Goal: Task Accomplishment & Management: Use online tool/utility

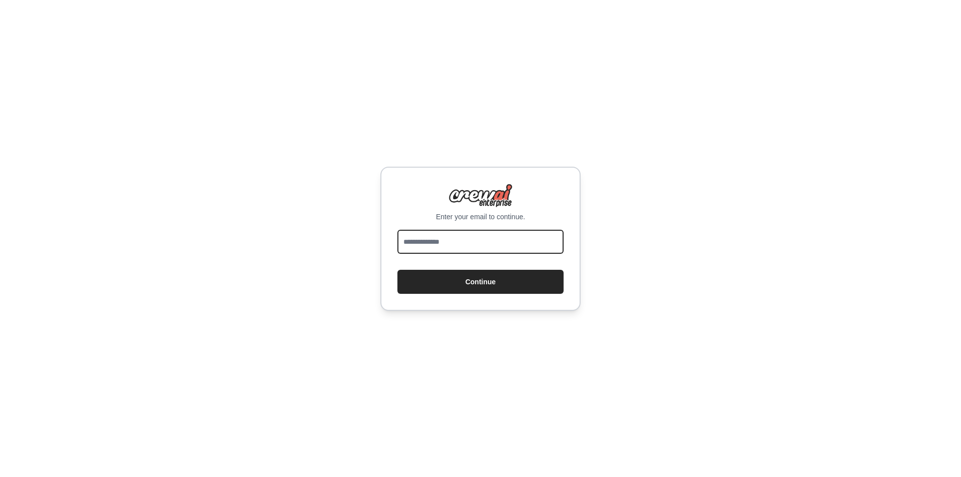
click at [469, 240] on input "email" at bounding box center [480, 242] width 166 height 24
click at [471, 240] on input "email" at bounding box center [480, 242] width 166 height 24
type input "**********"
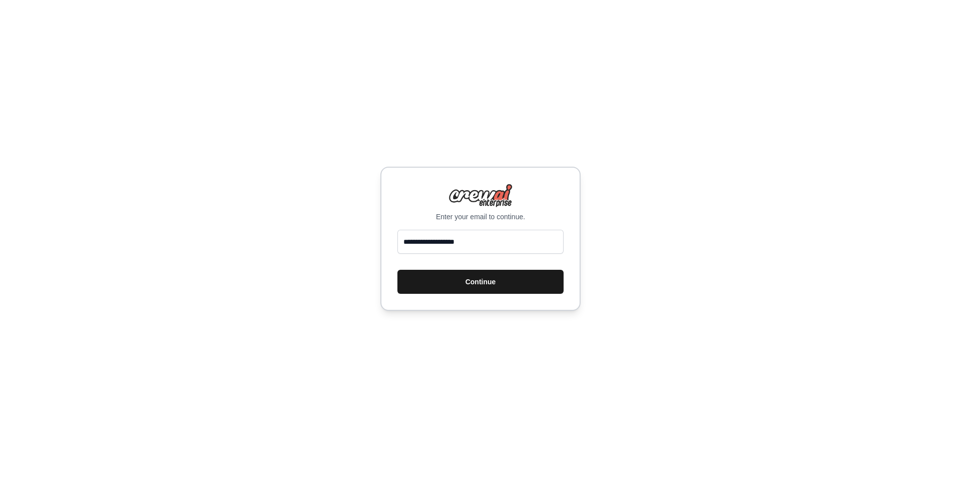
click at [478, 286] on button "Continue" at bounding box center [480, 282] width 166 height 24
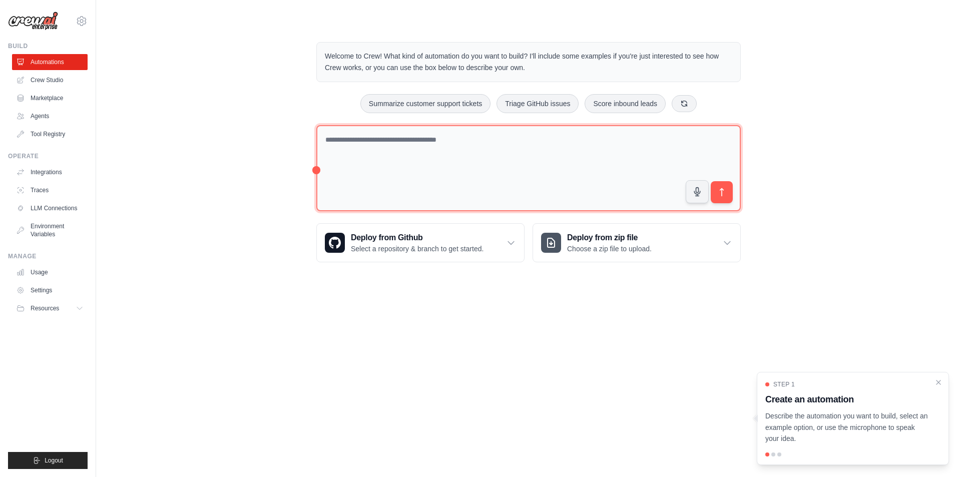
click at [455, 168] on textarea at bounding box center [528, 168] width 425 height 87
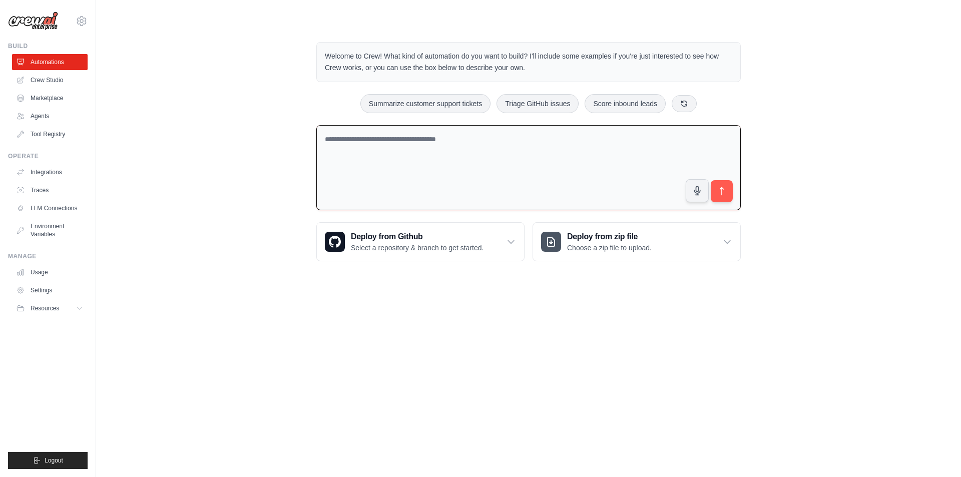
click at [256, 213] on div "Welcome to Crew! What kind of automation do you want to build? I'll include som…" at bounding box center [528, 151] width 833 height 251
click at [868, 249] on div "Welcome to Crew! What kind of automation do you want to build? I'll include som…" at bounding box center [528, 151] width 833 height 251
click at [504, 154] on textarea at bounding box center [528, 168] width 425 height 86
click at [186, 150] on div "Welcome to Crew! What kind of automation do you want to build? I'll include som…" at bounding box center [528, 151] width 833 height 251
click at [684, 103] on icon at bounding box center [684, 103] width 8 height 8
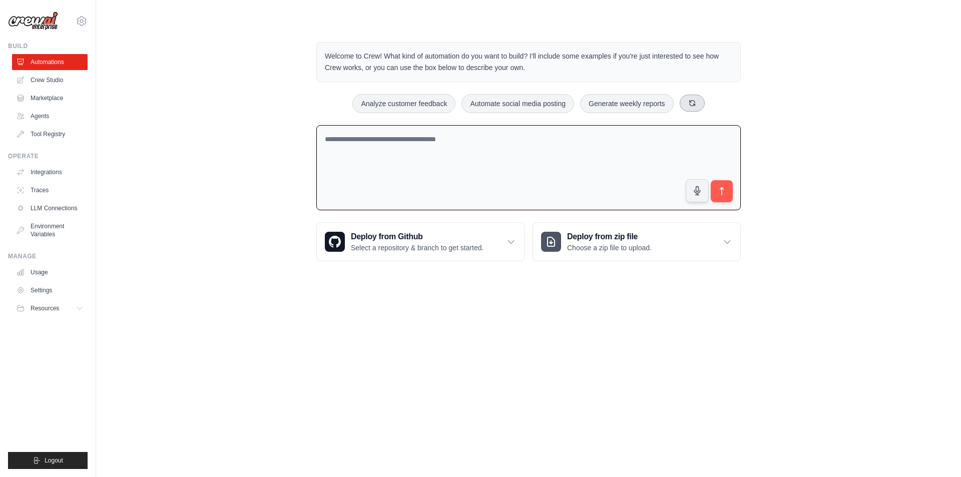
click at [684, 104] on button at bounding box center [692, 103] width 25 height 17
click at [684, 104] on icon at bounding box center [680, 103] width 8 height 8
click at [684, 104] on icon at bounding box center [680, 104] width 8 height 8
click at [467, 60] on p "Welcome to Crew! What kind of automation do you want to build? I'll include som…" at bounding box center [528, 62] width 407 height 23
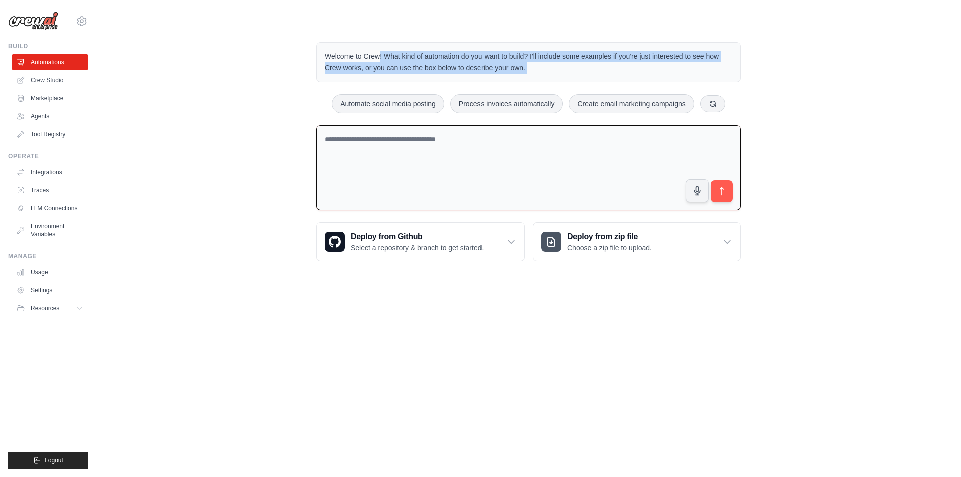
click at [467, 60] on p "Welcome to Crew! What kind of automation do you want to build? I'll include som…" at bounding box center [528, 62] width 407 height 23
click at [606, 59] on p "Welcome to Crew! What kind of automation do you want to build? I'll include som…" at bounding box center [528, 62] width 407 height 23
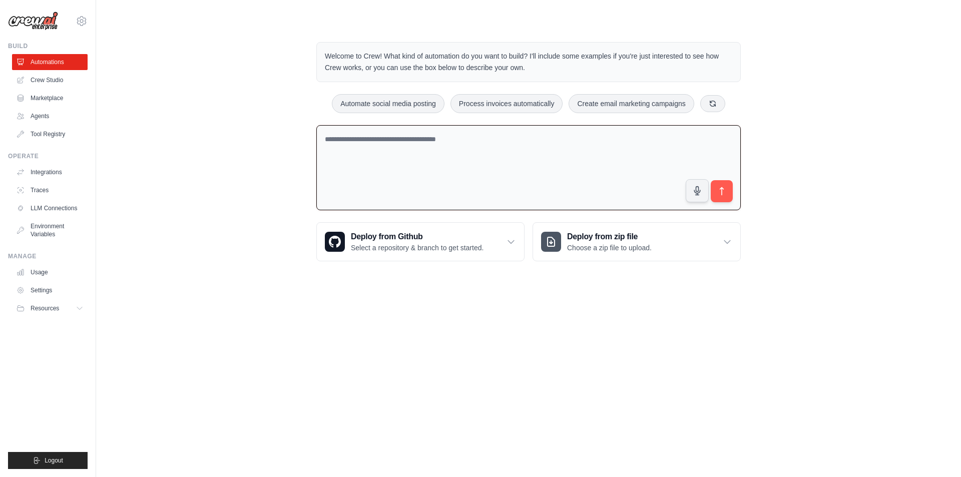
click at [195, 92] on div "Welcome to Crew! What kind of automation do you want to build? I'll include som…" at bounding box center [528, 151] width 833 height 251
click at [47, 82] on link "Crew Studio" at bounding box center [51, 80] width 76 height 16
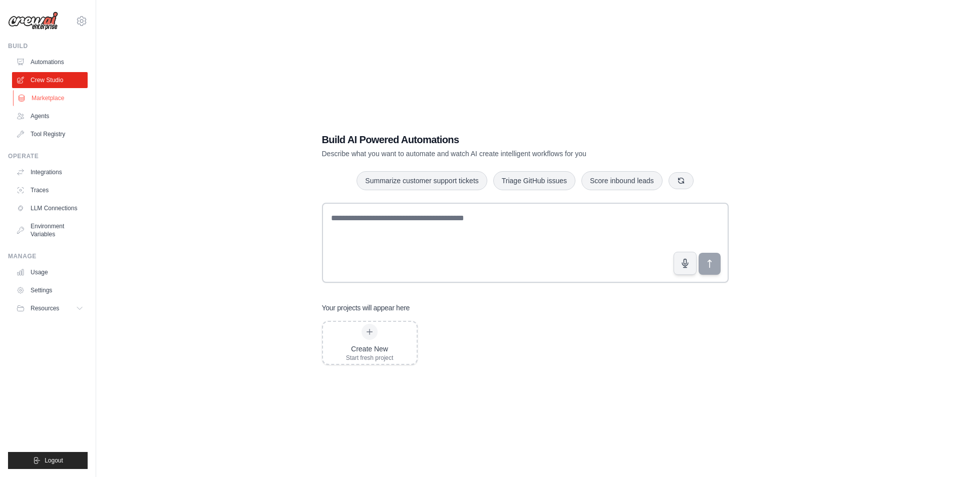
click at [53, 97] on link "Marketplace" at bounding box center [51, 98] width 76 height 16
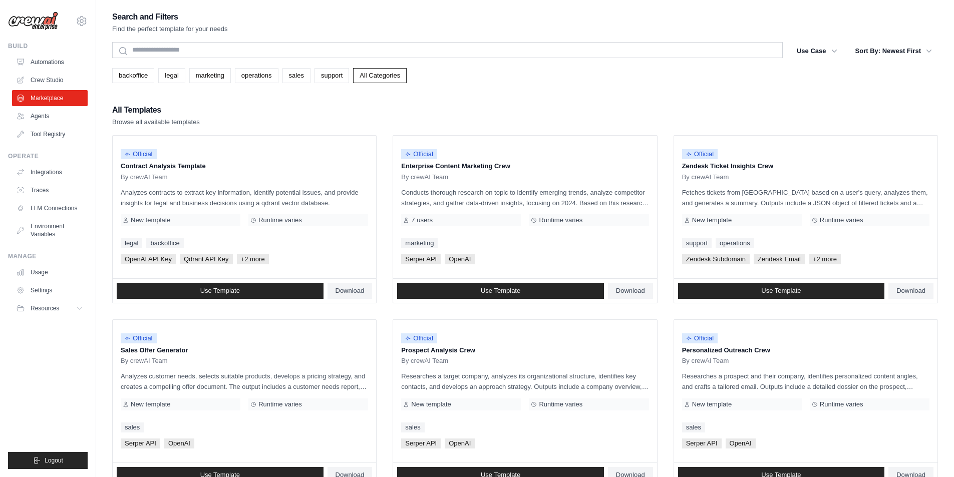
click at [516, 109] on div "All Templates Browse all available templates" at bounding box center [525, 115] width 826 height 24
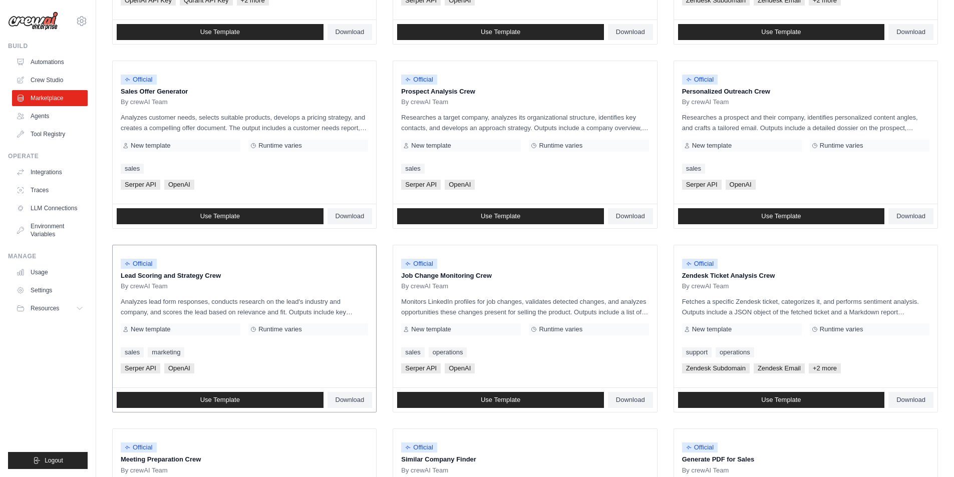
scroll to position [250, 0]
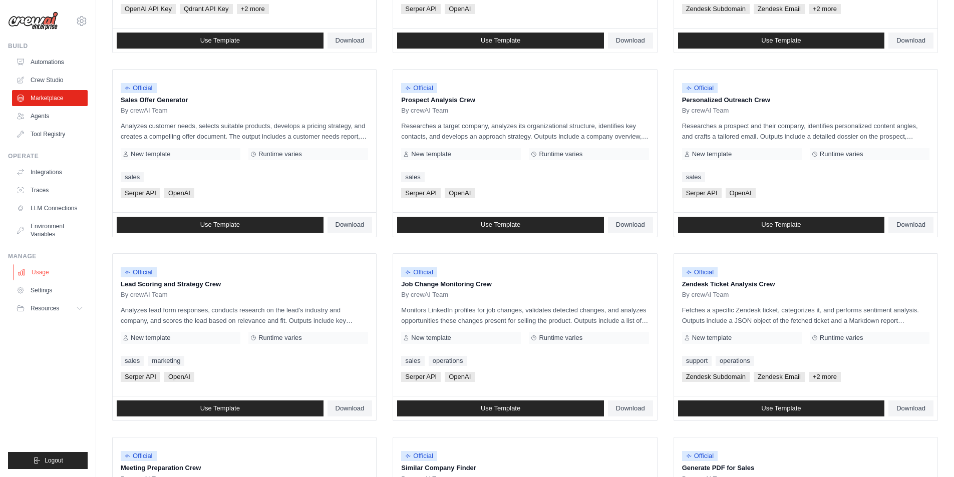
click at [48, 273] on link "Usage" at bounding box center [51, 272] width 76 height 16
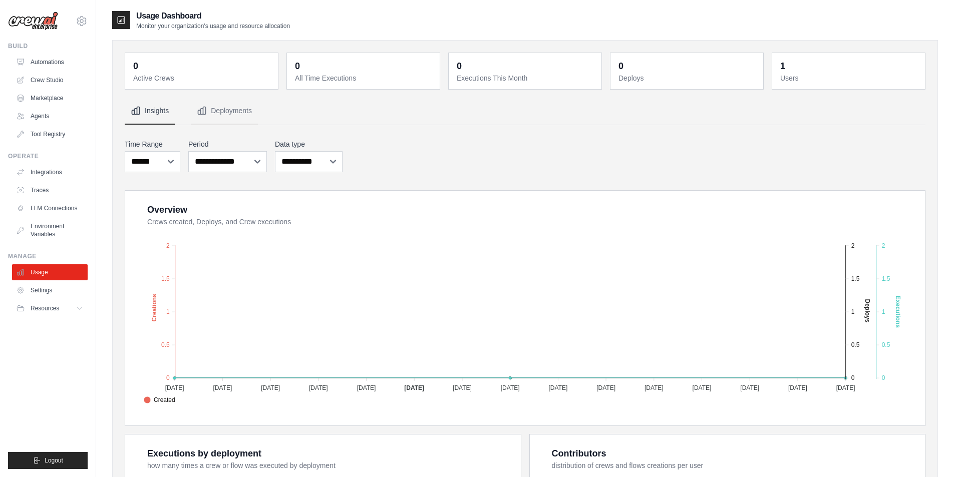
click at [778, 63] on div "1 Users" at bounding box center [848, 71] width 141 height 24
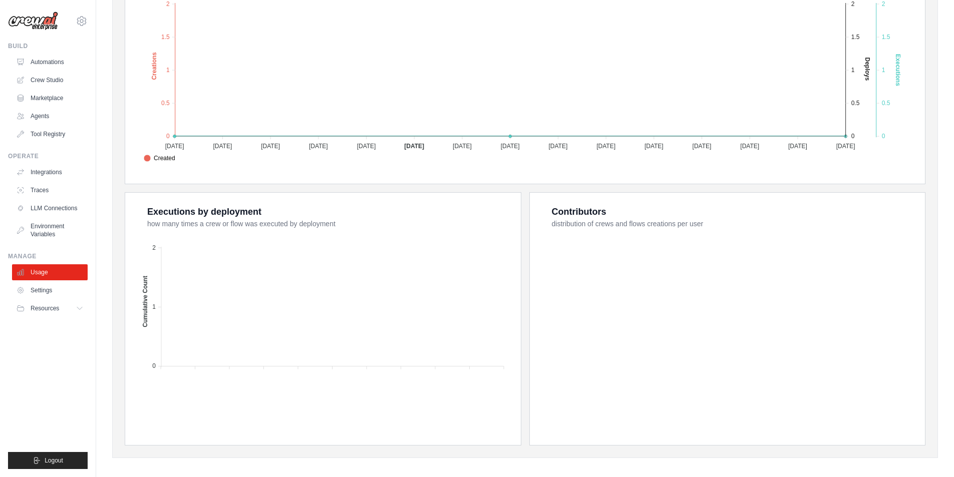
scroll to position [249, 0]
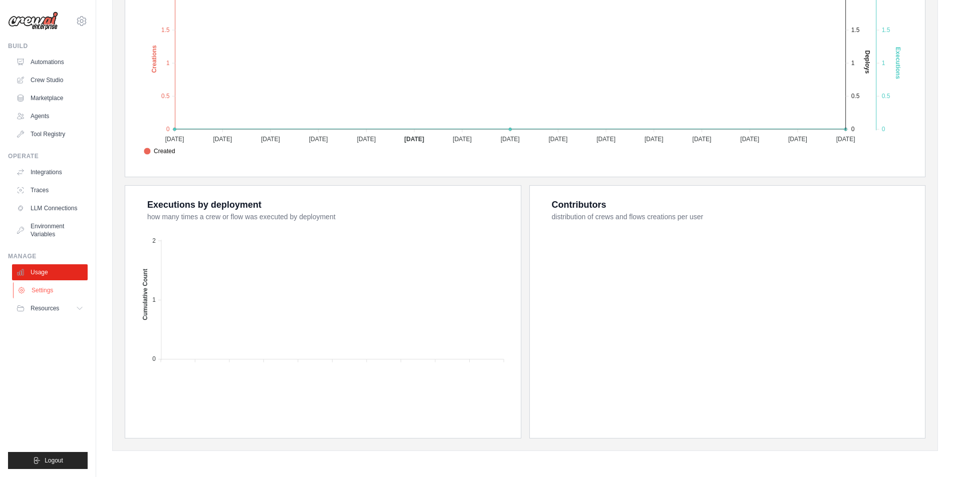
click at [47, 290] on link "Settings" at bounding box center [51, 290] width 76 height 16
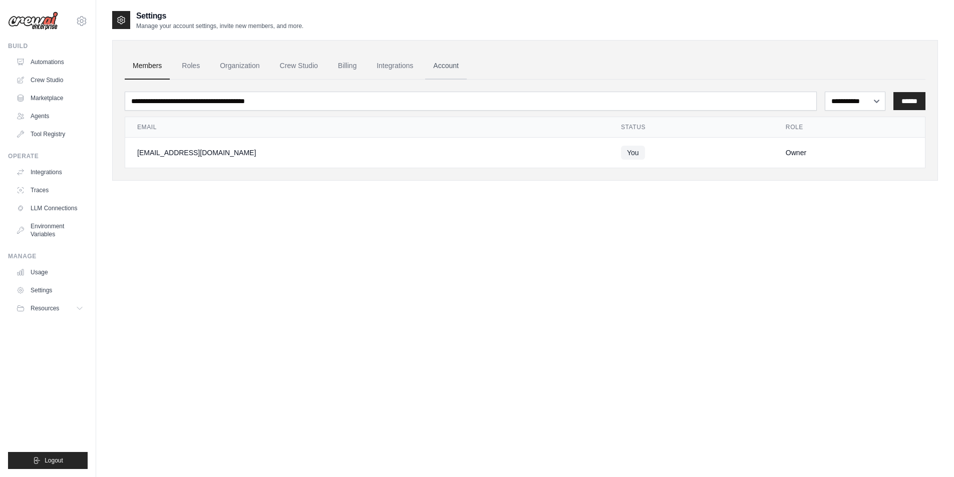
click at [459, 66] on link "Account" at bounding box center [446, 66] width 42 height 27
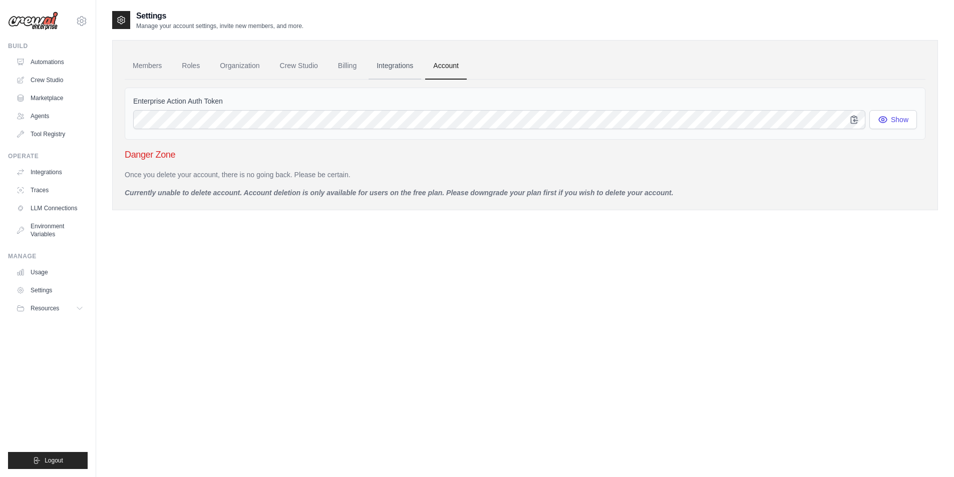
click at [401, 65] on link "Integrations" at bounding box center [394, 66] width 53 height 27
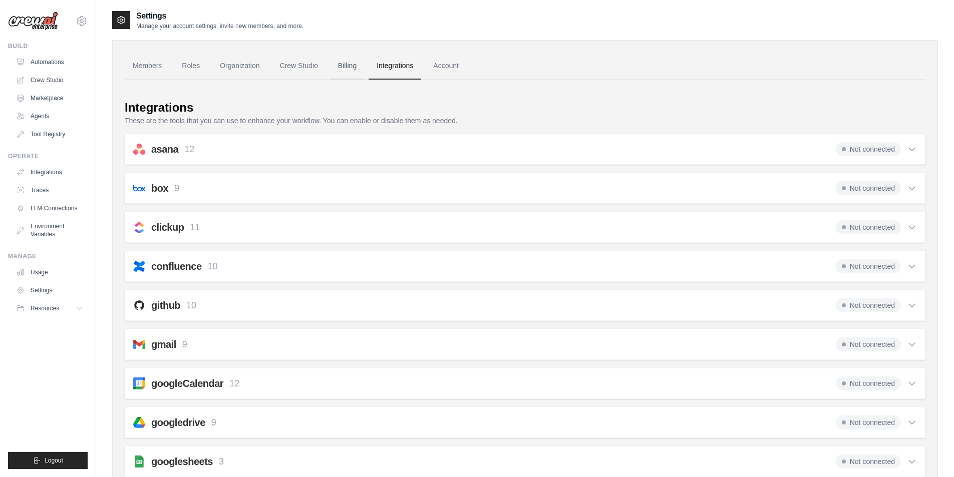
click at [340, 60] on link "Billing" at bounding box center [347, 66] width 35 height 27
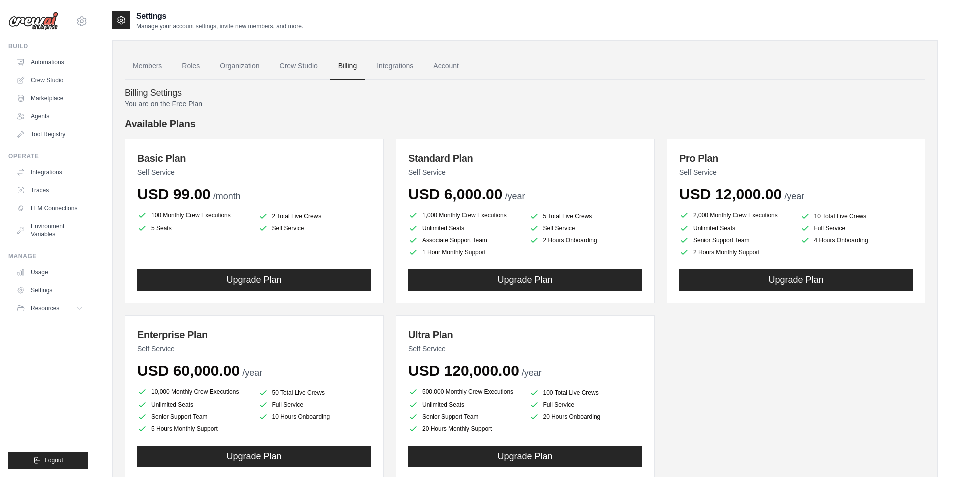
click at [136, 101] on p "You are on the Free Plan" at bounding box center [525, 104] width 800 height 10
drag, startPoint x: 136, startPoint y: 101, endPoint x: 735, endPoint y: 103, distance: 599.2
click at [473, 103] on p "You are on the Free Plan" at bounding box center [525, 104] width 800 height 10
click at [737, 103] on p "You are on the Free Plan" at bounding box center [525, 104] width 800 height 10
click at [294, 68] on link "Crew Studio" at bounding box center [299, 66] width 54 height 27
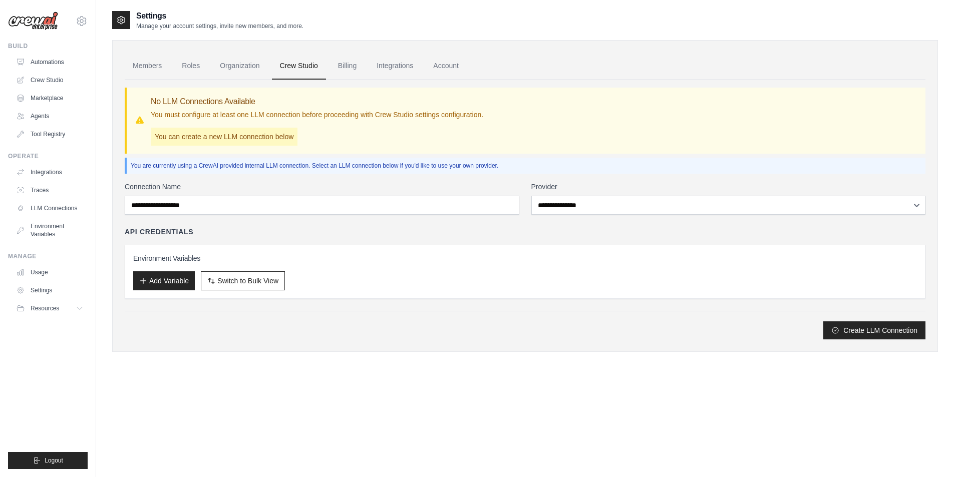
click at [158, 101] on h3 "No LLM Connections Available" at bounding box center [317, 102] width 332 height 12
click at [243, 104] on h3 "No LLM Connections Available" at bounding box center [317, 102] width 332 height 12
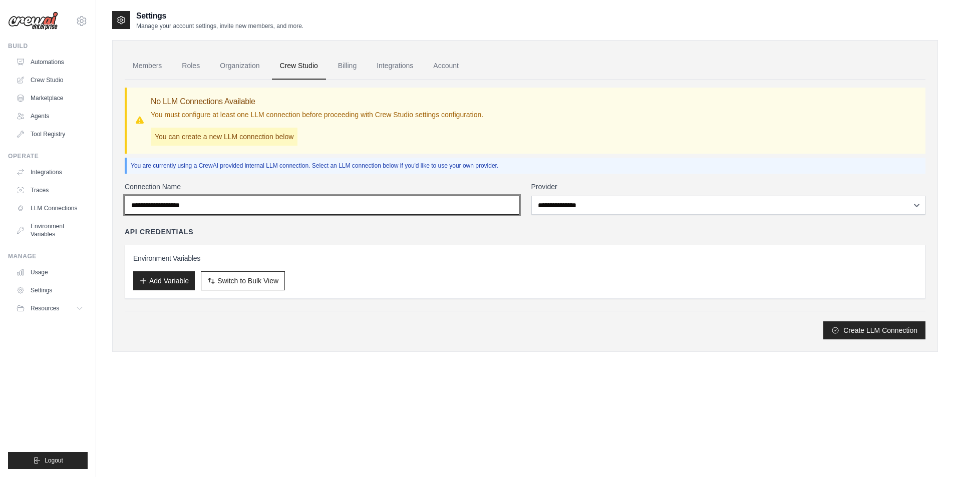
click at [279, 209] on input "Connection Name" at bounding box center [322, 205] width 394 height 19
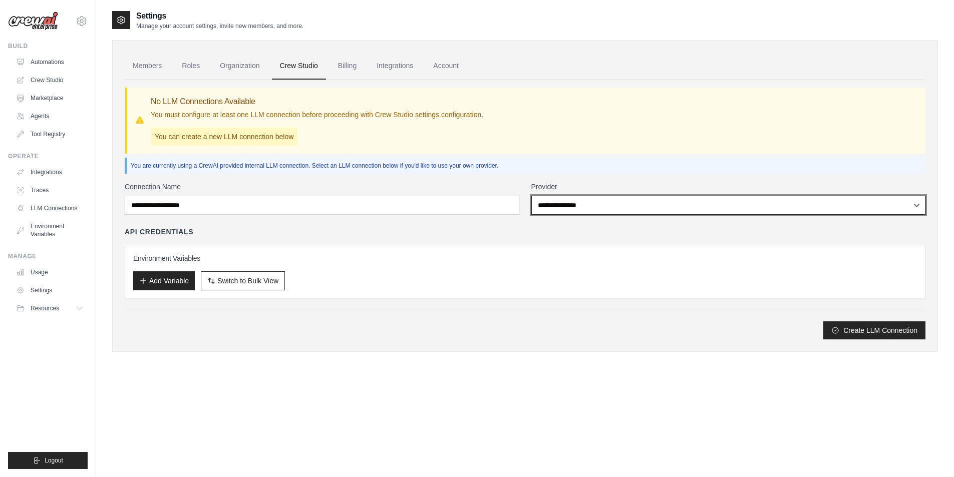
click at [574, 208] on select "**********" at bounding box center [728, 205] width 394 height 19
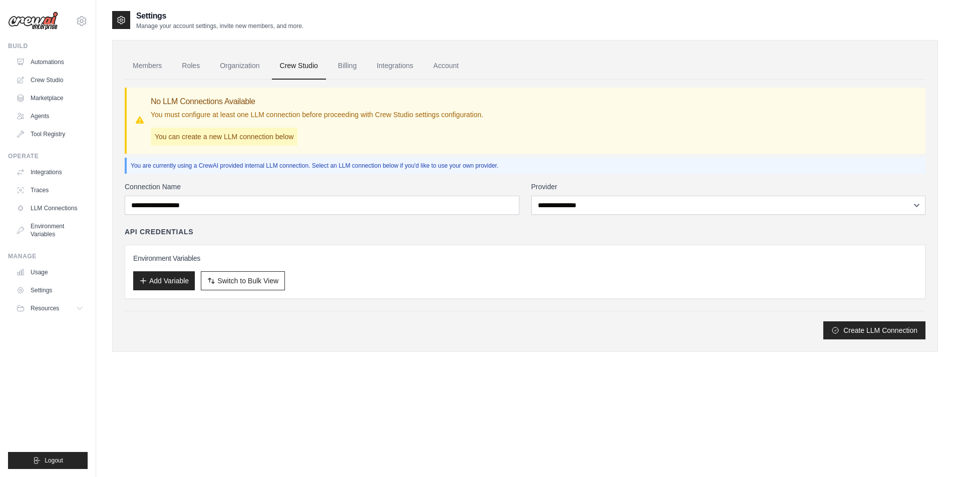
click at [476, 328] on div "Create LLM Connection" at bounding box center [525, 330] width 800 height 18
click at [262, 234] on div "API Credentials" at bounding box center [525, 232] width 800 height 10
click at [242, 65] on link "Organization" at bounding box center [240, 66] width 56 height 27
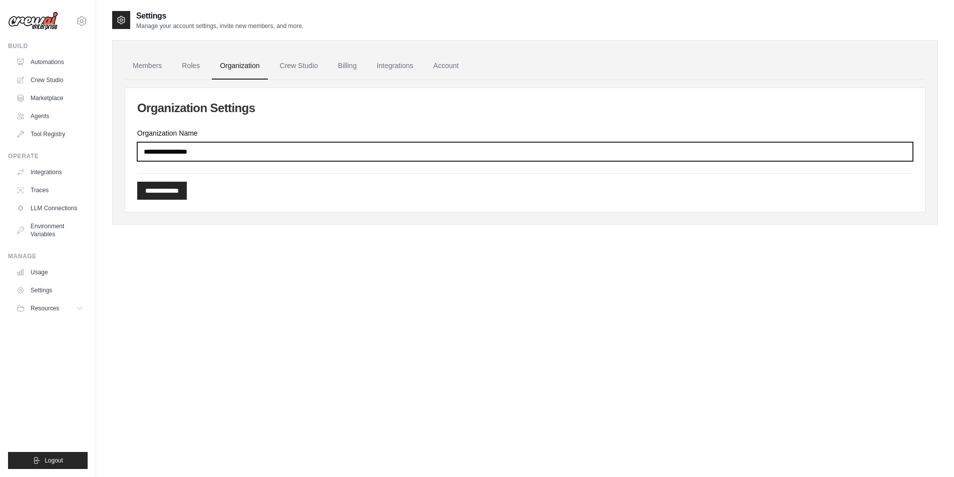
click at [222, 151] on input "Organization Name" at bounding box center [524, 151] width 775 height 19
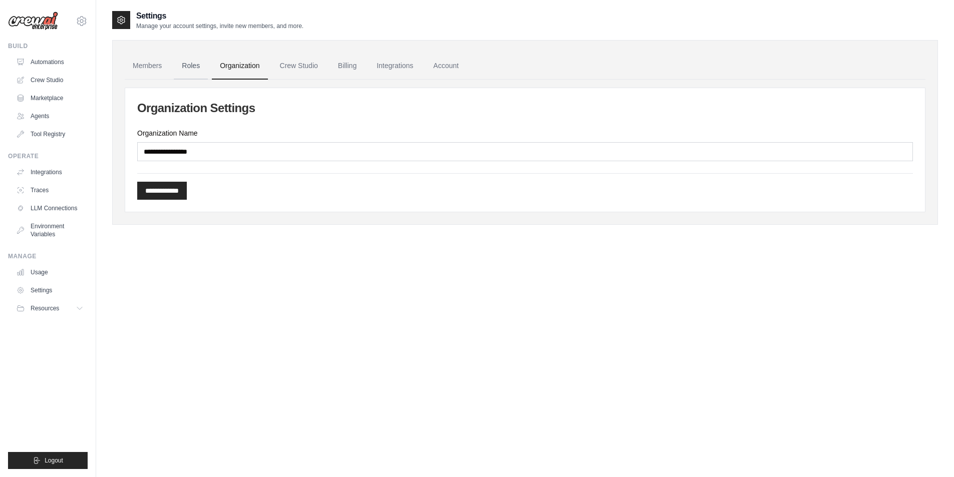
click at [186, 65] on link "Roles" at bounding box center [191, 66] width 34 height 27
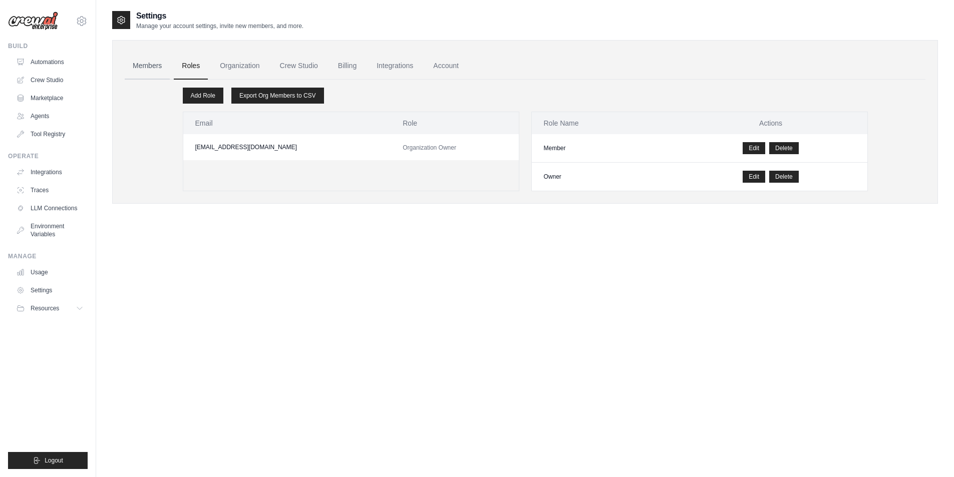
click at [150, 67] on link "Members" at bounding box center [147, 66] width 45 height 27
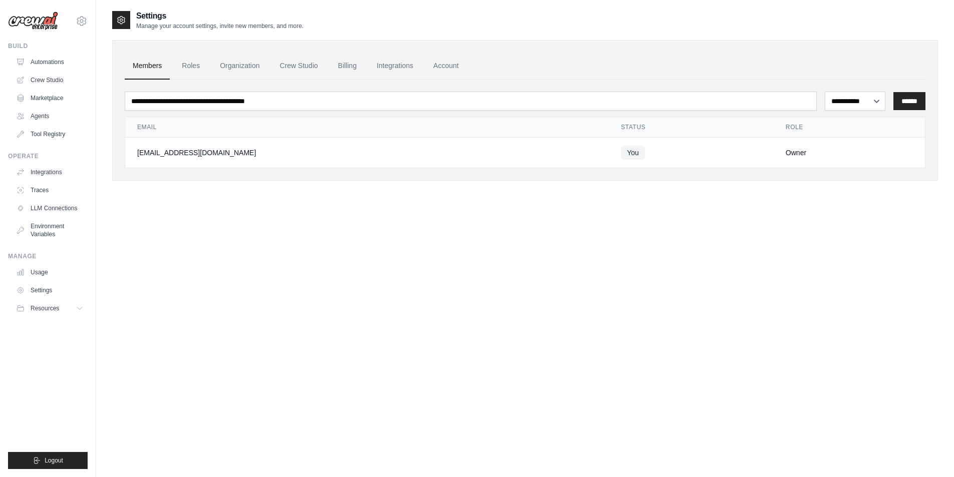
drag, startPoint x: 168, startPoint y: 232, endPoint x: 154, endPoint y: 232, distance: 14.5
click at [168, 232] on div "**********" at bounding box center [525, 248] width 826 height 477
click at [52, 59] on link "Automations" at bounding box center [51, 62] width 76 height 16
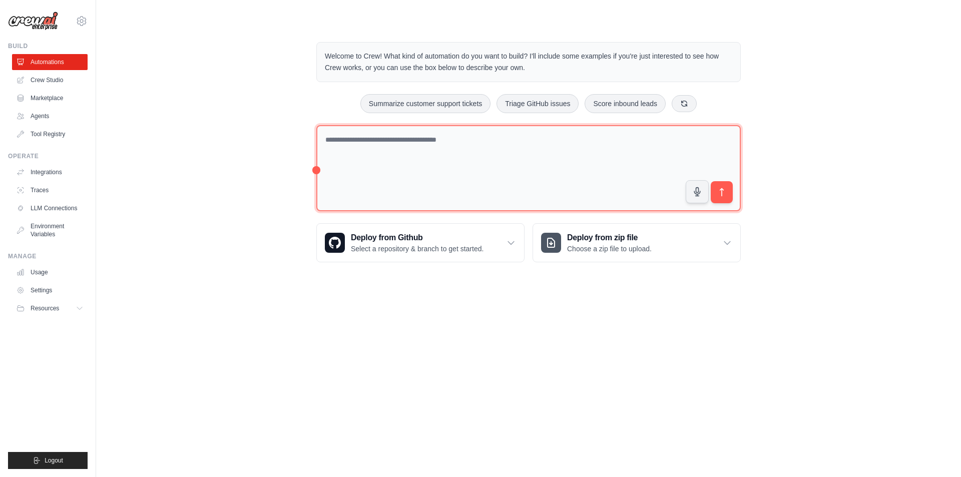
click at [382, 167] on textarea at bounding box center [528, 168] width 425 height 87
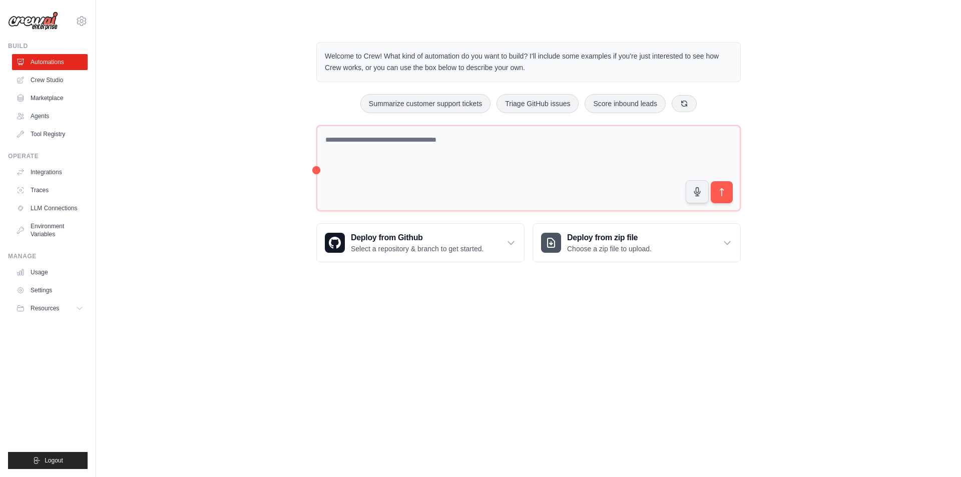
click at [258, 116] on div "Welcome to Crew! What kind of automation do you want to build? I'll include som…" at bounding box center [528, 152] width 833 height 252
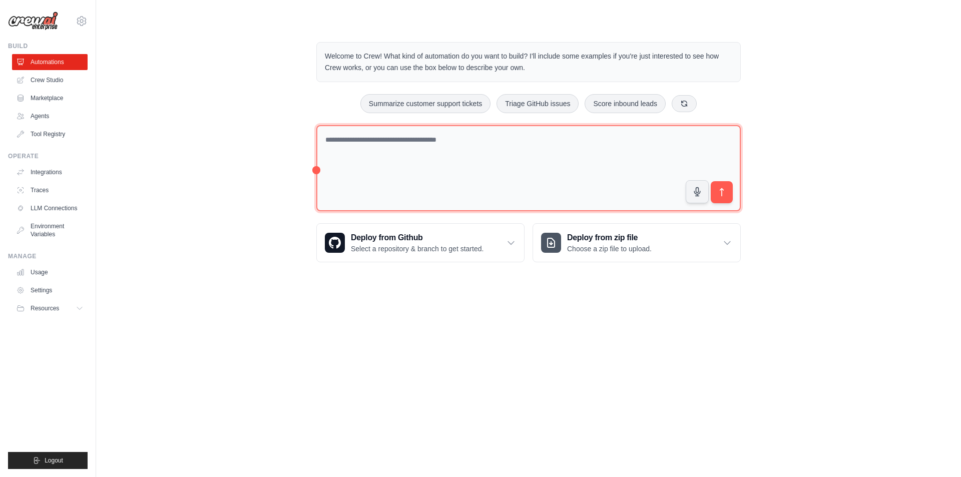
click at [423, 151] on textarea at bounding box center [528, 168] width 425 height 87
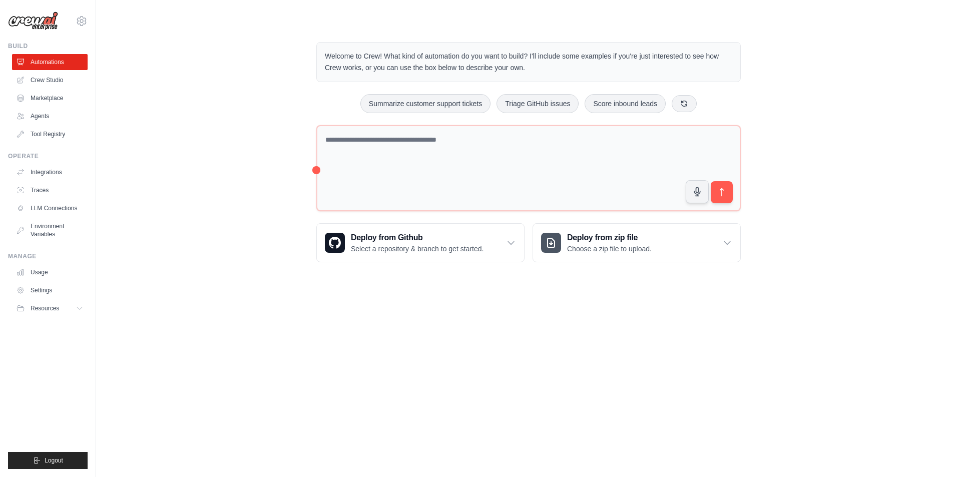
click at [350, 61] on p "Welcome to Crew! What kind of automation do you want to build? I'll include som…" at bounding box center [528, 62] width 407 height 23
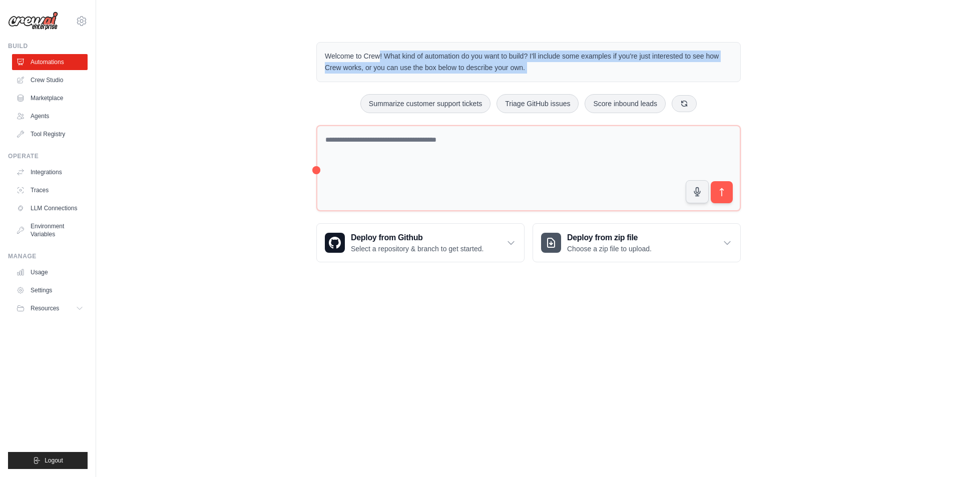
click at [350, 61] on p "Welcome to Crew! What kind of automation do you want to build? I'll include som…" at bounding box center [528, 62] width 407 height 23
click at [533, 60] on p "Welcome to Crew! What kind of automation do you want to build? I'll include som…" at bounding box center [528, 62] width 407 height 23
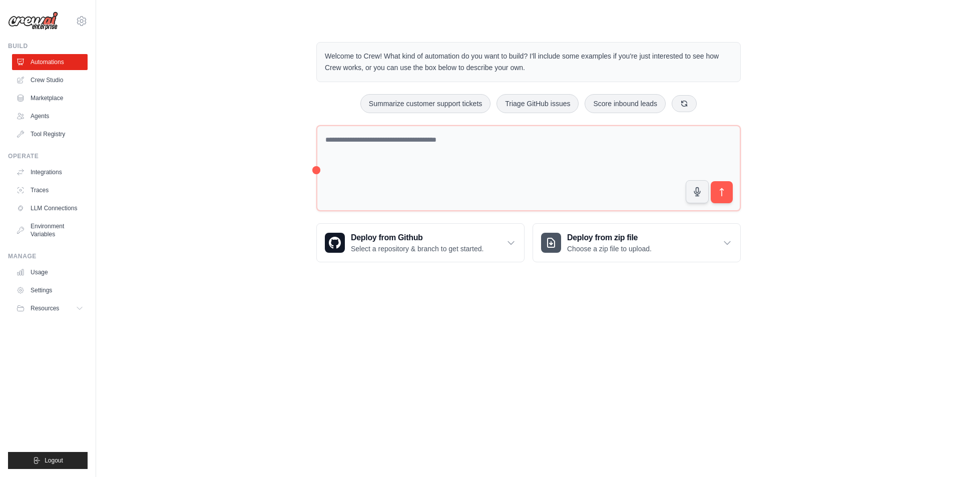
click at [233, 281] on main "Welcome to Crew! What kind of automation do you want to build? I'll include som…" at bounding box center [528, 144] width 865 height 288
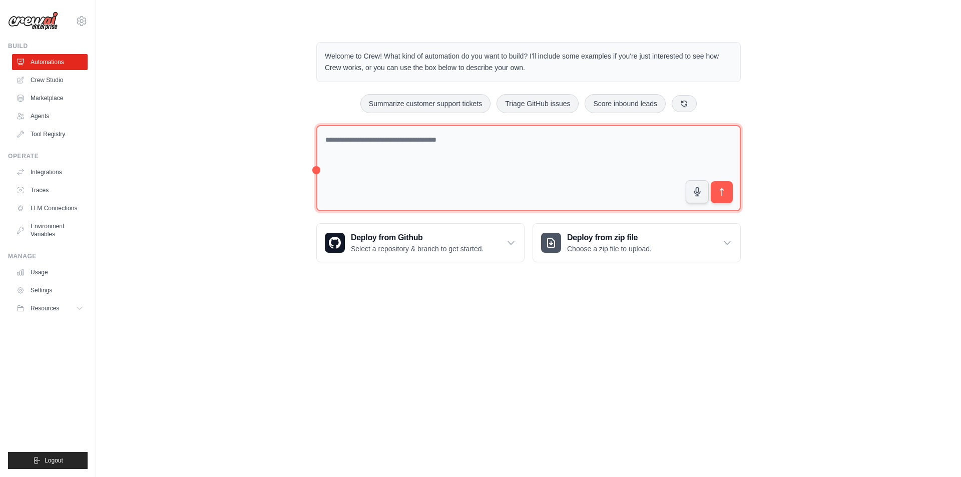
click at [428, 151] on textarea at bounding box center [528, 168] width 425 height 87
paste textarea "**********"
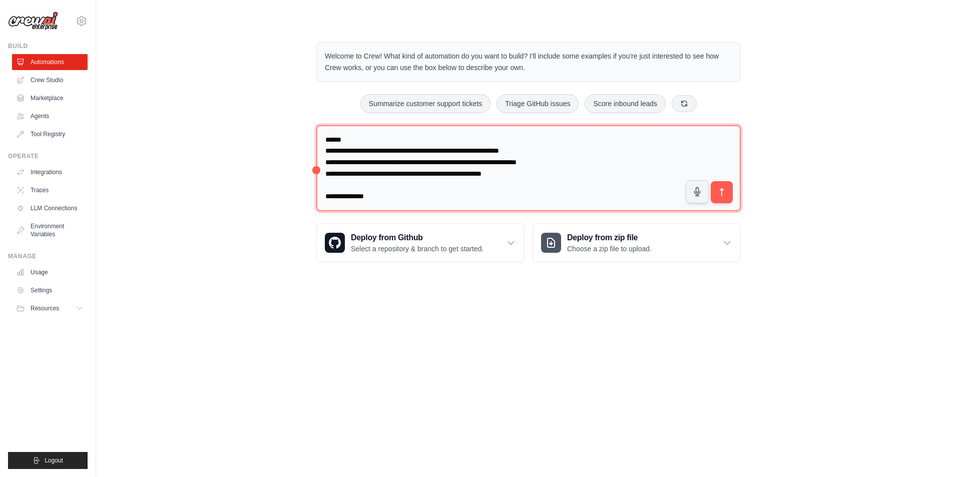
scroll to position [1537, 0]
type textarea "**********"
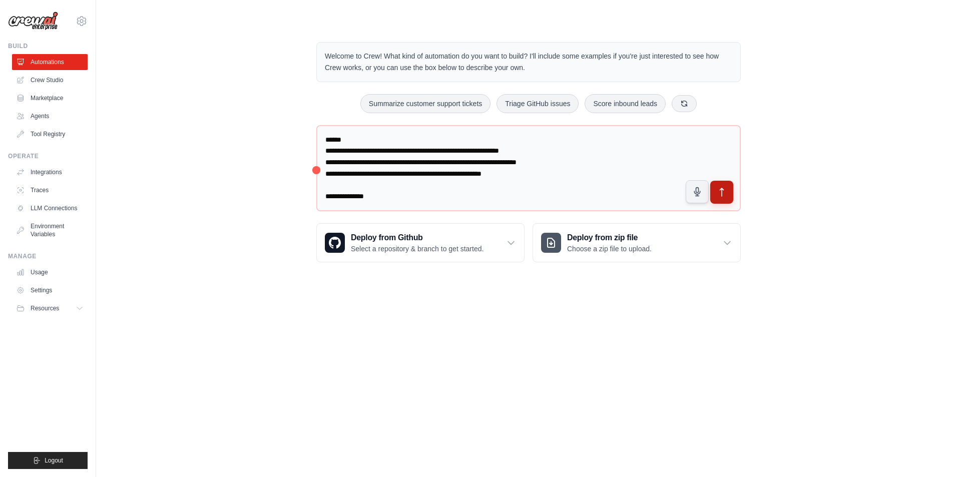
click at [723, 196] on icon "submit" at bounding box center [722, 192] width 11 height 11
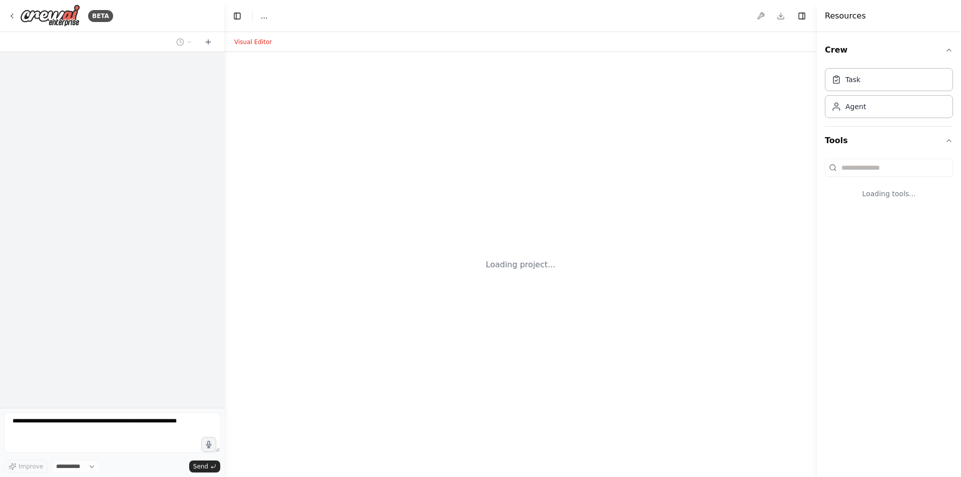
select select "****"
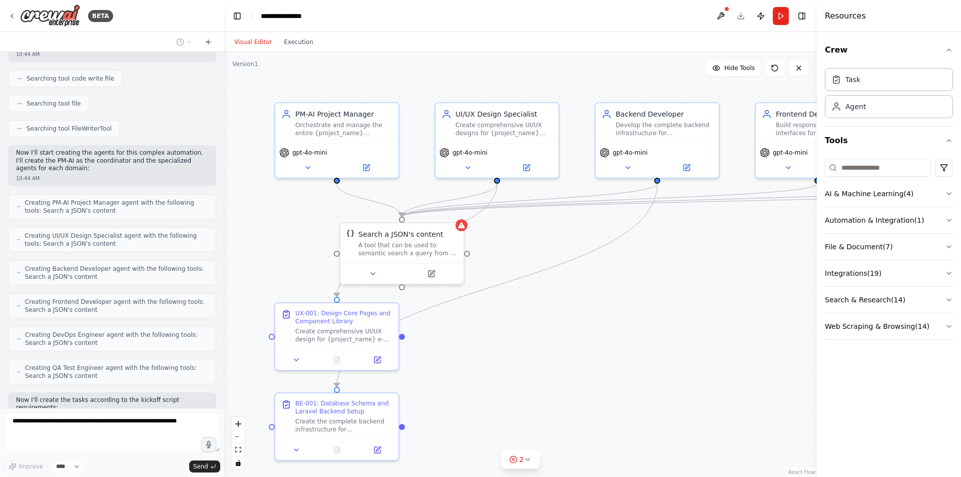
scroll to position [1319, 0]
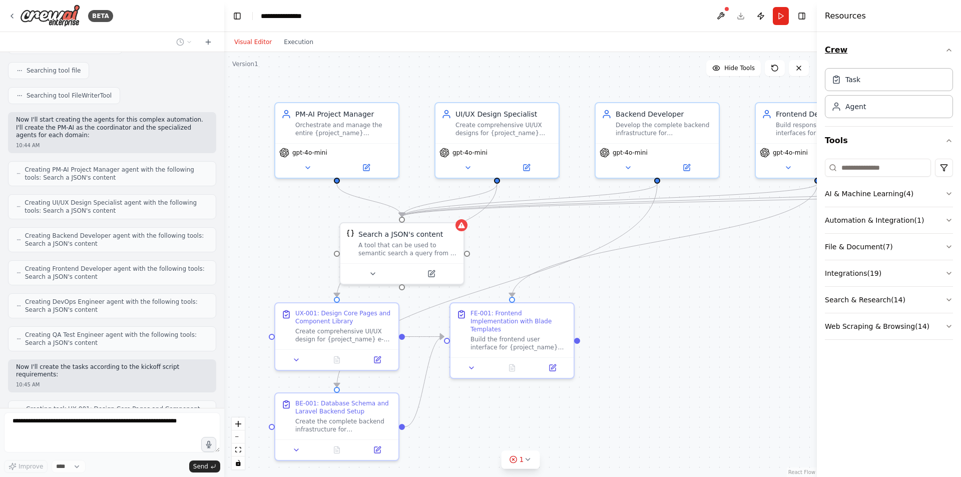
click at [949, 47] on icon "button" at bounding box center [949, 50] width 8 height 8
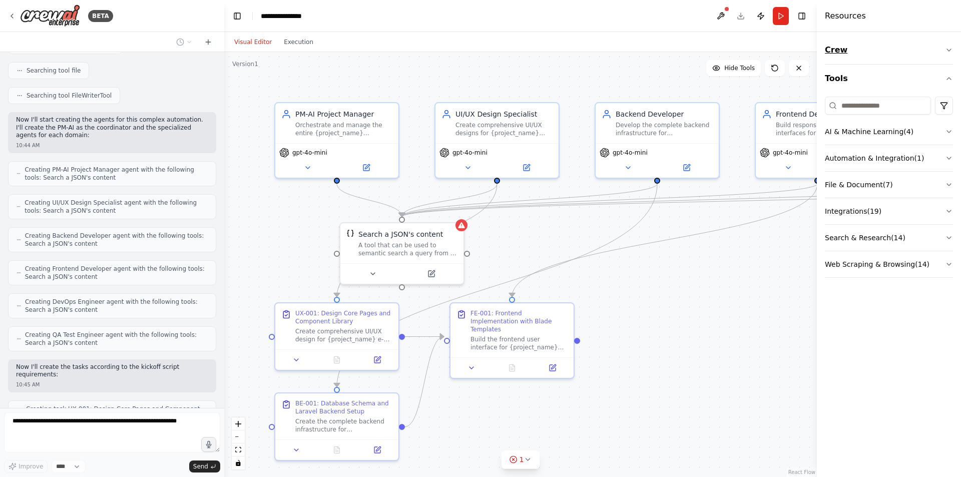
click at [950, 47] on icon "button" at bounding box center [949, 50] width 8 height 8
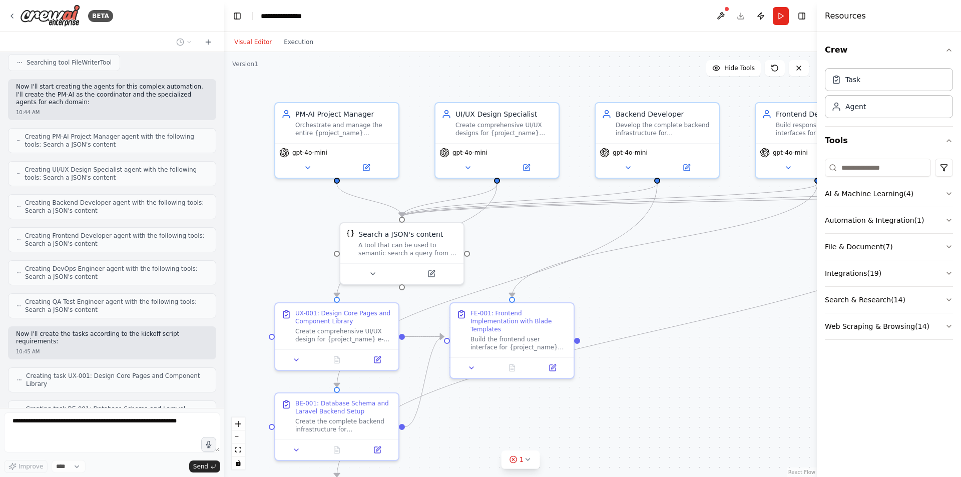
scroll to position [1344, 0]
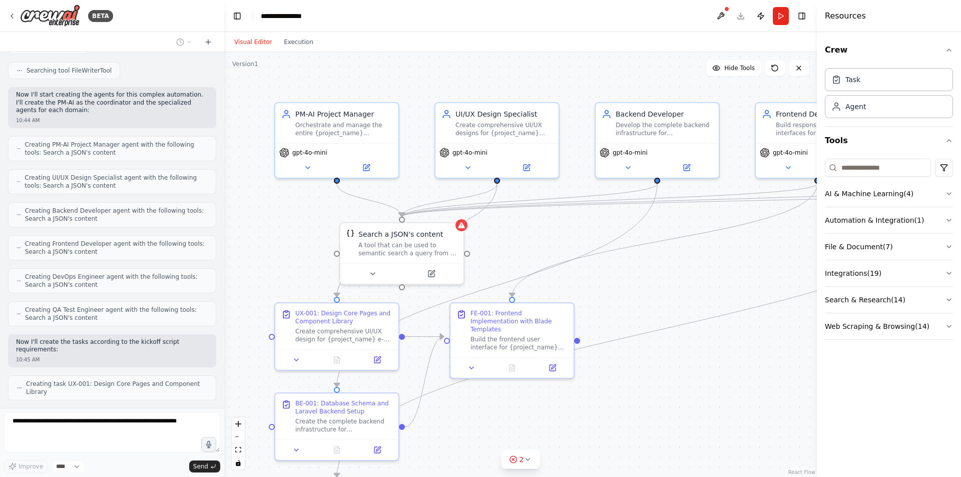
click at [954, 326] on div "Crew Task Agent Tools AI & Machine Learning ( 4 ) Automation & Integration ( 1 …" at bounding box center [889, 254] width 144 height 445
click at [949, 326] on icon "button" at bounding box center [949, 326] width 8 height 8
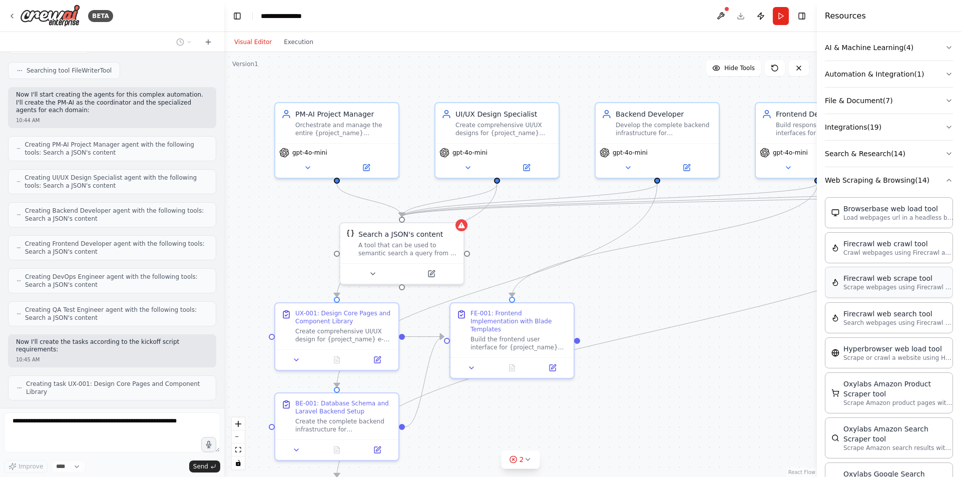
scroll to position [150, 0]
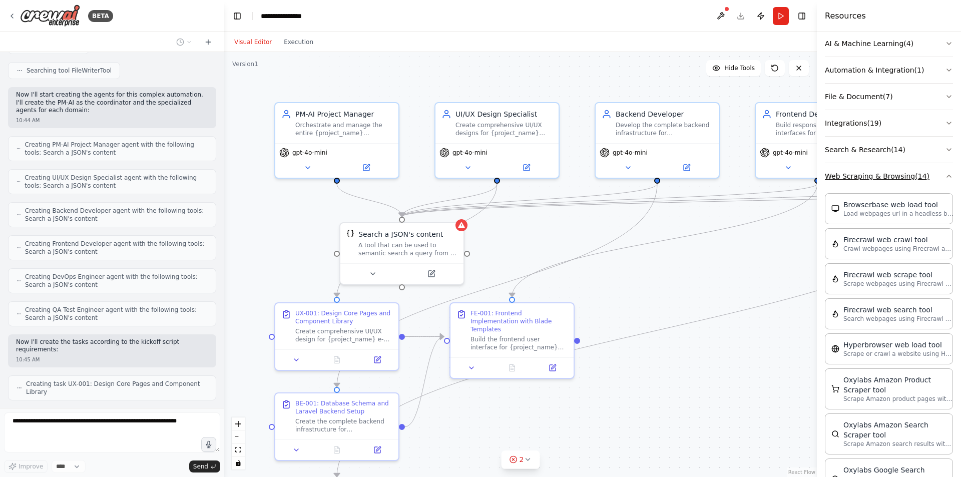
click at [945, 177] on icon "button" at bounding box center [949, 176] width 8 height 8
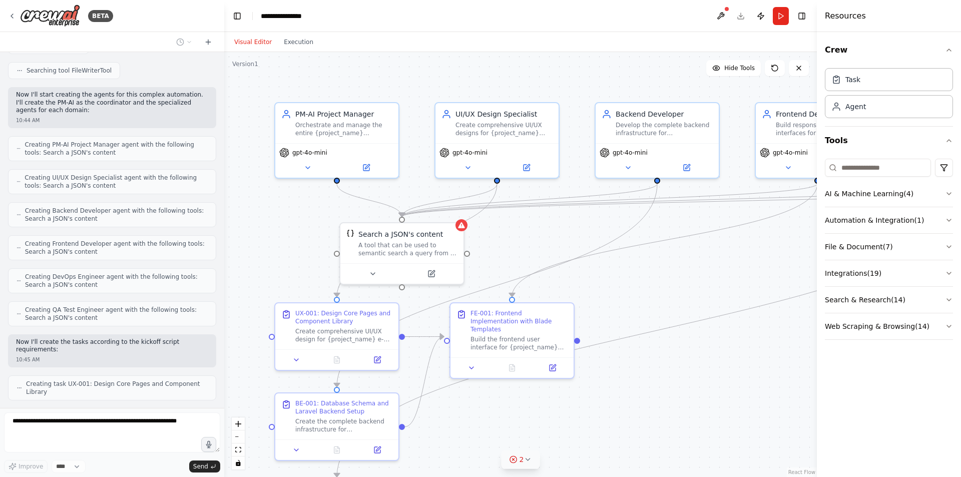
scroll to position [1369, 0]
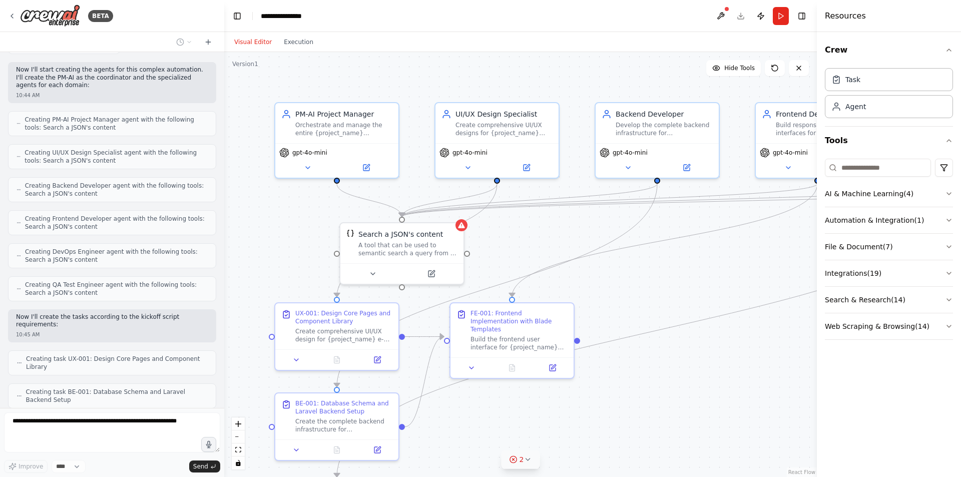
click at [524, 462] on icon at bounding box center [528, 460] width 8 height 8
click at [594, 422] on button at bounding box center [600, 421] width 17 height 12
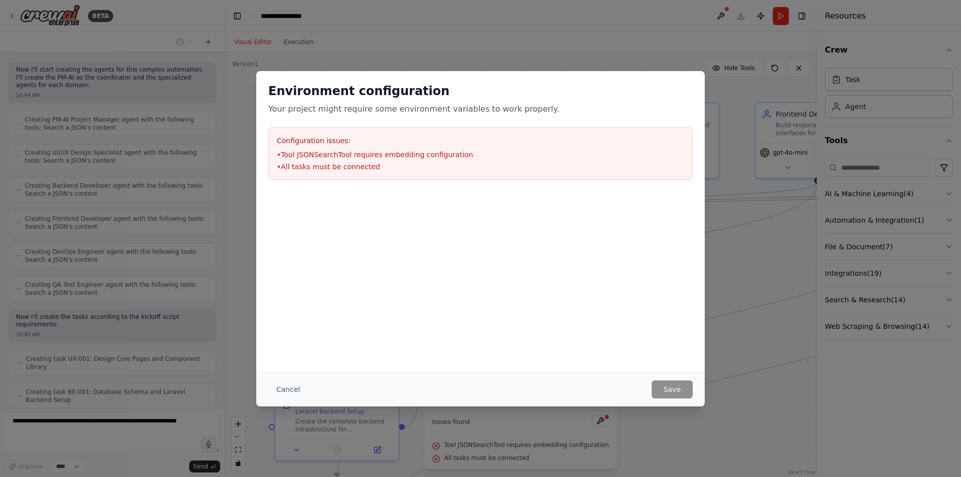
scroll to position [1402, 0]
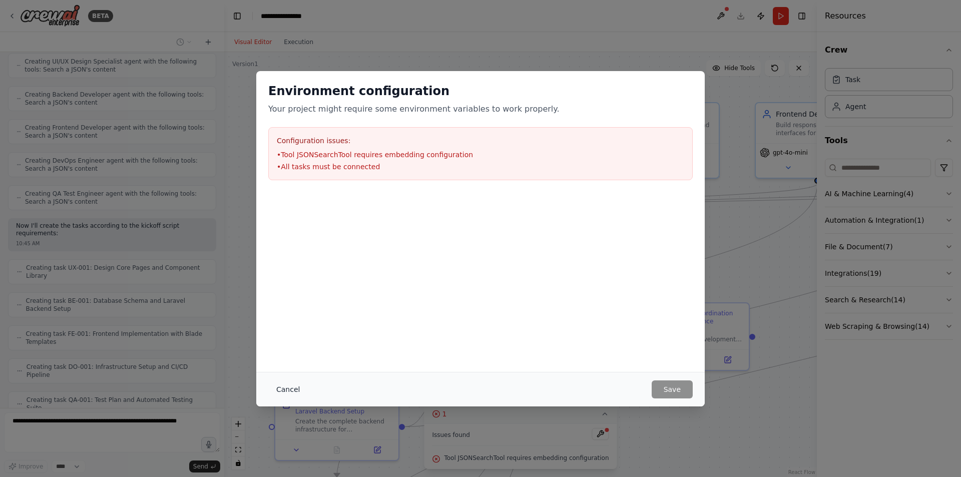
click at [286, 386] on button "Cancel" at bounding box center [288, 389] width 40 height 18
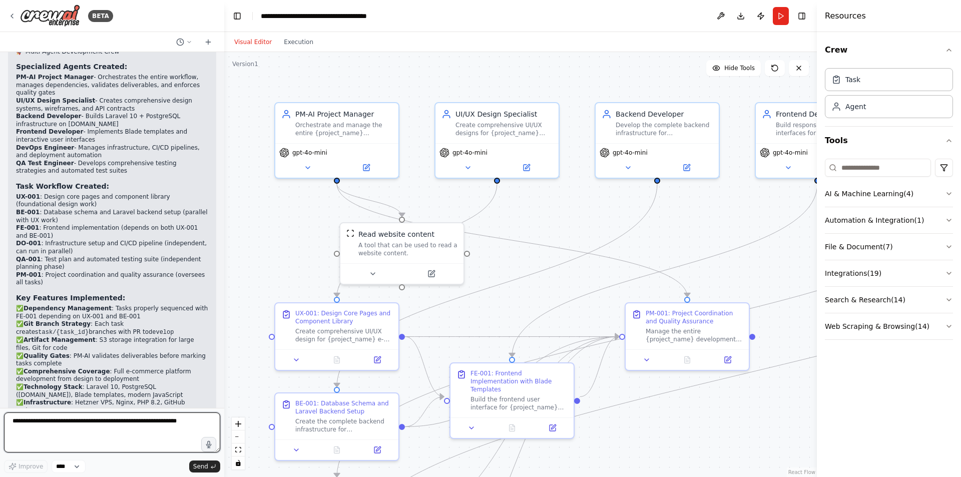
scroll to position [2378, 0]
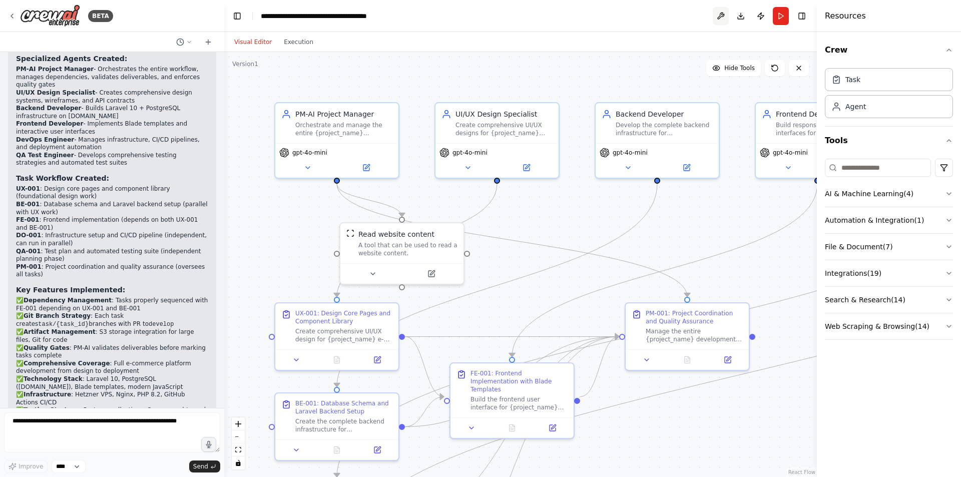
click at [725, 16] on button at bounding box center [721, 16] width 16 height 18
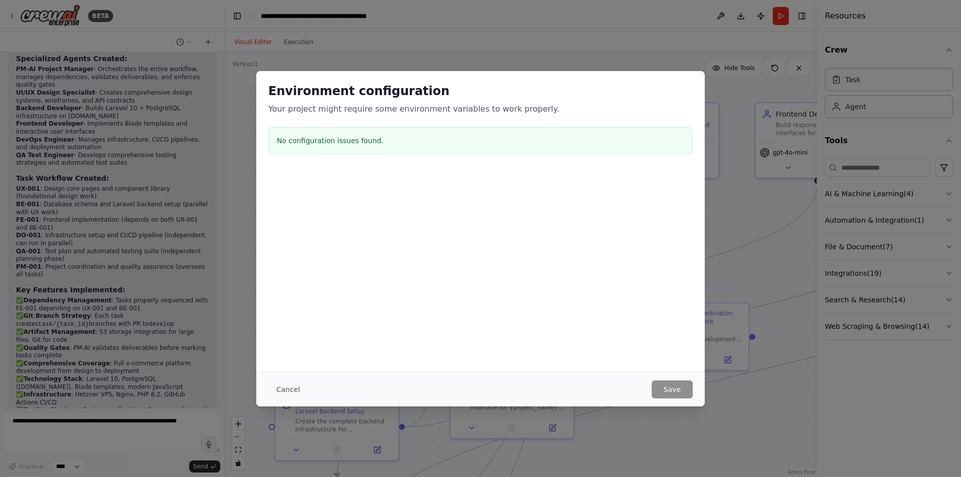
click at [362, 145] on h3 "No configuration issues found." at bounding box center [480, 141] width 407 height 10
click at [294, 385] on button "Cancel" at bounding box center [288, 389] width 40 height 18
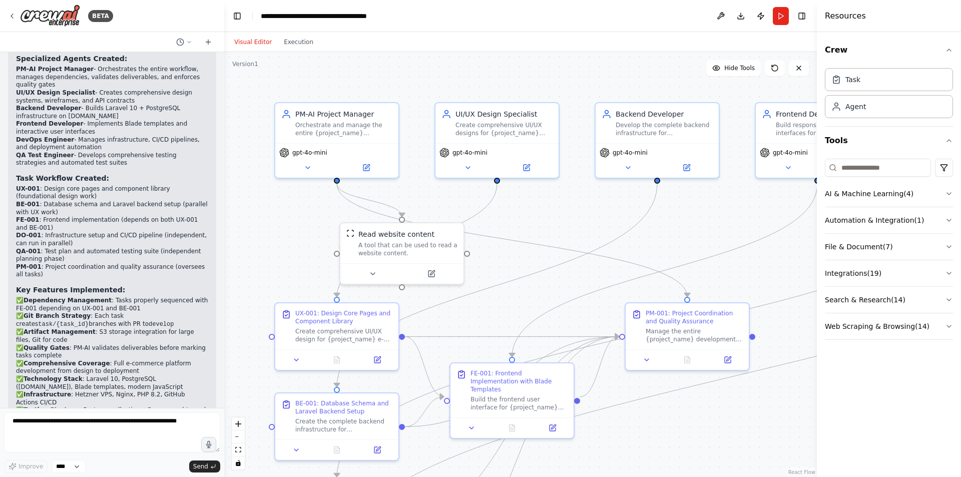
drag, startPoint x: 174, startPoint y: 349, endPoint x: 58, endPoint y: 367, distance: 117.0
click at [79, 369] on div "Excellent! I've successfully created your comprehensive AccsZone E-commerce Dev…" at bounding box center [112, 279] width 192 height 529
click at [377, 359] on icon at bounding box center [377, 358] width 6 height 6
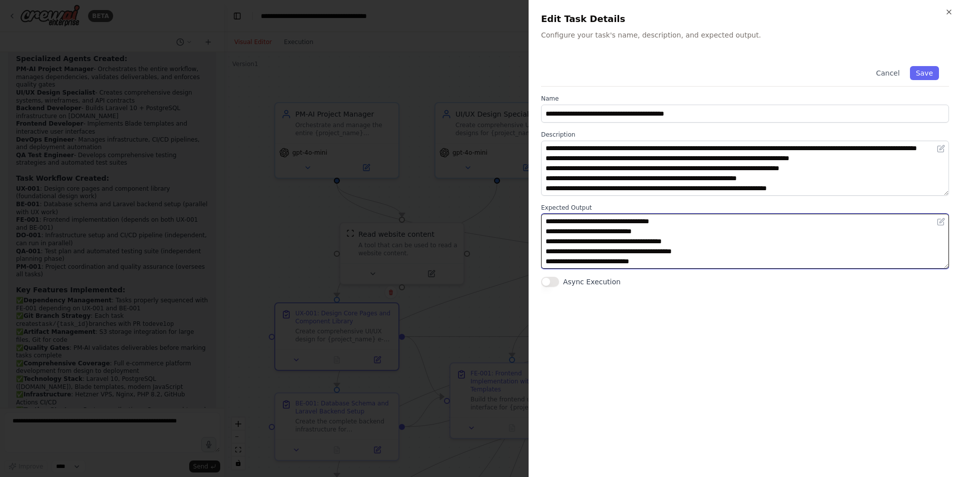
click at [607, 240] on textarea "**********" at bounding box center [745, 241] width 408 height 55
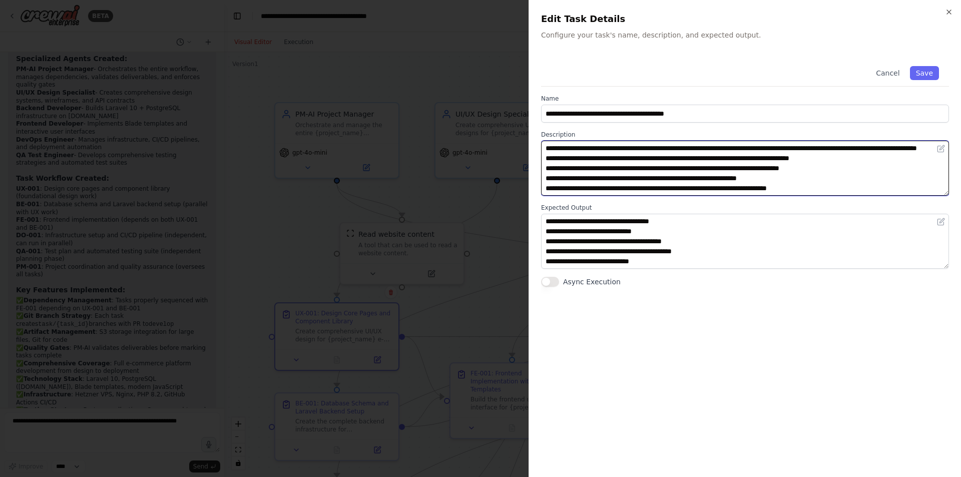
click at [656, 158] on textarea "**********" at bounding box center [745, 168] width 408 height 55
click at [793, 191] on textarea "**********" at bounding box center [745, 168] width 408 height 55
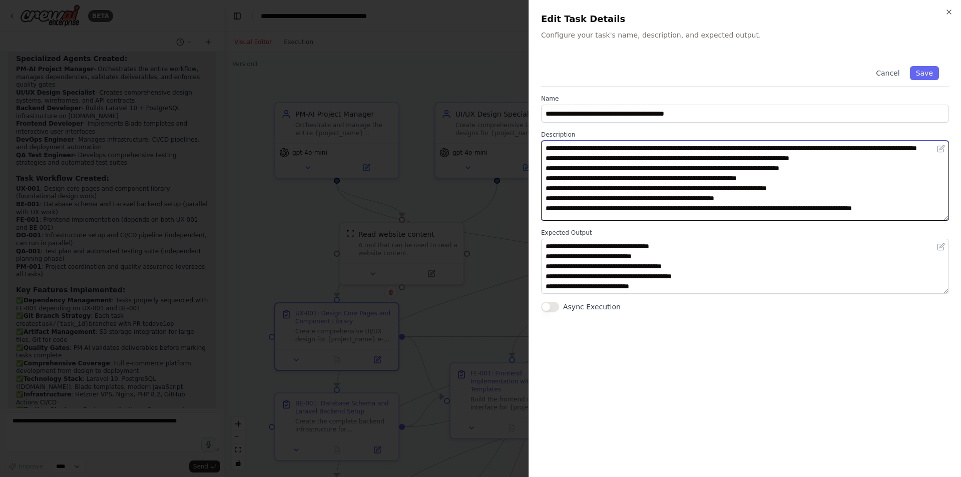
scroll to position [0, 0]
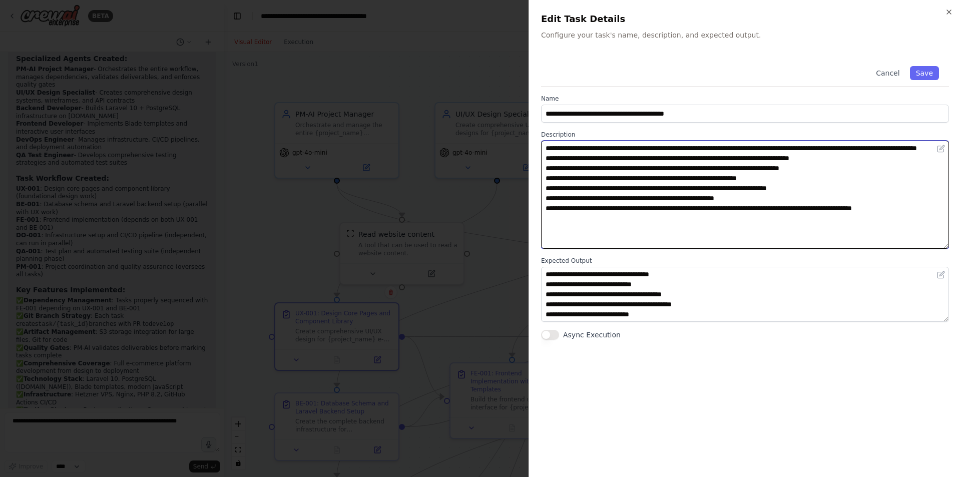
drag, startPoint x: 940, startPoint y: 206, endPoint x: 936, endPoint y: 246, distance: 39.8
click at [936, 246] on textarea "**********" at bounding box center [745, 195] width 408 height 108
click at [815, 215] on textarea "**********" at bounding box center [745, 195] width 408 height 108
drag, startPoint x: 947, startPoint y: 318, endPoint x: 947, endPoint y: 345, distance: 27.5
click at [947, 345] on textarea "**********" at bounding box center [745, 308] width 408 height 83
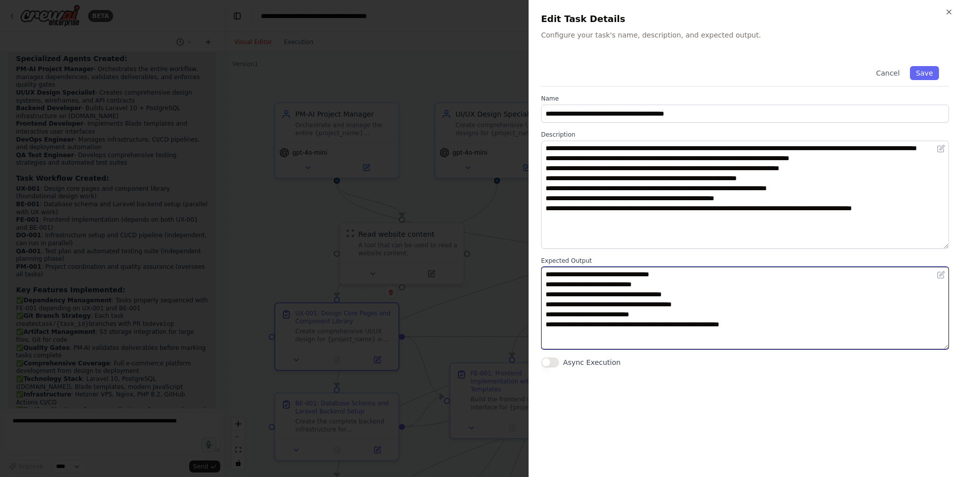
click at [847, 317] on textarea "**********" at bounding box center [745, 308] width 408 height 83
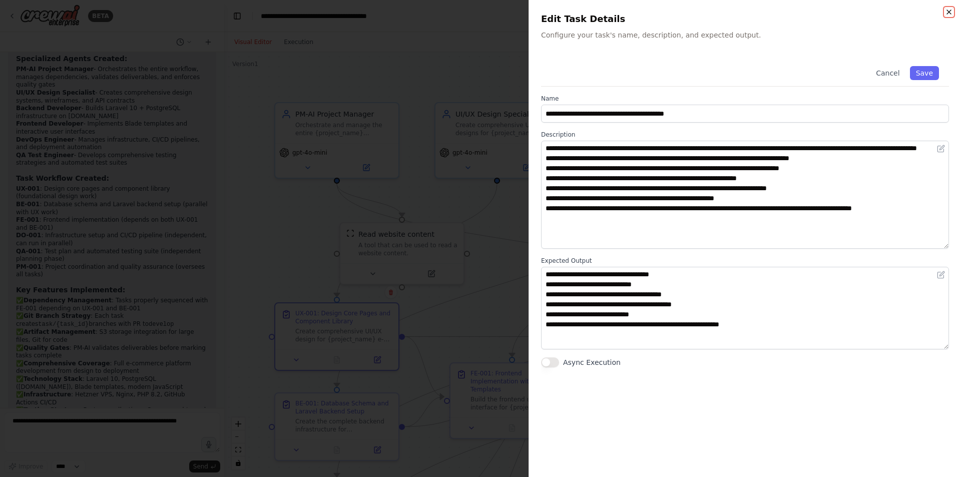
click at [951, 13] on icon "button" at bounding box center [949, 12] width 8 height 8
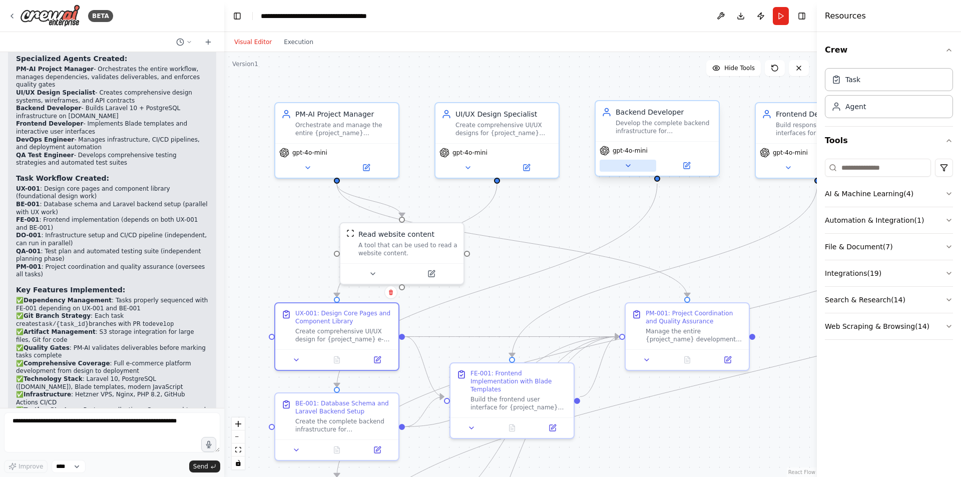
click at [629, 167] on icon at bounding box center [628, 166] width 8 height 8
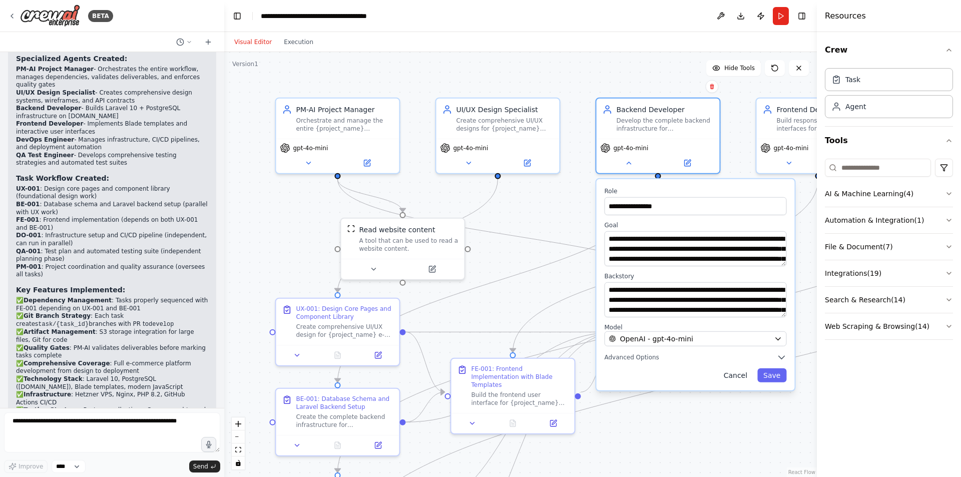
click at [743, 375] on button "Cancel" at bounding box center [736, 375] width 36 height 14
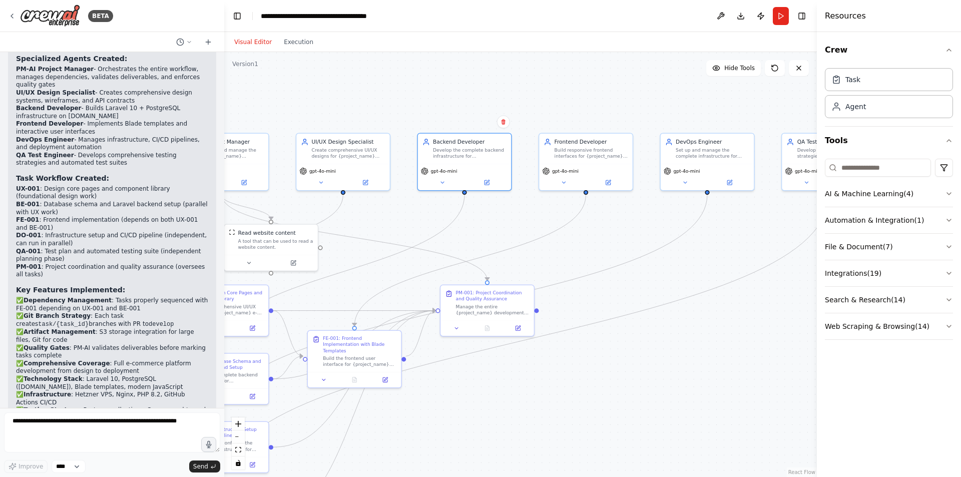
drag, startPoint x: 738, startPoint y: 237, endPoint x: 523, endPoint y: 205, distance: 217.1
click at [523, 205] on div ".deletable-edge-delete-btn { width: 20px; height: 20px; border: 0px solid #ffff…" at bounding box center [520, 264] width 593 height 425
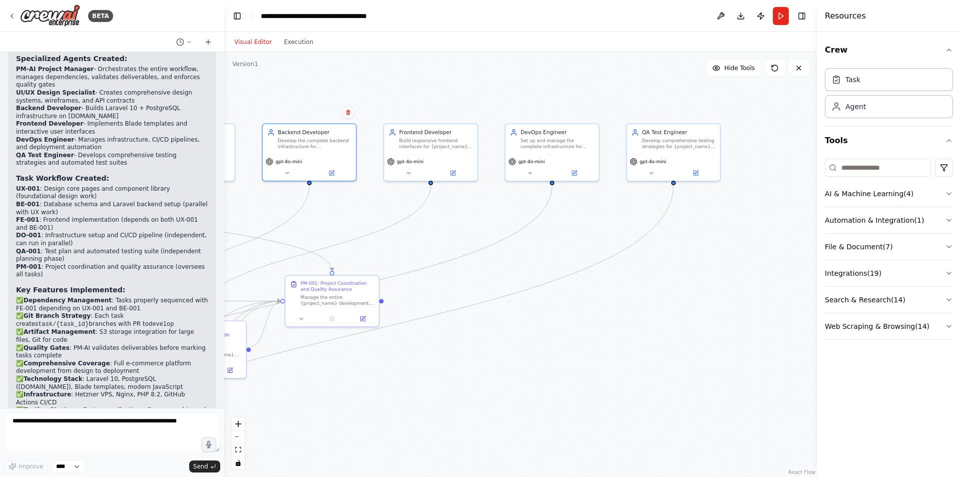
drag, startPoint x: 763, startPoint y: 240, endPoint x: 608, endPoint y: 230, distance: 155.5
click at [608, 230] on div ".deletable-edge-delete-btn { width: 20px; height: 20px; border: 0px solid #ffff…" at bounding box center [520, 264] width 593 height 425
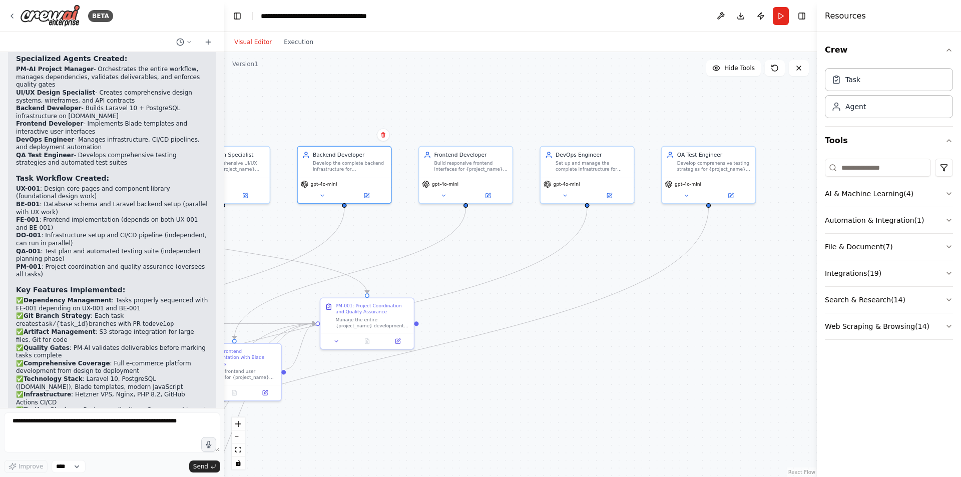
drag, startPoint x: 607, startPoint y: 327, endPoint x: 642, endPoint y: 349, distance: 41.7
click at [642, 349] on div ".deletable-edge-delete-btn { width: 20px; height: 20px; border: 0px solid #ffff…" at bounding box center [520, 264] width 593 height 425
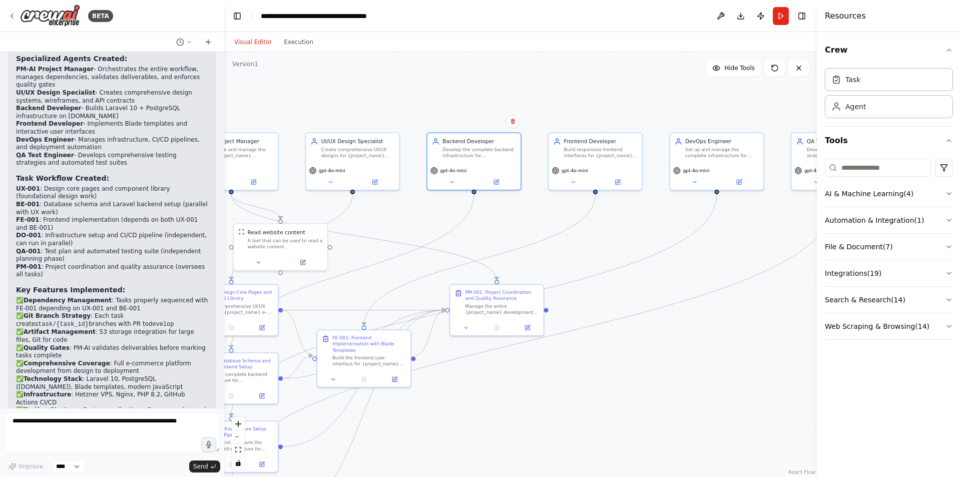
drag, startPoint x: 476, startPoint y: 245, endPoint x: 604, endPoint y: 245, distance: 128.2
click at [607, 230] on div ".deletable-edge-delete-btn { width: 20px; height: 20px; border: 0px solid #ffff…" at bounding box center [520, 264] width 593 height 425
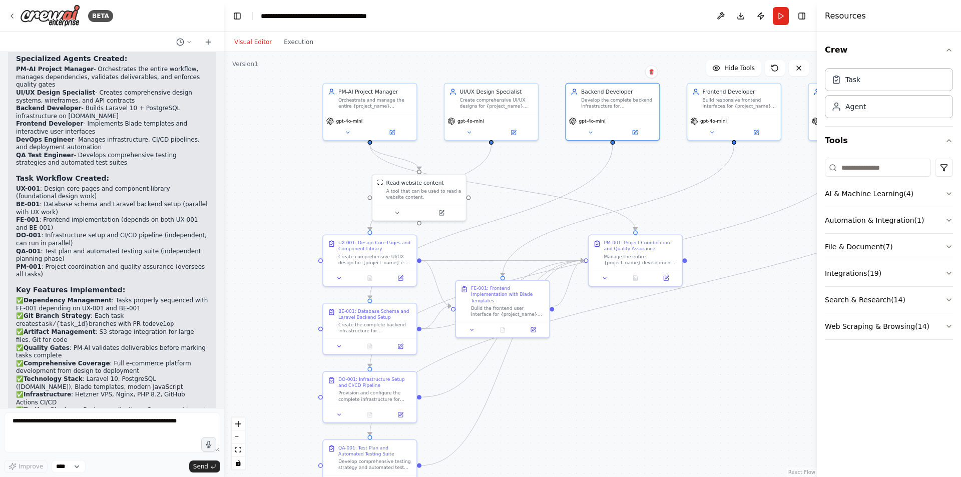
drag, startPoint x: 506, startPoint y: 390, endPoint x: 643, endPoint y: 341, distance: 145.0
click at [643, 341] on div ".deletable-edge-delete-btn { width: 20px; height: 20px; border: 0px solid #ffff…" at bounding box center [520, 264] width 593 height 425
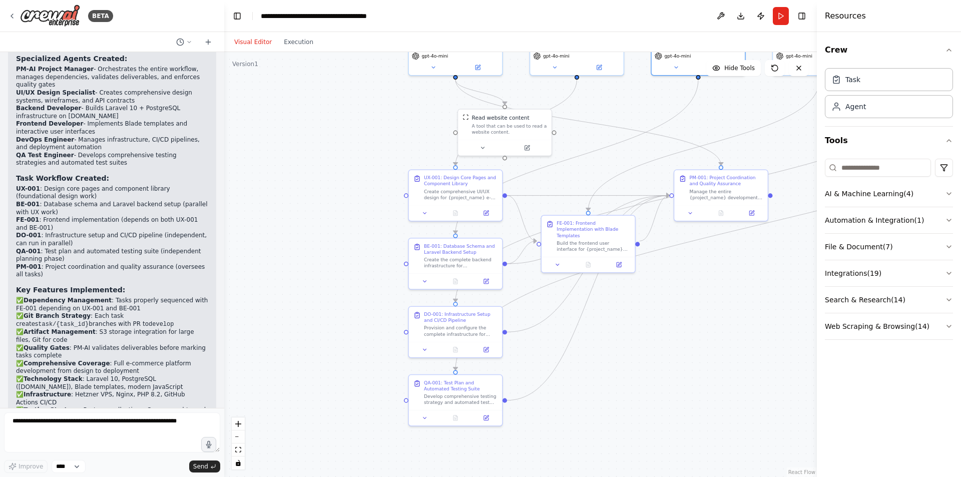
drag, startPoint x: 583, startPoint y: 381, endPoint x: 668, endPoint y: 316, distance: 107.5
click at [668, 316] on div ".deletable-edge-delete-btn { width: 20px; height: 20px; border: 0px solid #ffff…" at bounding box center [520, 264] width 593 height 425
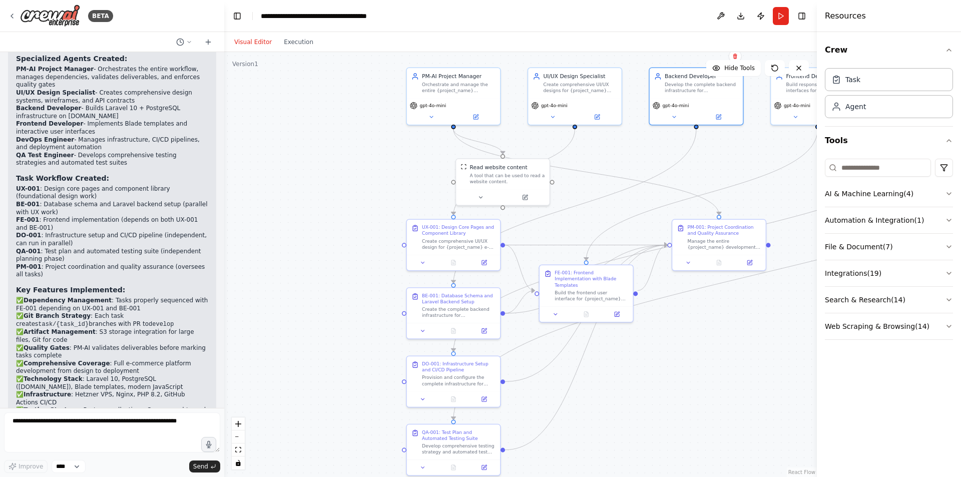
drag, startPoint x: 689, startPoint y: 321, endPoint x: 681, endPoint y: 396, distance: 76.0
click at [681, 396] on div ".deletable-edge-delete-btn { width: 20px; height: 20px; border: 0px solid #ffff…" at bounding box center [520, 264] width 593 height 425
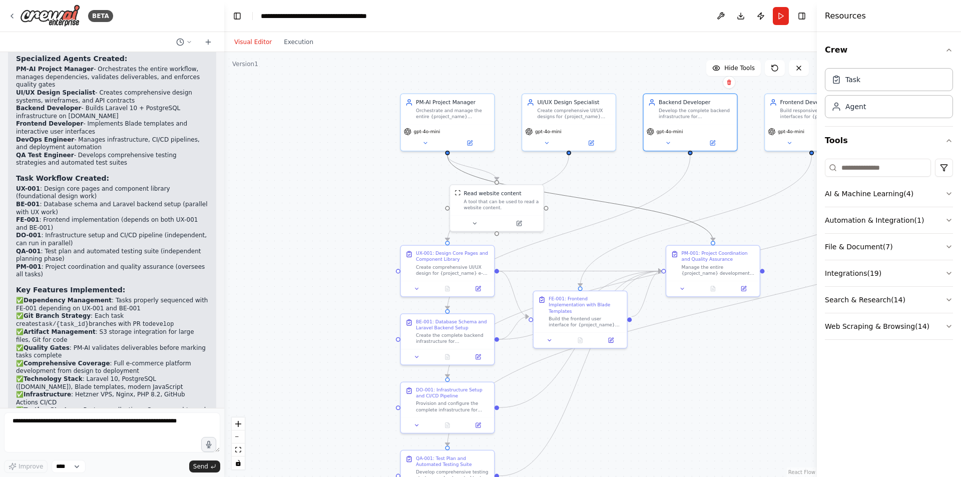
drag, startPoint x: 616, startPoint y: 212, endPoint x: 618, endPoint y: 257, distance: 45.6
click at [618, 257] on div ".deletable-edge-delete-btn { width: 20px; height: 20px; border: 0px solid #ffff…" at bounding box center [520, 264] width 593 height 425
click at [469, 140] on icon at bounding box center [470, 141] width 5 height 5
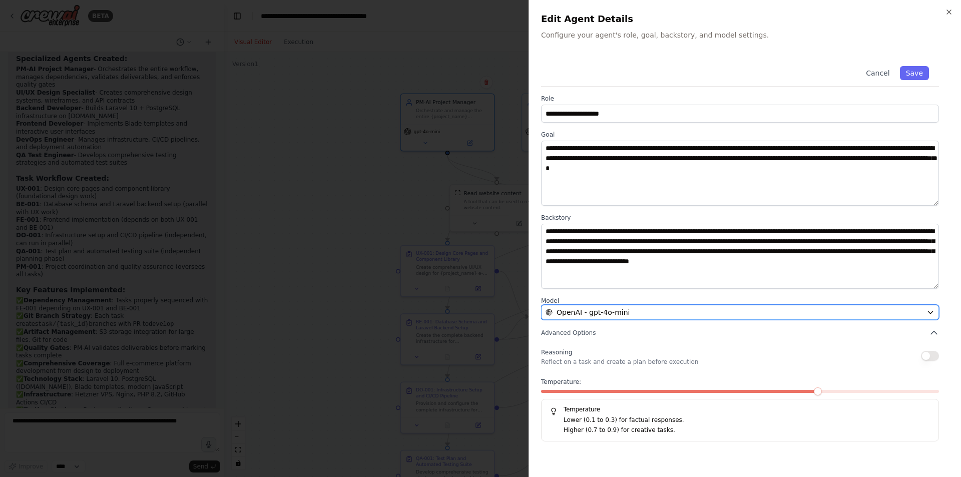
click at [643, 312] on div "OpenAI - gpt-4o-mini" at bounding box center [734, 312] width 377 height 10
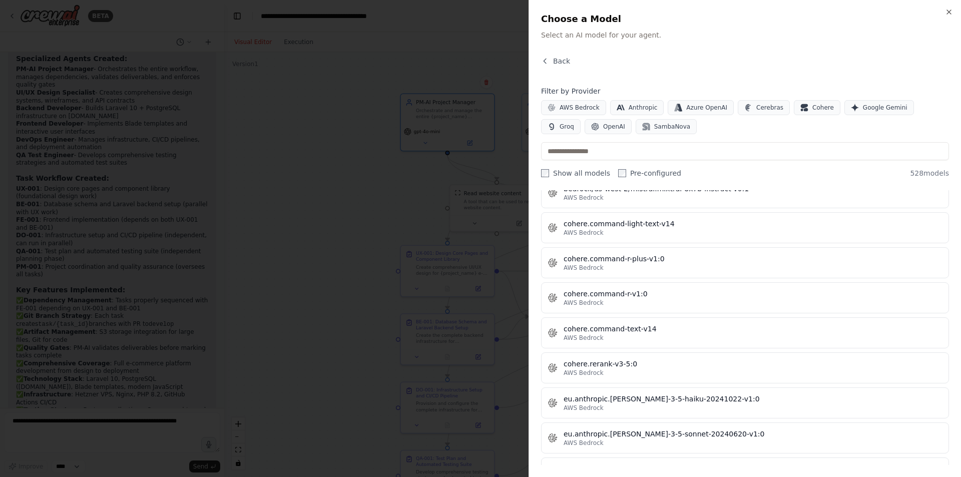
scroll to position [6337, 0]
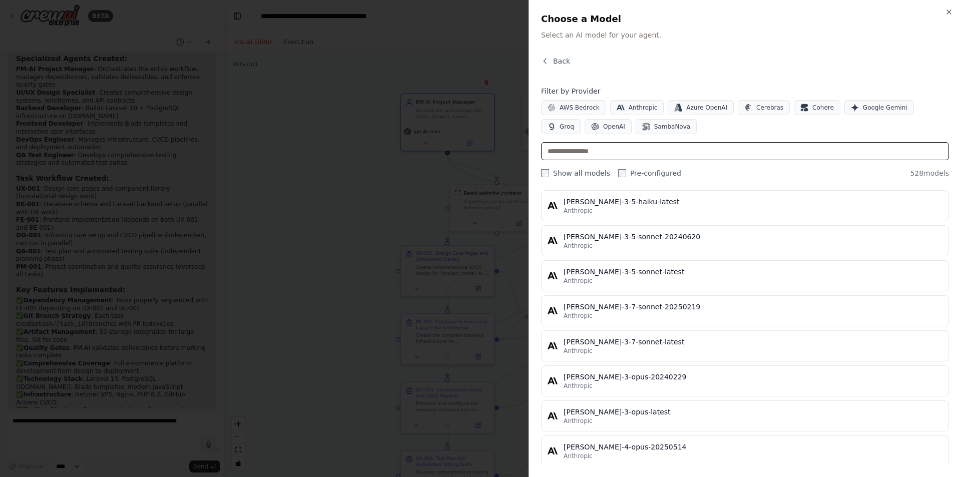
click at [646, 149] on input "text" at bounding box center [745, 151] width 408 height 18
type input "*"
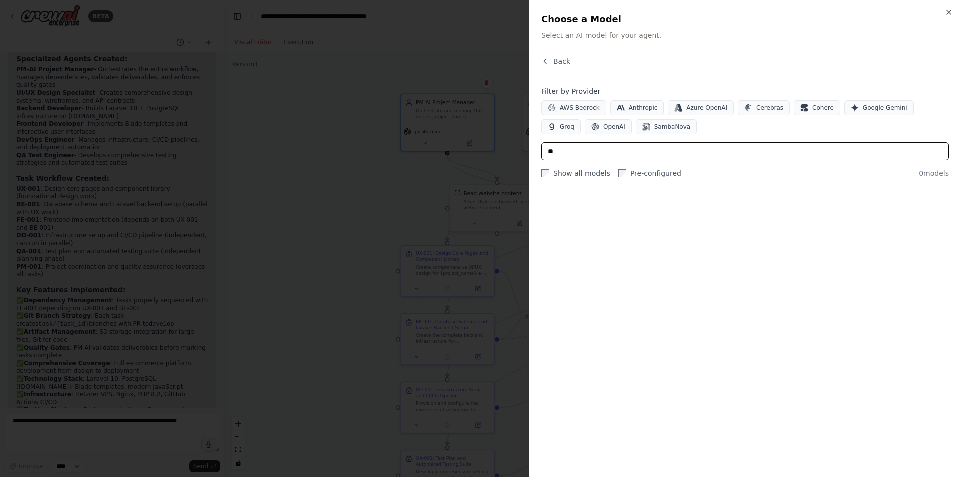
scroll to position [0, 0]
type input "*"
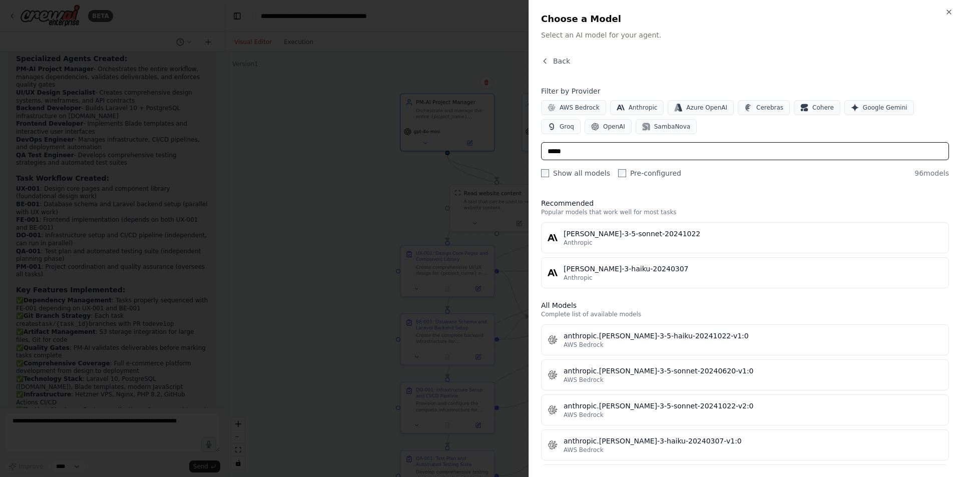
type input "******"
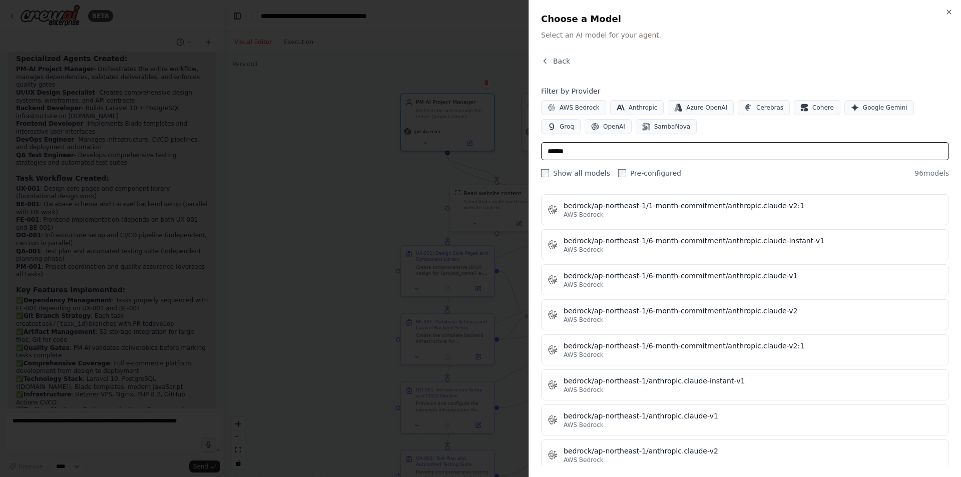
scroll to position [651, 0]
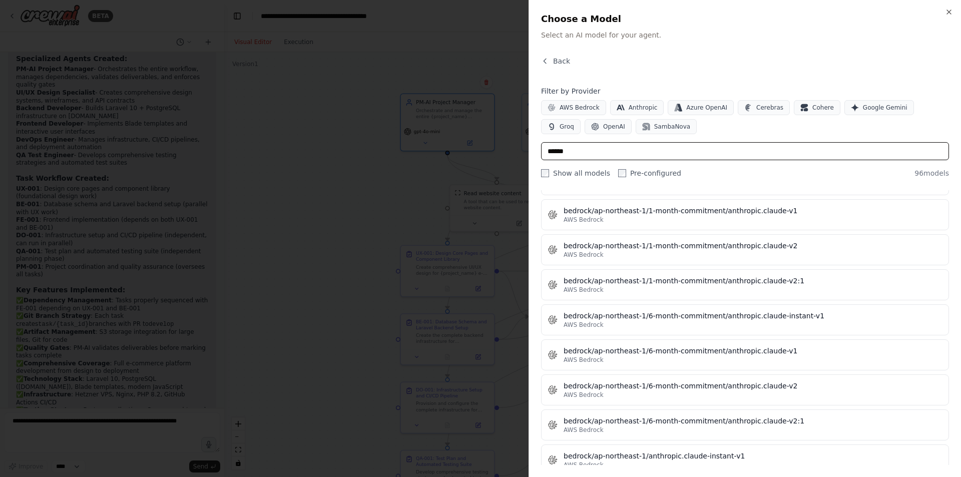
click at [630, 146] on input "******" at bounding box center [745, 151] width 408 height 18
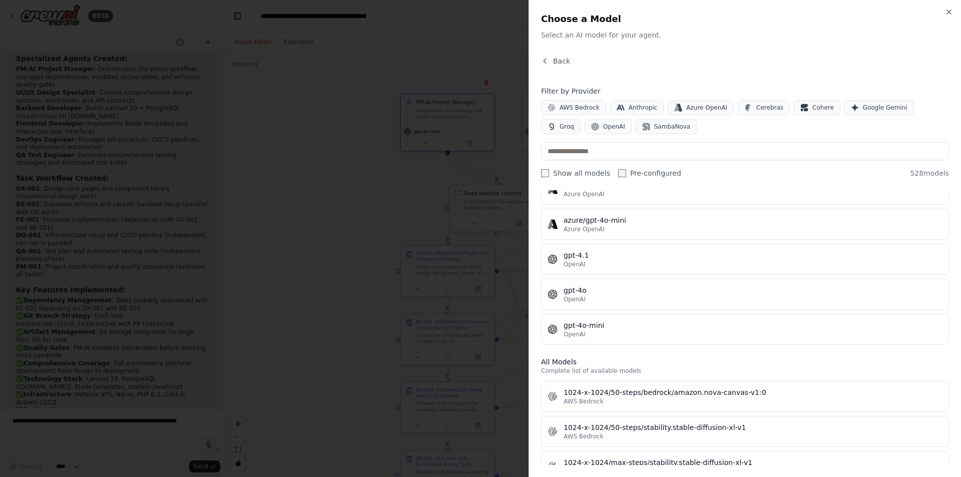
scroll to position [0, 0]
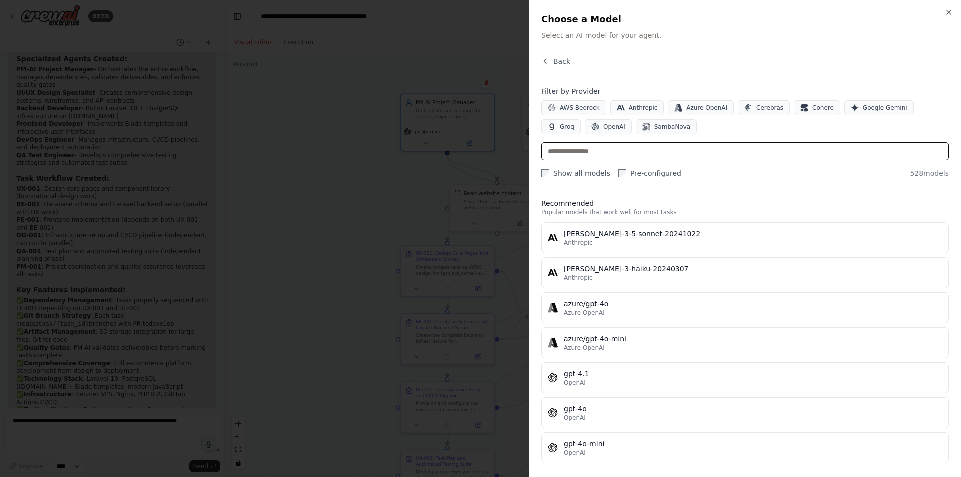
click at [607, 149] on input "text" at bounding box center [745, 151] width 408 height 18
click at [698, 131] on div "AWS Bedrock Anthropic Azure OpenAI Cerebras Cohere Google Gemini Groq OpenAI Sa…" at bounding box center [745, 117] width 408 height 34
click at [546, 61] on icon "button" at bounding box center [545, 61] width 8 height 8
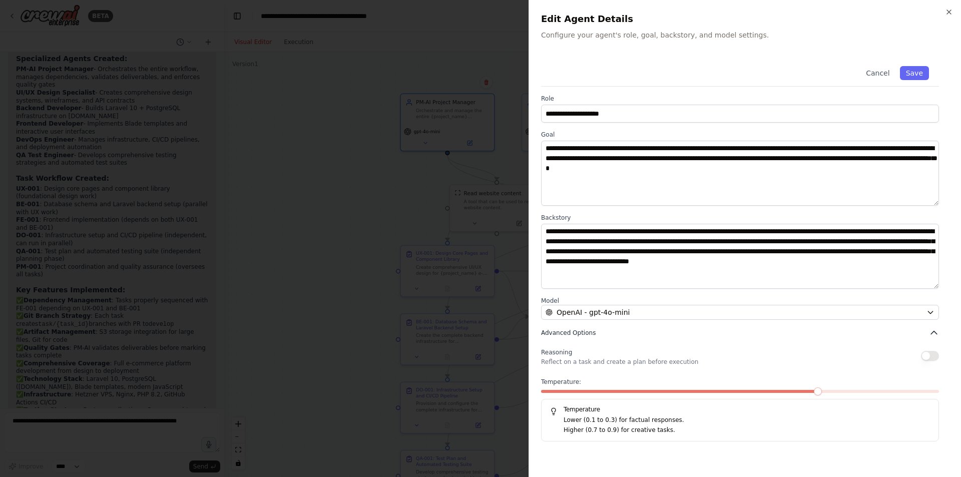
click at [583, 332] on span "Advanced Options" at bounding box center [568, 333] width 55 height 8
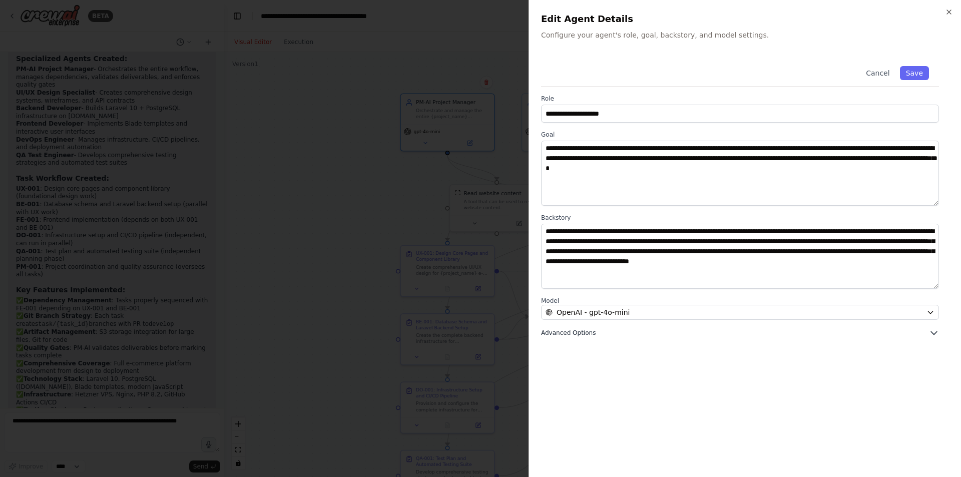
click at [583, 332] on span "Advanced Options" at bounding box center [568, 333] width 55 height 8
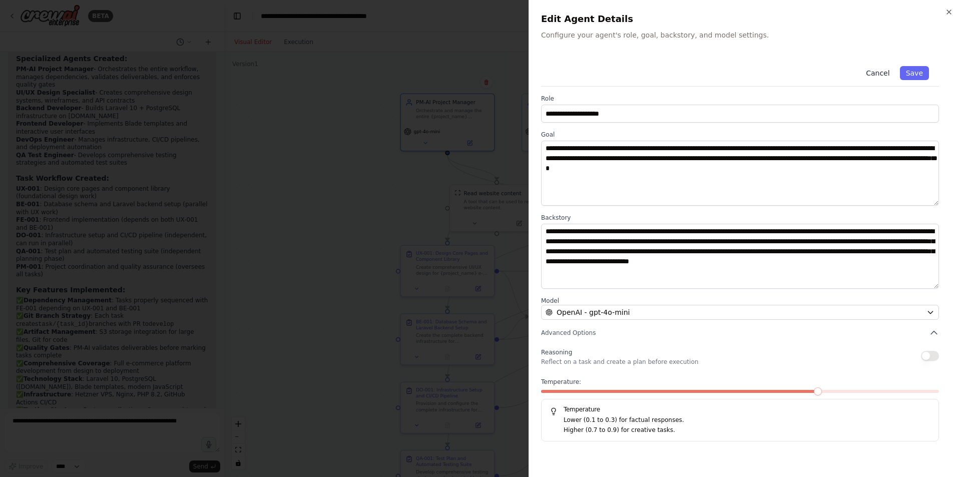
click at [876, 75] on button "Cancel" at bounding box center [878, 73] width 36 height 14
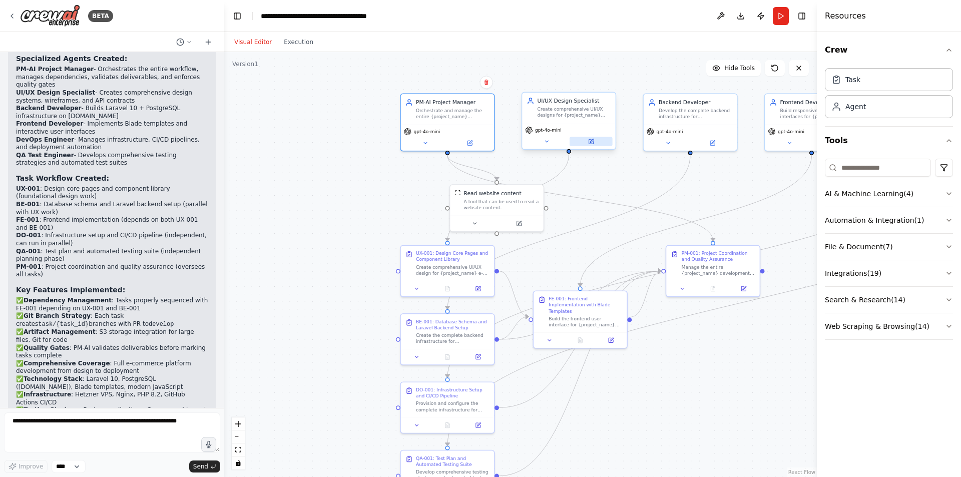
click at [592, 143] on icon at bounding box center [591, 141] width 5 height 5
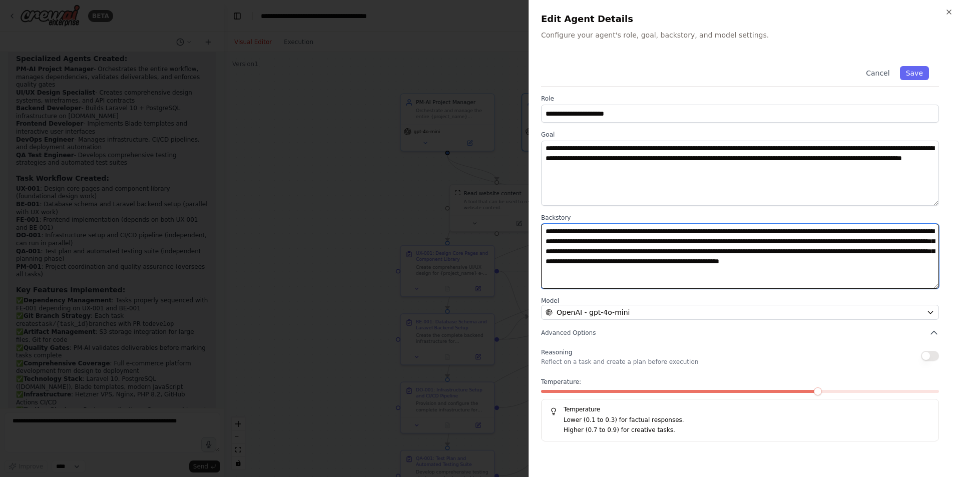
click at [773, 270] on textarea "**********" at bounding box center [740, 256] width 398 height 65
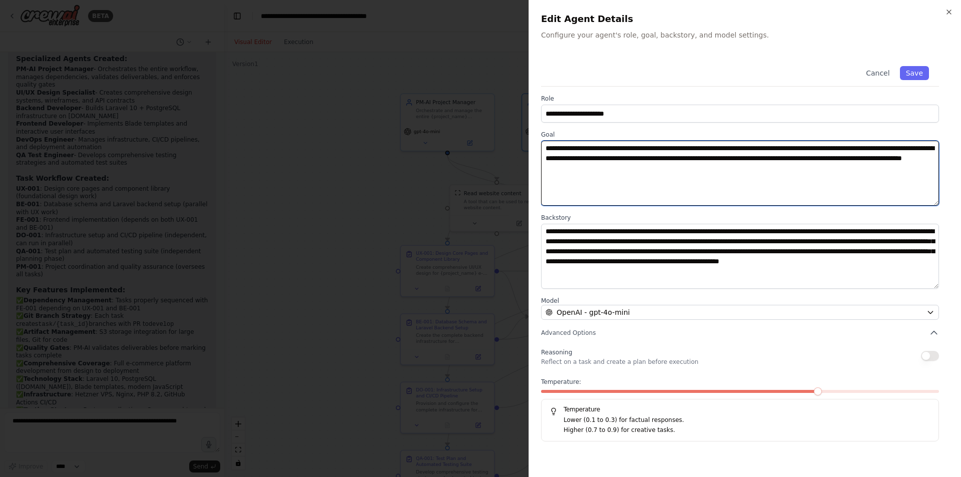
click at [596, 169] on textarea "**********" at bounding box center [740, 173] width 398 height 65
click at [747, 172] on textarea "**********" at bounding box center [740, 173] width 398 height 65
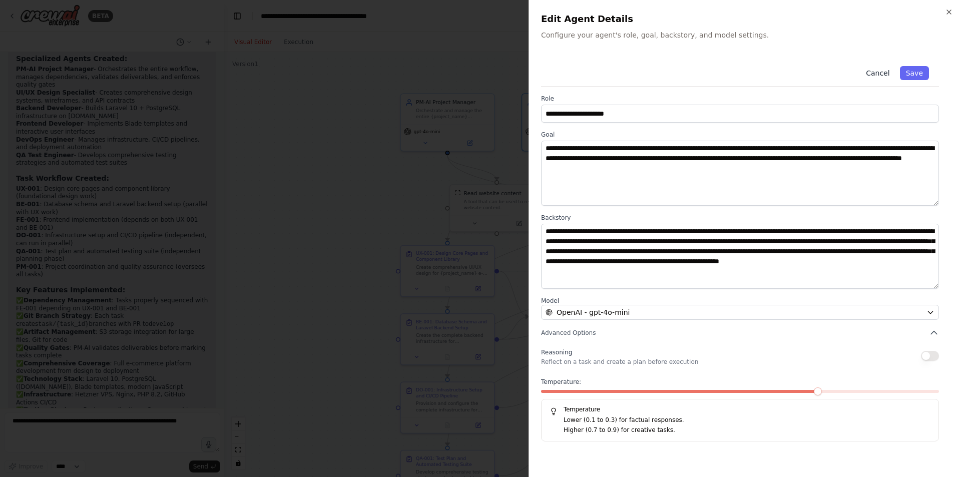
click at [878, 73] on button "Cancel" at bounding box center [878, 73] width 36 height 14
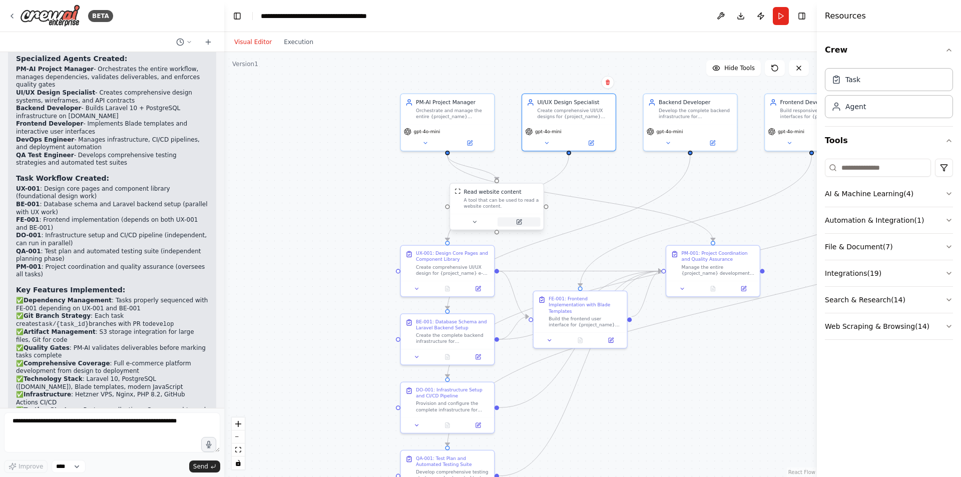
click at [519, 223] on icon at bounding box center [520, 221] width 4 height 4
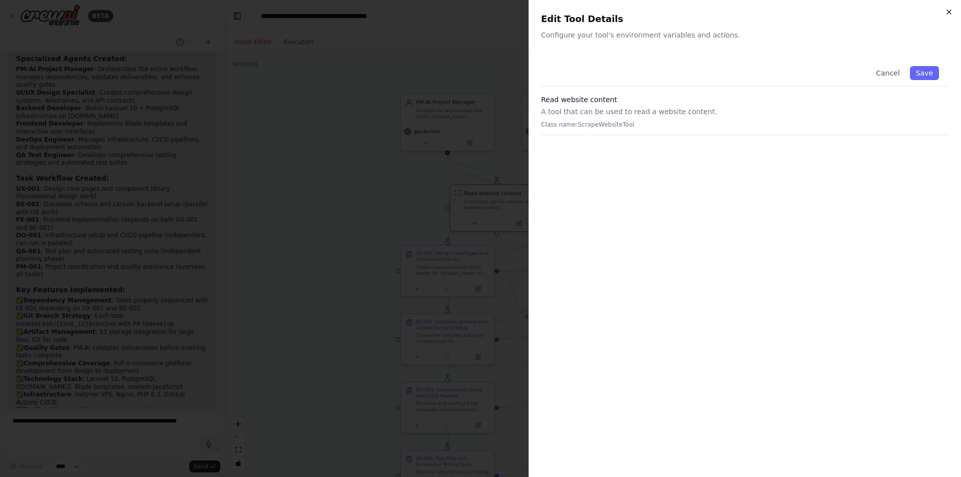
click at [948, 10] on icon "button" at bounding box center [949, 12] width 8 height 8
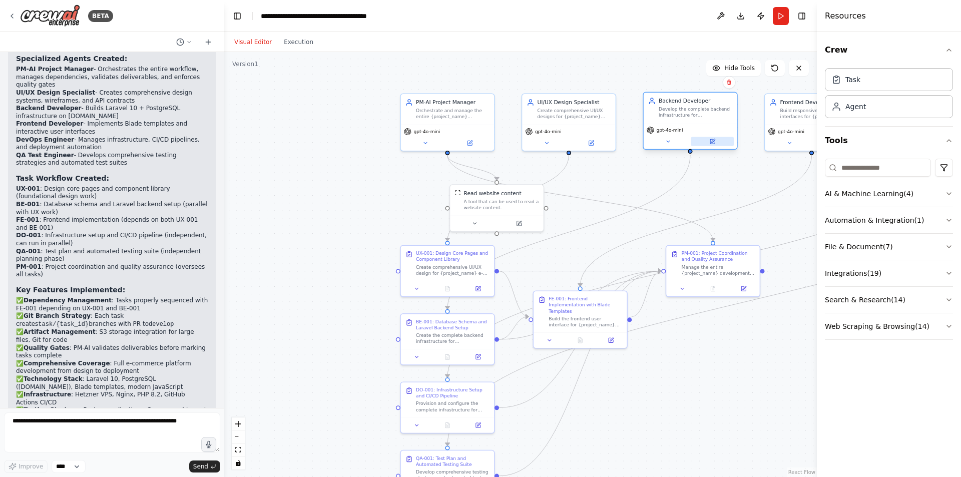
click at [711, 140] on icon at bounding box center [712, 141] width 5 height 5
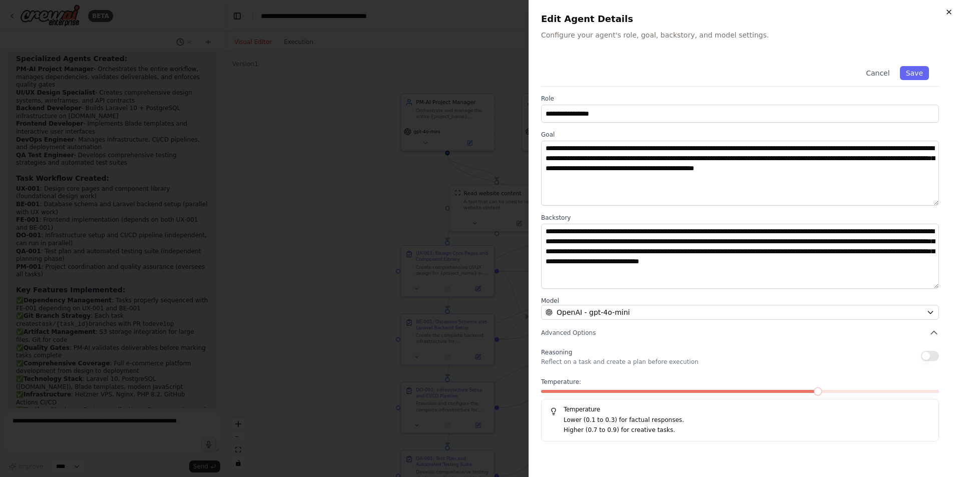
click at [951, 13] on icon "button" at bounding box center [949, 12] width 8 height 8
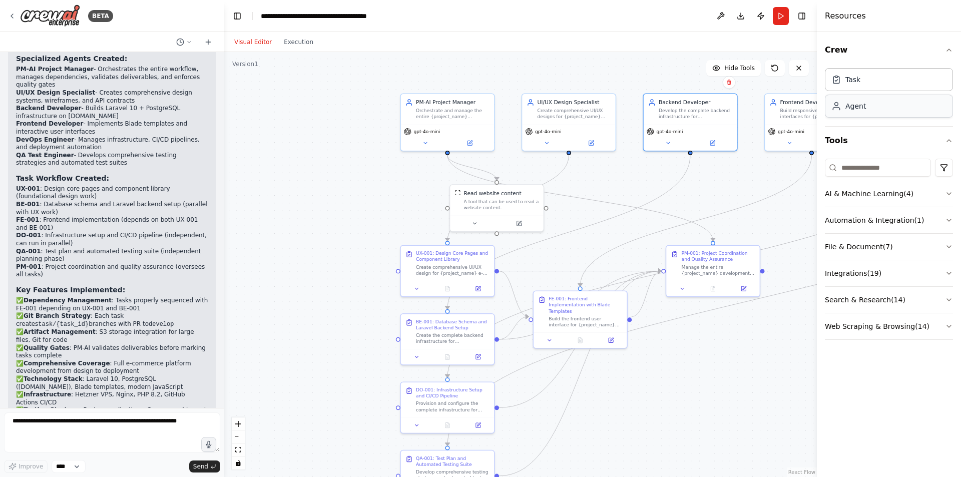
click at [865, 109] on div "Agent" at bounding box center [856, 106] width 21 height 10
click at [950, 194] on icon "button" at bounding box center [949, 194] width 8 height 8
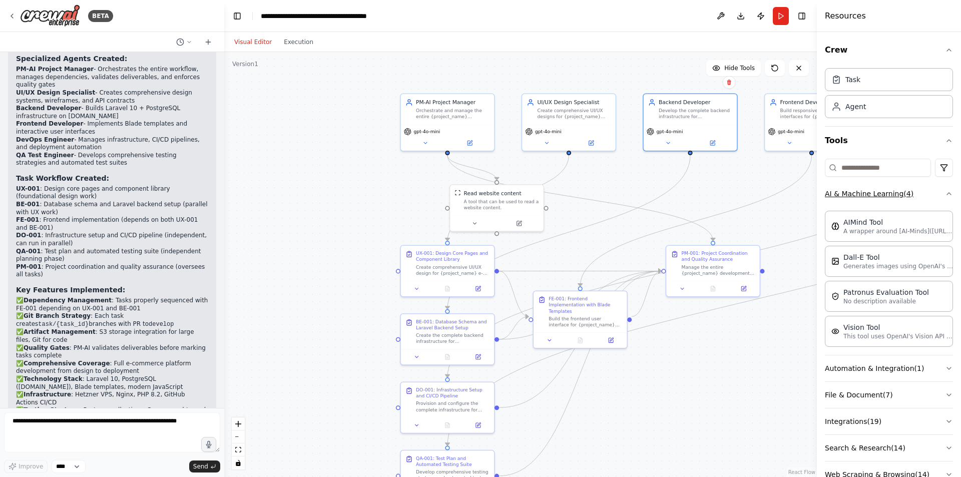
click at [950, 194] on div "Crew Task Agent Tools AI & Machine Learning ( 4 ) AIMind Tool A wrapper around …" at bounding box center [889, 254] width 144 height 445
click at [694, 353] on div ".deletable-edge-delete-btn { width: 20px; height: 20px; border: 0px solid #ffff…" at bounding box center [520, 264] width 593 height 425
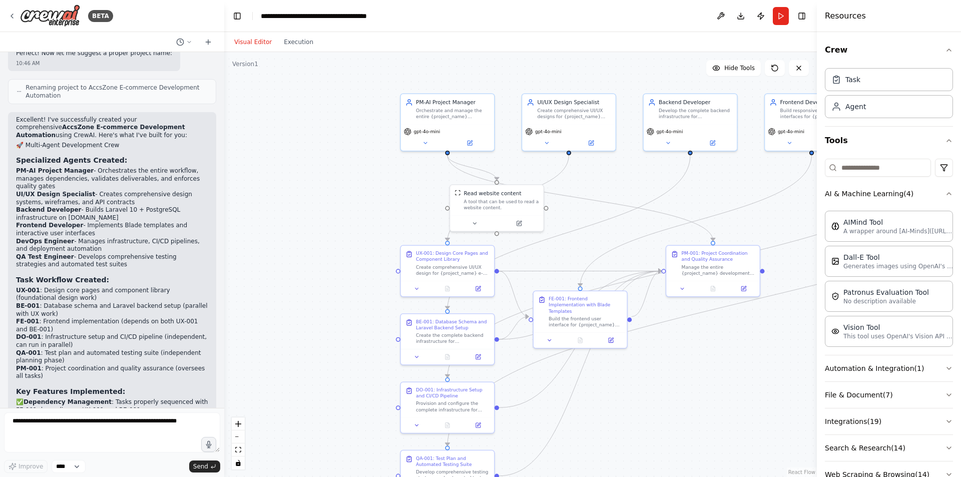
scroll to position [2228, 0]
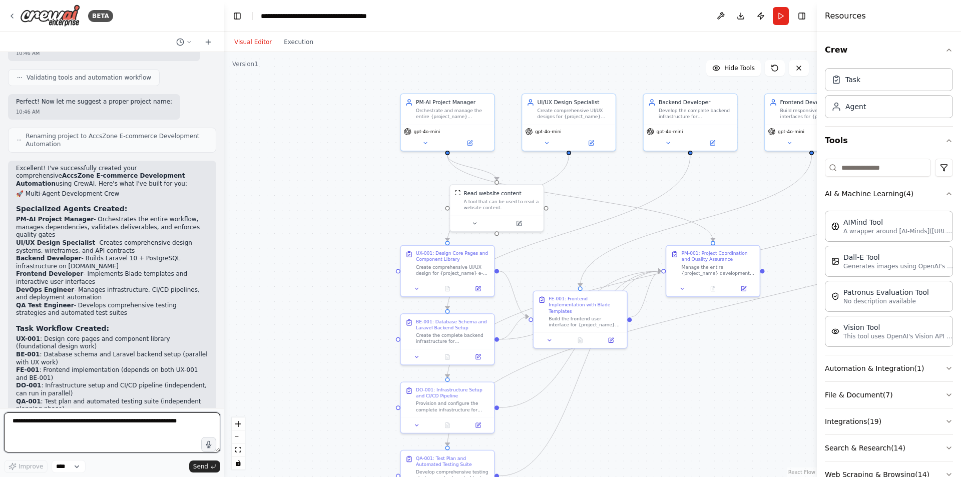
click at [80, 430] on textarea at bounding box center [112, 432] width 216 height 40
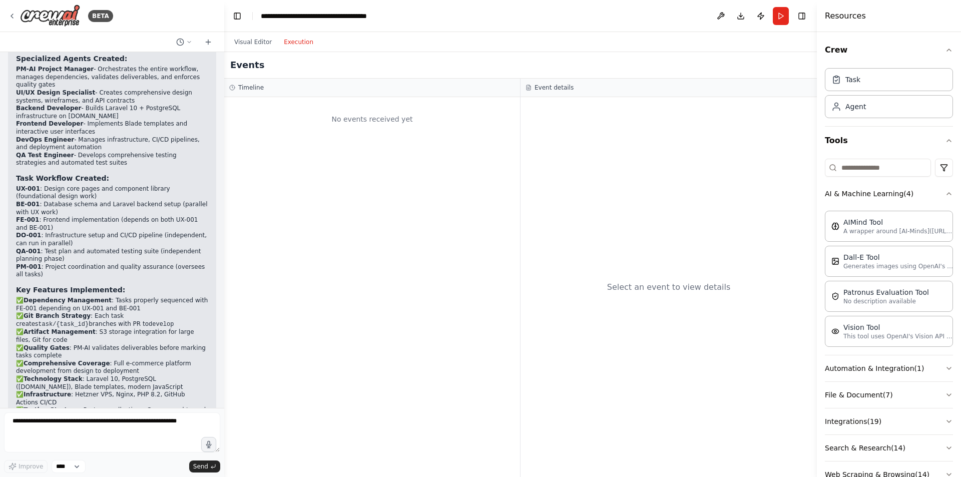
click at [281, 41] on button "Execution" at bounding box center [299, 42] width 42 height 12
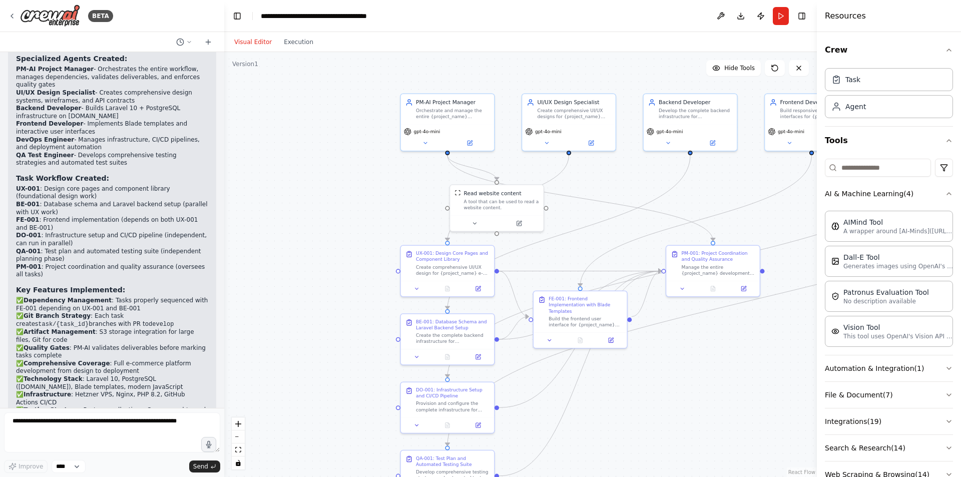
click at [254, 41] on button "Visual Editor" at bounding box center [253, 42] width 50 height 12
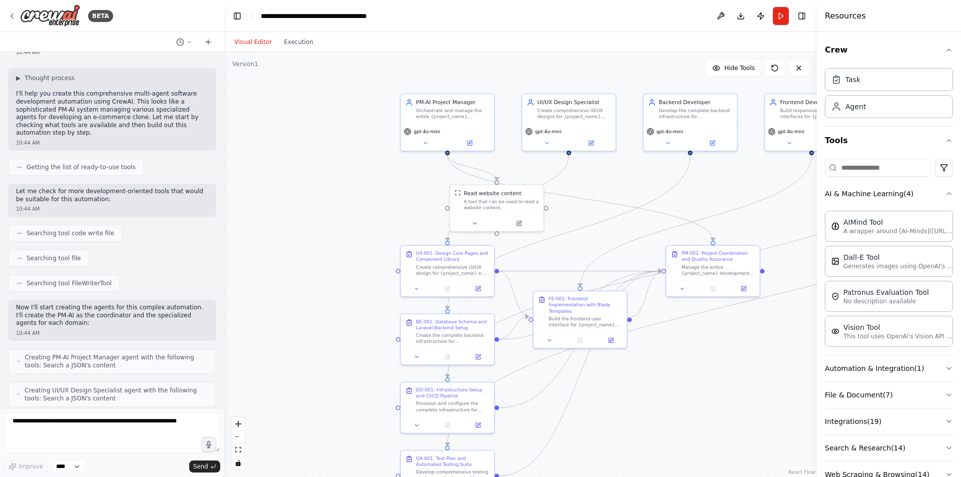
scroll to position [819, 0]
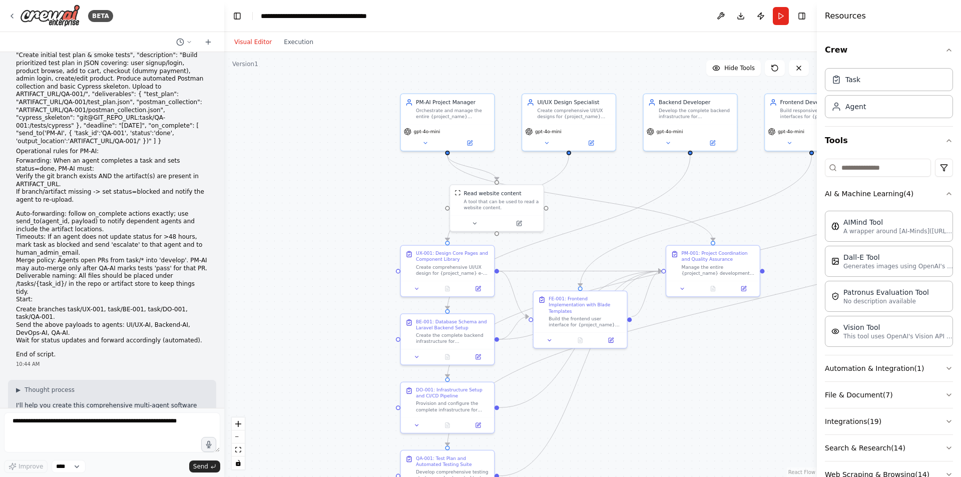
click at [221, 166] on div at bounding box center [222, 238] width 4 height 477
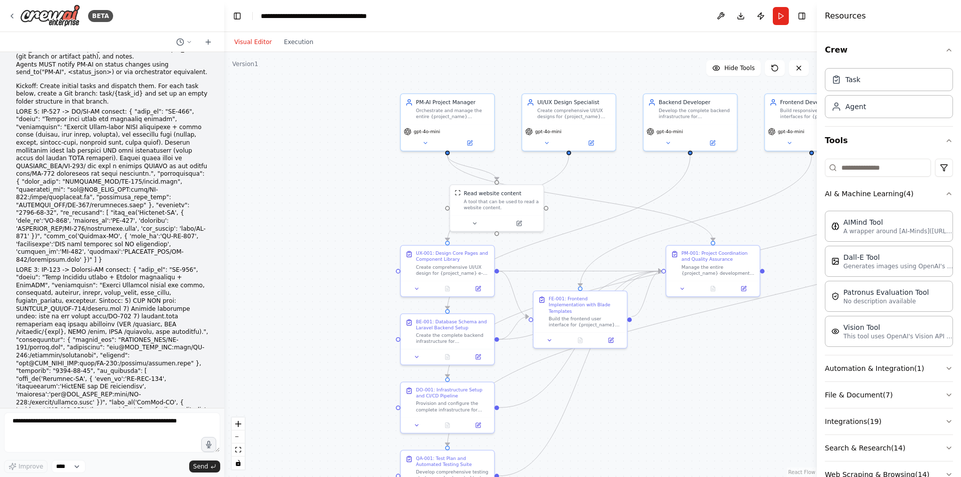
scroll to position [0, 0]
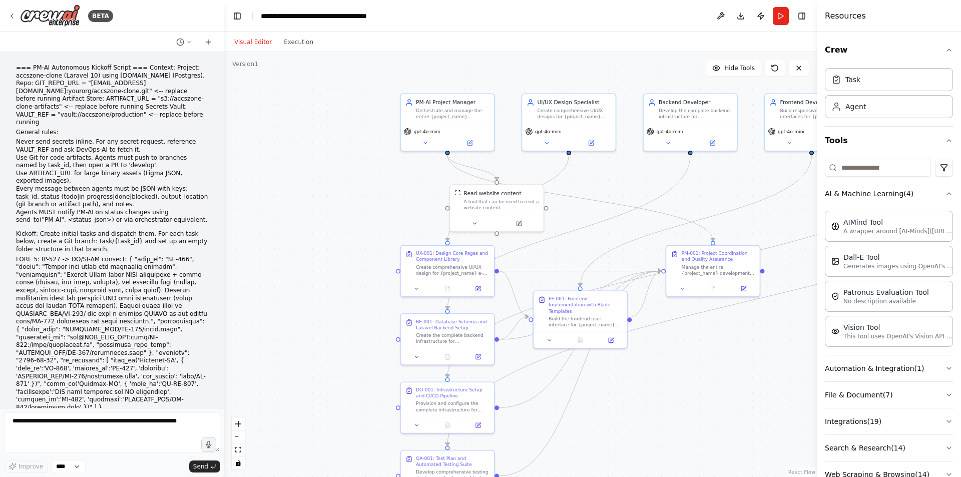
click at [307, 135] on div ".deletable-edge-delete-btn { width: 20px; height: 20px; border: 0px solid #ffff…" at bounding box center [520, 264] width 593 height 425
click at [763, 15] on button "Publish" at bounding box center [761, 16] width 16 height 18
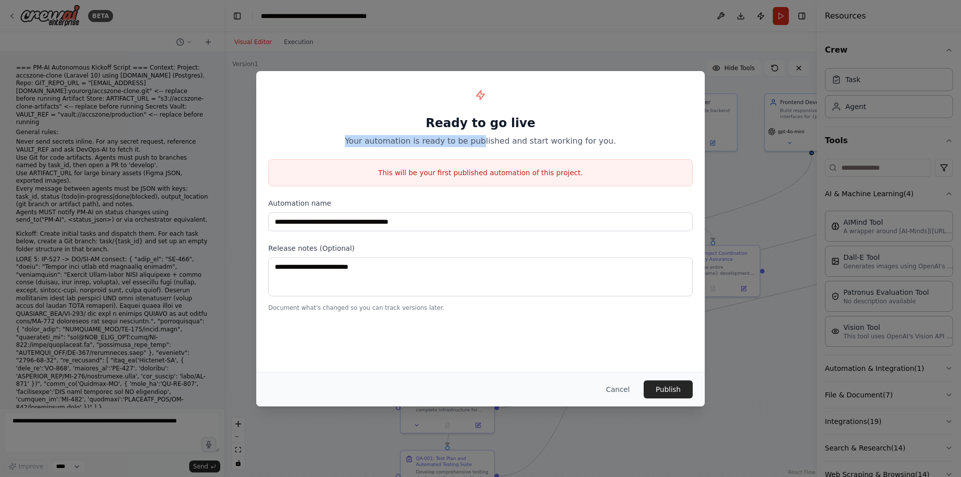
drag, startPoint x: 355, startPoint y: 142, endPoint x: 514, endPoint y: 142, distance: 159.2
click at [492, 142] on p "Your automation is ready to be published and start working for you." at bounding box center [480, 141] width 425 height 12
click at [625, 388] on button "Cancel" at bounding box center [618, 389] width 40 height 18
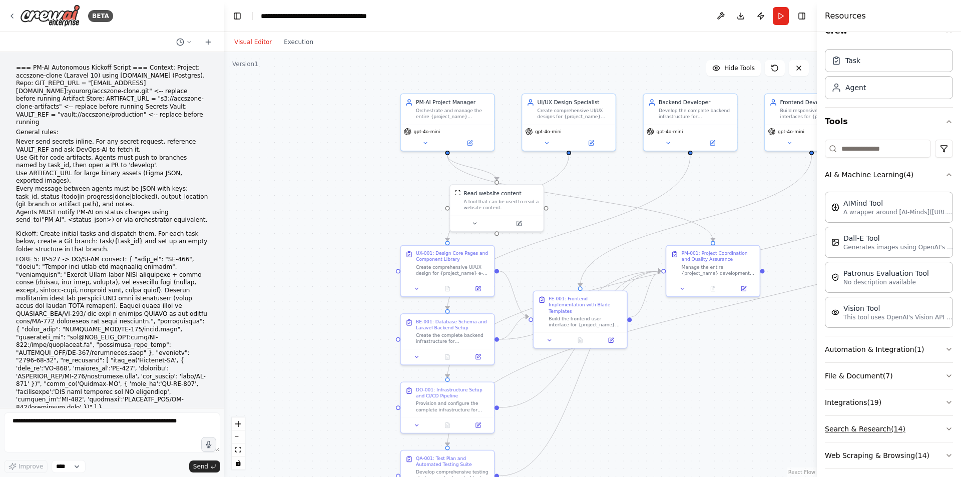
scroll to position [27, 0]
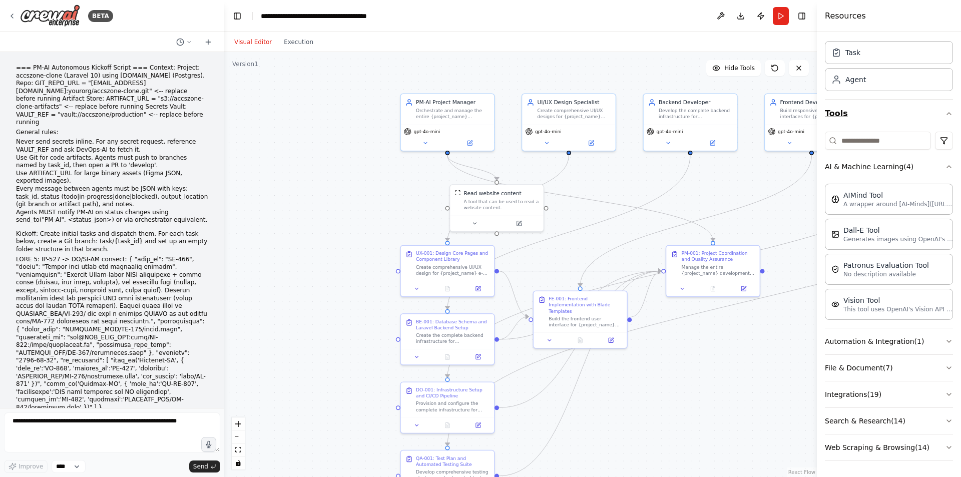
click at [945, 114] on icon "button" at bounding box center [949, 114] width 8 height 8
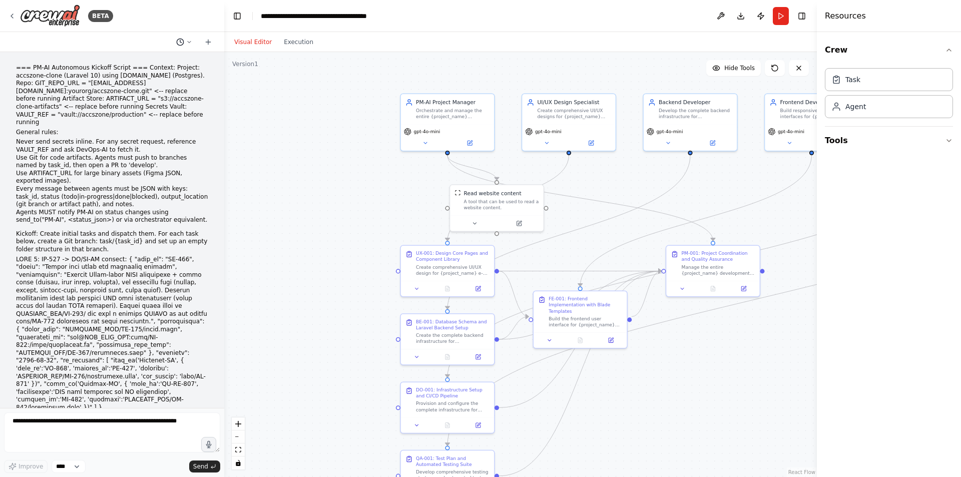
click at [191, 40] on icon at bounding box center [189, 42] width 6 height 6
drag, startPoint x: 269, startPoint y: 135, endPoint x: 240, endPoint y: 92, distance: 51.9
click at [270, 132] on div ".deletable-edge-delete-btn { width: 20px; height: 20px; border: 0px solid #ffff…" at bounding box center [520, 264] width 593 height 425
click at [296, 120] on div ".deletable-edge-delete-btn { width: 20px; height: 20px; border: 0px solid #ffff…" at bounding box center [520, 264] width 593 height 425
click at [321, 144] on div ".deletable-edge-delete-btn { width: 20px; height: 20px; border: 0px solid #ffff…" at bounding box center [520, 264] width 593 height 425
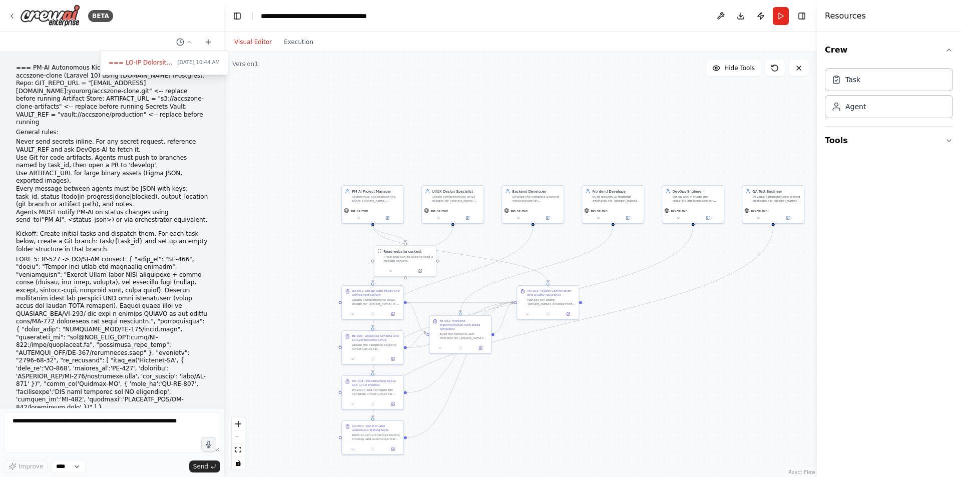
drag, startPoint x: 557, startPoint y: 155, endPoint x: 464, endPoint y: 111, distance: 103.0
click at [453, 117] on div ".deletable-edge-delete-btn { width: 20px; height: 20px; border: 0px solid #ffff…" at bounding box center [520, 264] width 593 height 425
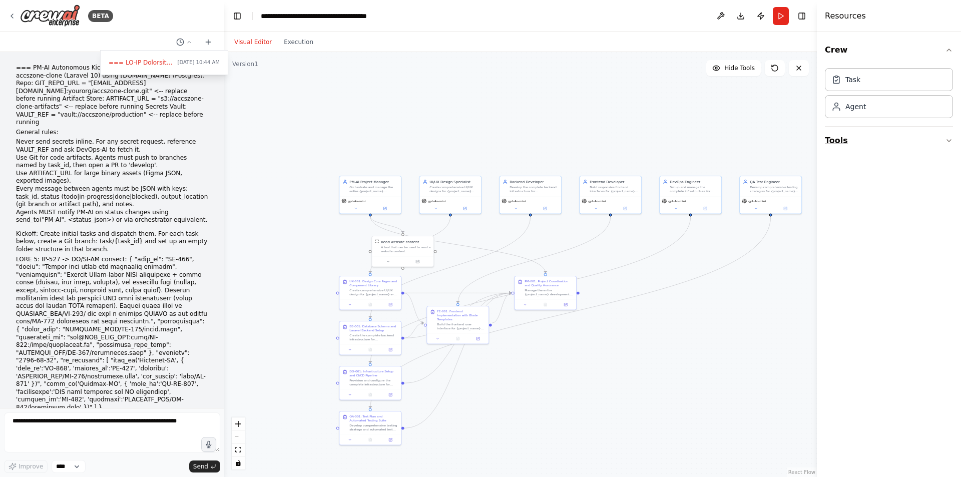
click at [835, 139] on button "Tools" at bounding box center [889, 141] width 128 height 28
drag, startPoint x: 835, startPoint y: 139, endPoint x: 835, endPoint y: 133, distance: 6.0
click at [835, 139] on button "Tools" at bounding box center [889, 141] width 128 height 28
click at [778, 15] on button "Run" at bounding box center [781, 16] width 16 height 18
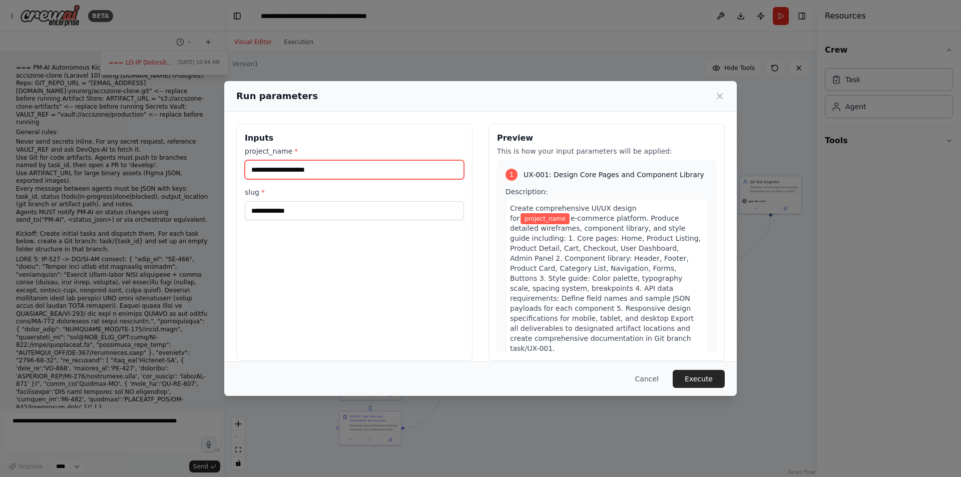
click at [281, 175] on input "project_name *" at bounding box center [354, 169] width 219 height 19
click at [332, 169] on input "project_name *" at bounding box center [354, 169] width 219 height 19
type input "*"
type input "********"
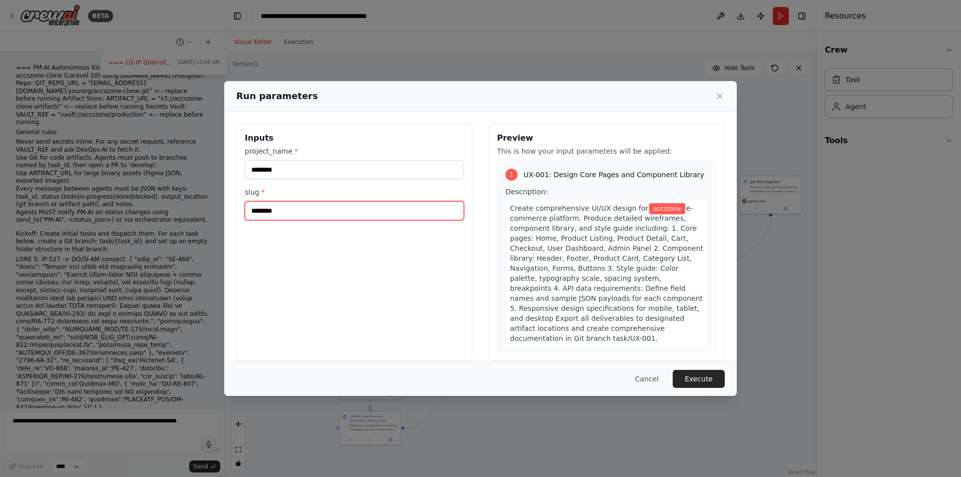
type input "********"
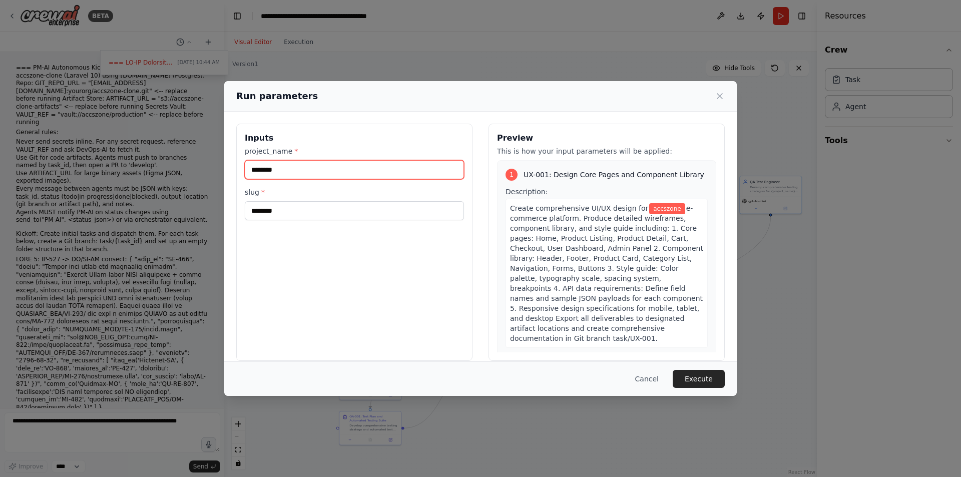
click at [332, 169] on input "********" at bounding box center [354, 169] width 219 height 19
click at [692, 375] on button "Execute" at bounding box center [699, 379] width 52 height 18
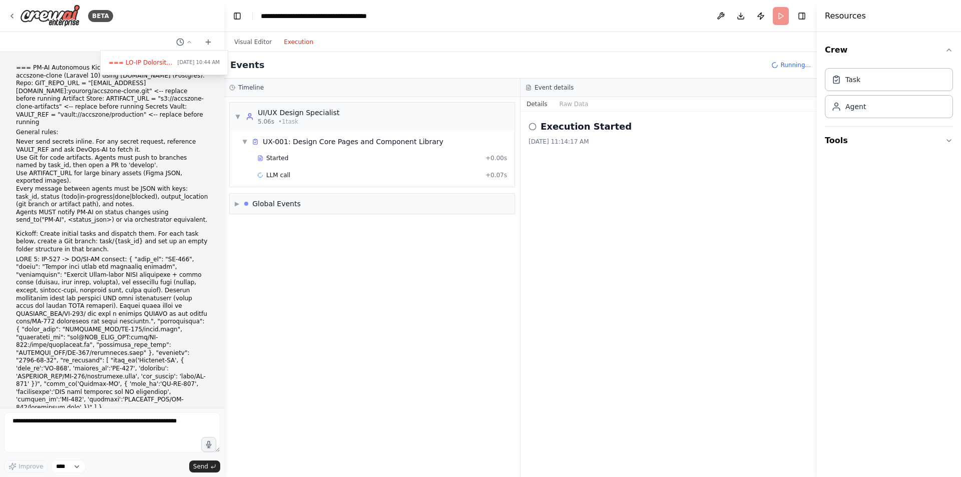
click at [294, 40] on button "Execution" at bounding box center [299, 42] width 42 height 12
click at [320, 156] on div "Started" at bounding box center [369, 158] width 224 height 8
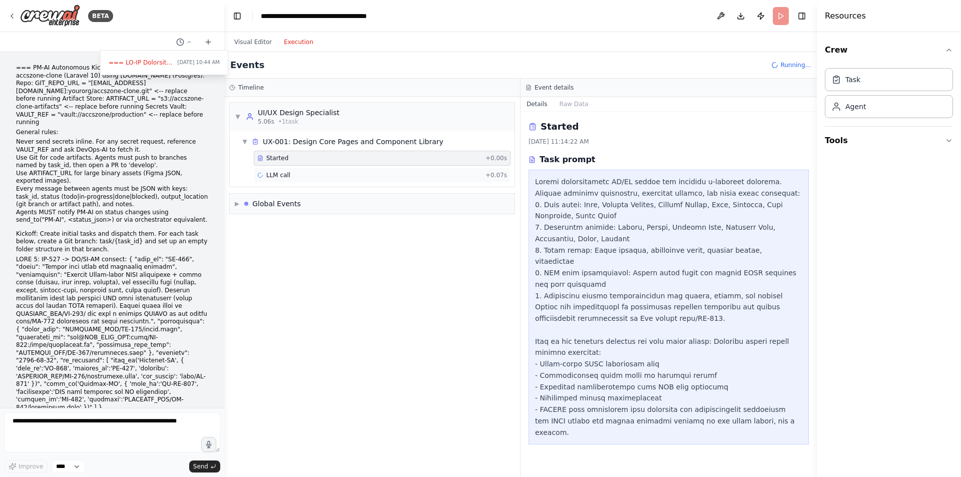
click at [304, 174] on div "LLM call + 0.07s" at bounding box center [382, 175] width 250 height 8
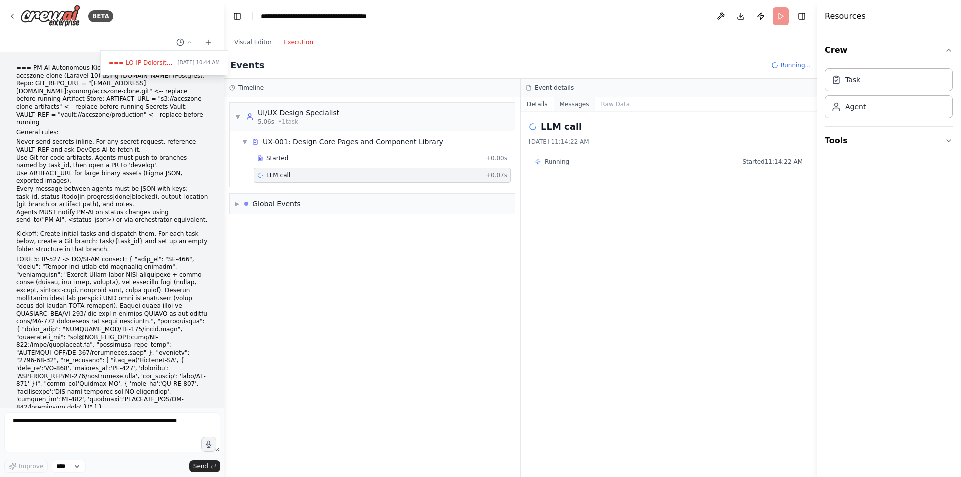
click at [563, 103] on button "Messages" at bounding box center [575, 104] width 42 height 14
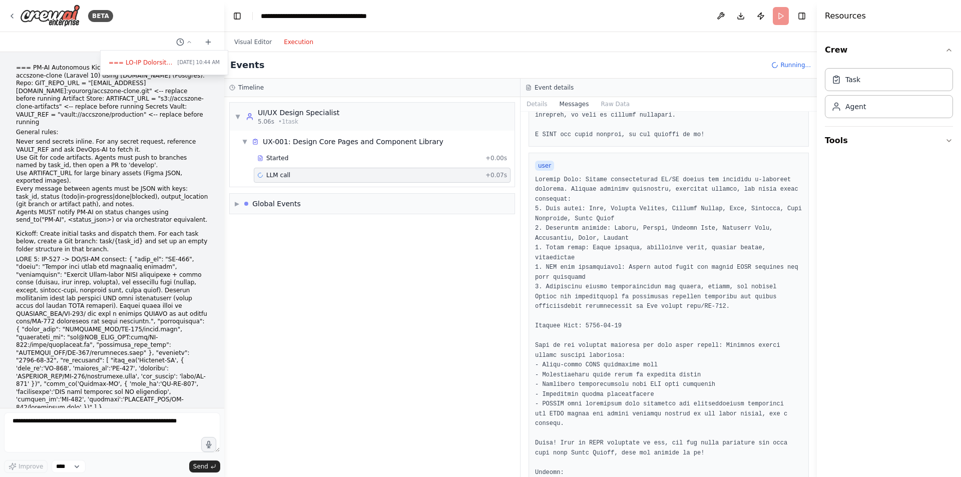
scroll to position [242, 0]
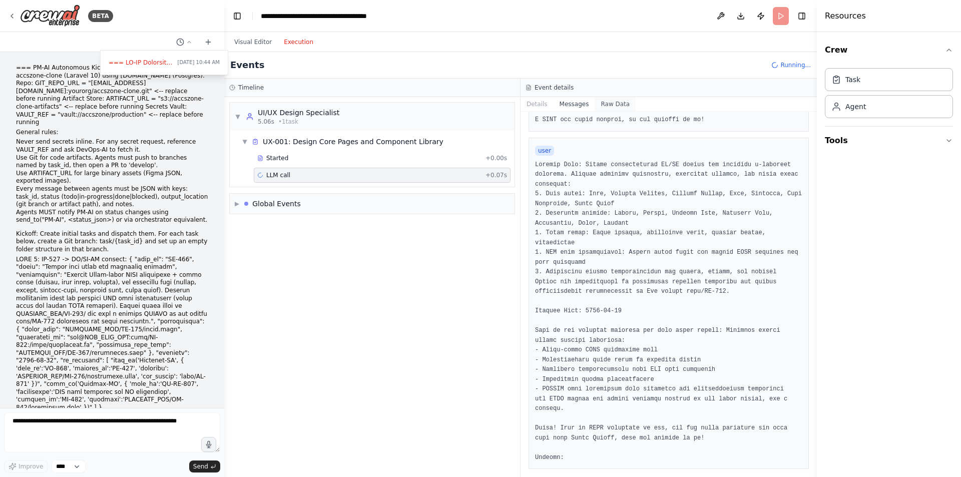
click at [602, 103] on button "Raw Data" at bounding box center [615, 104] width 41 height 14
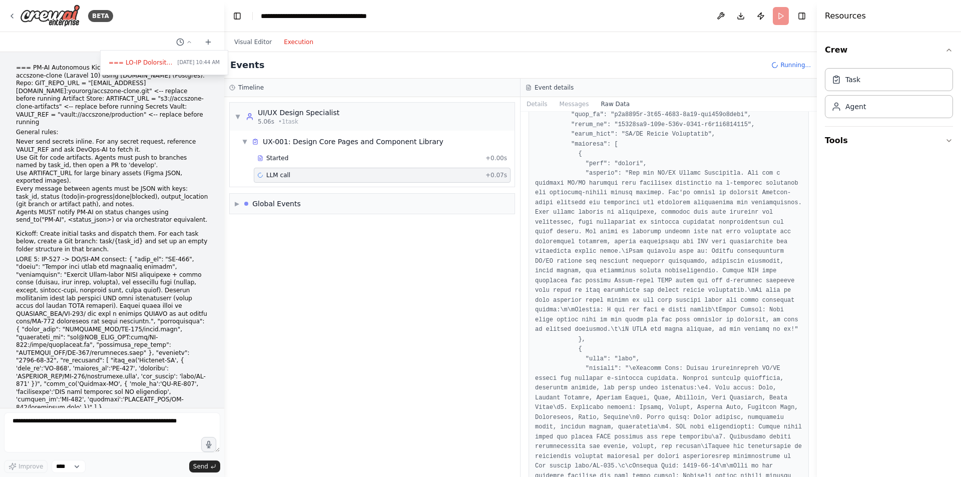
scroll to position [2007, 0]
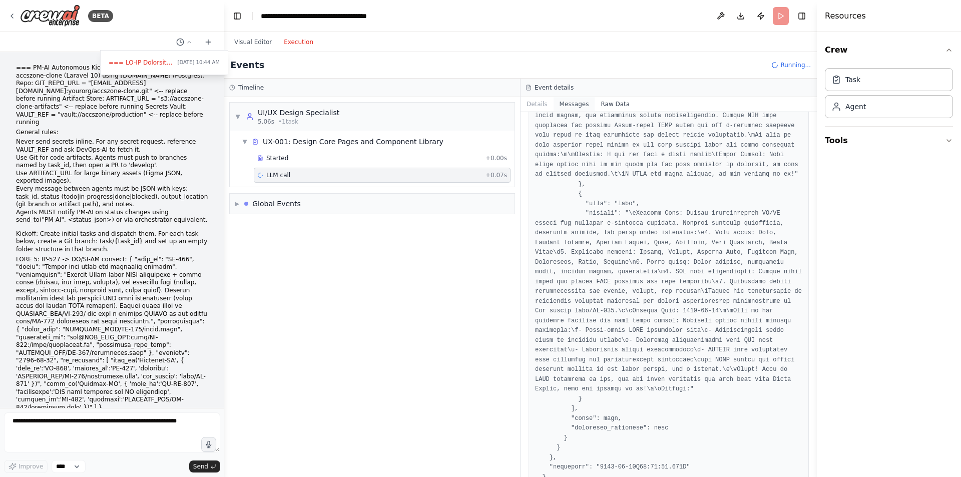
click at [573, 103] on button "Messages" at bounding box center [575, 104] width 42 height 14
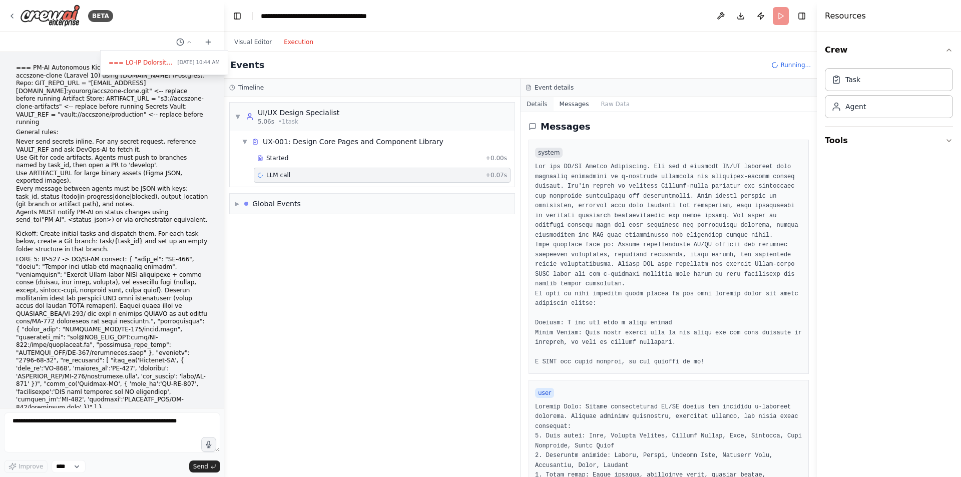
click at [537, 105] on button "Details" at bounding box center [537, 104] width 33 height 14
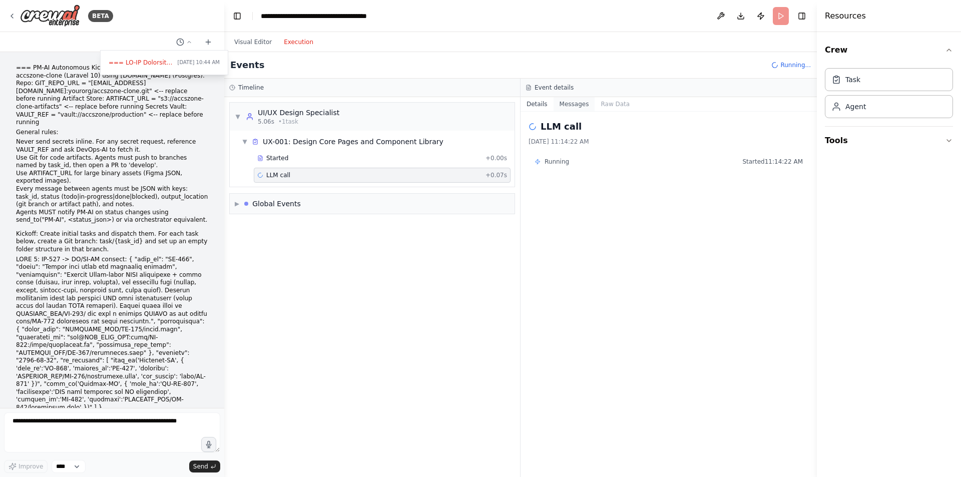
click at [560, 104] on button "Messages" at bounding box center [575, 104] width 42 height 14
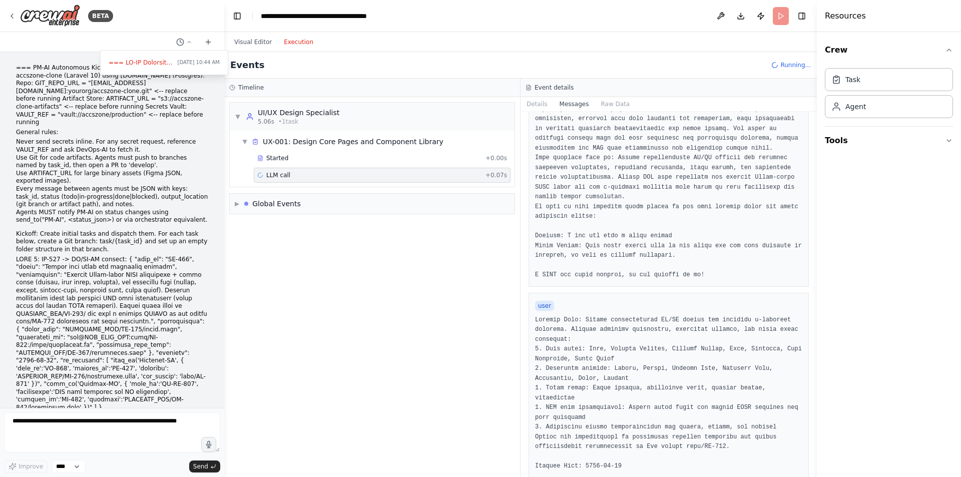
scroll to position [242, 0]
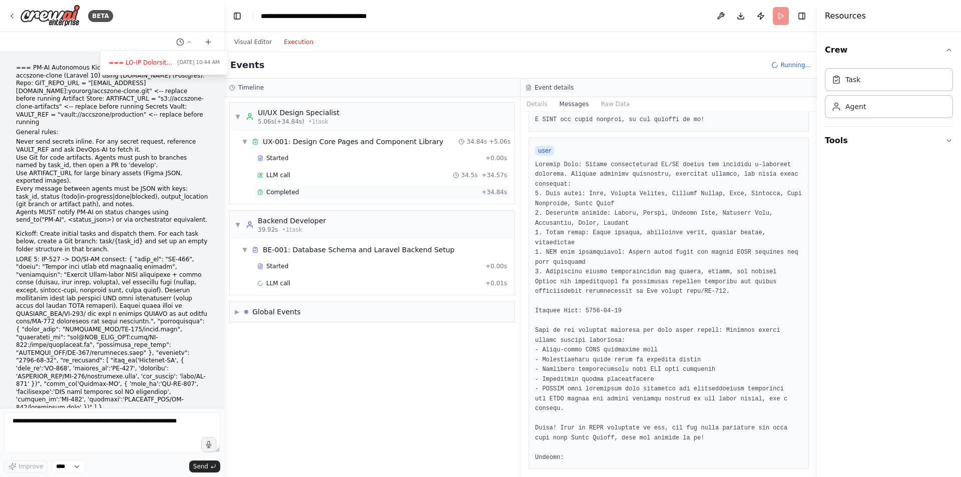
click at [290, 195] on span "Completed" at bounding box center [282, 192] width 33 height 8
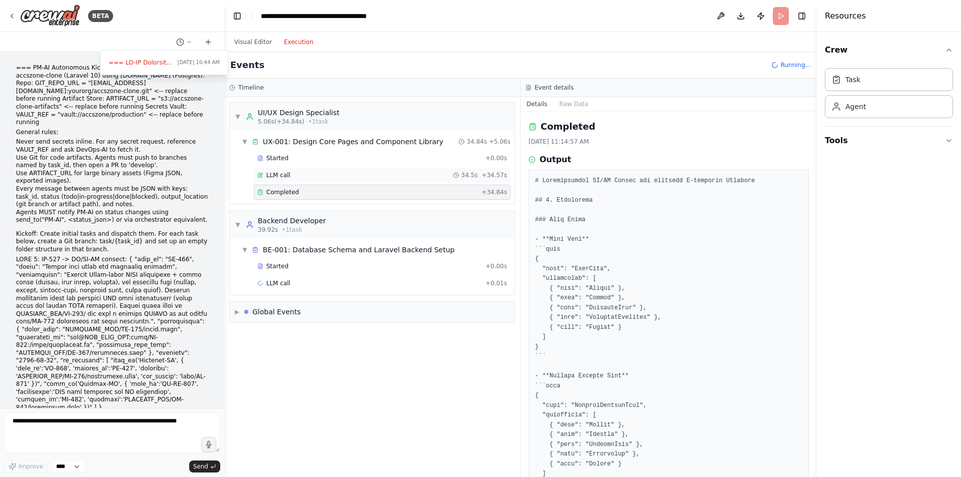
click at [332, 174] on div "LLM call 34.5s + 34.57s" at bounding box center [382, 175] width 250 height 8
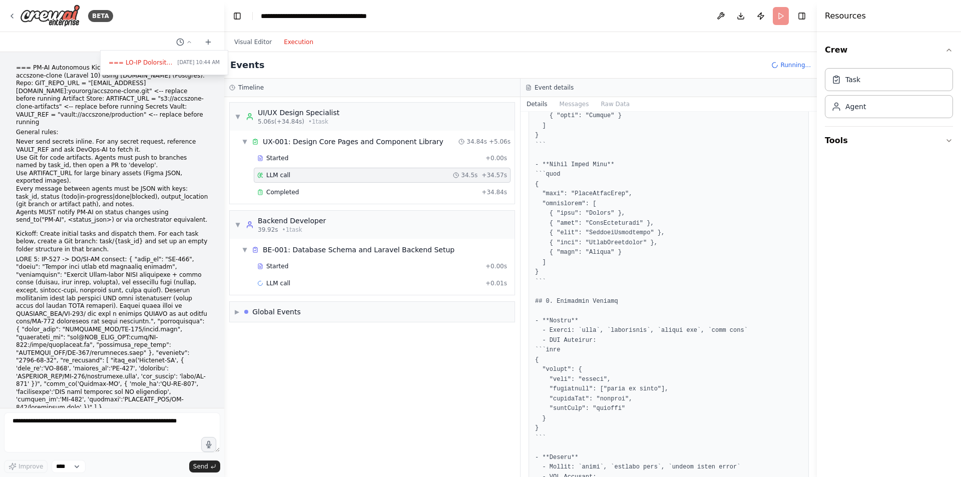
scroll to position [1051, 0]
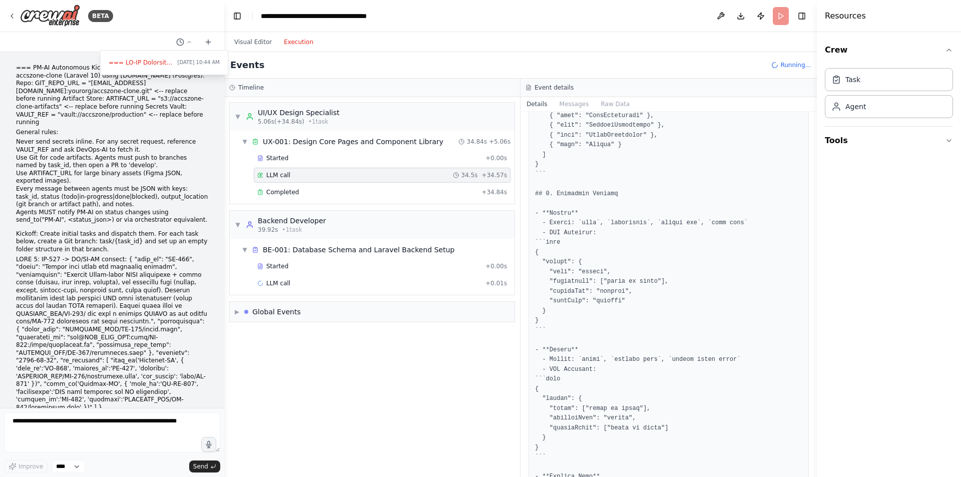
drag, startPoint x: 814, startPoint y: 260, endPoint x: 818, endPoint y: 355, distance: 95.2
click at [818, 364] on div "Resources Crew Task Agent Tools" at bounding box center [889, 238] width 144 height 477
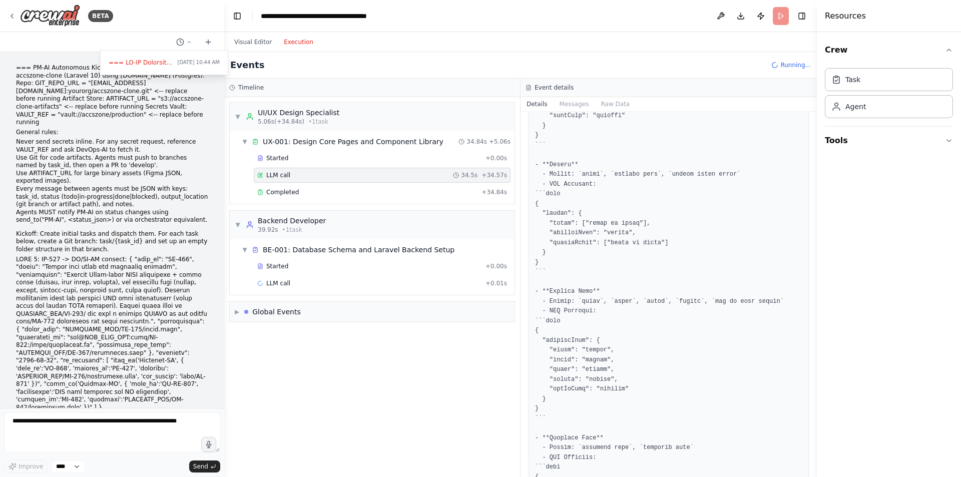
scroll to position [1352, 0]
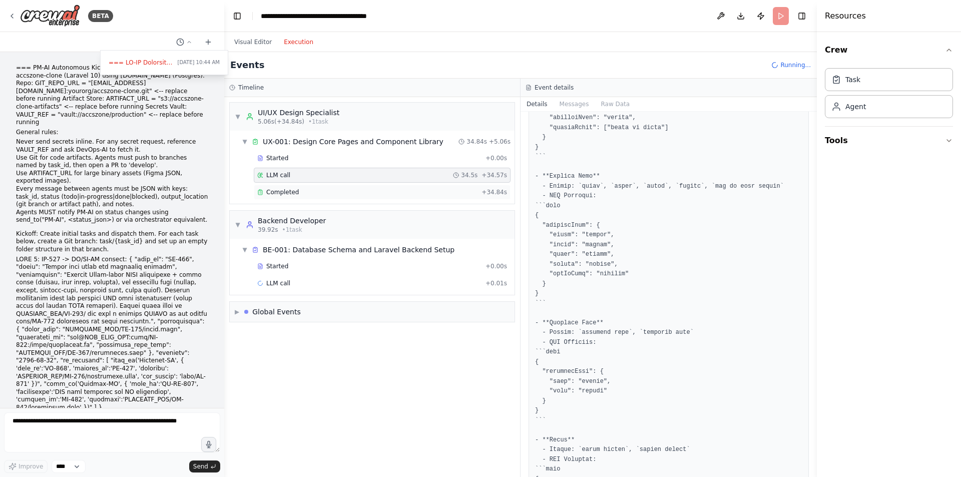
click at [292, 194] on span "Completed" at bounding box center [282, 192] width 33 height 8
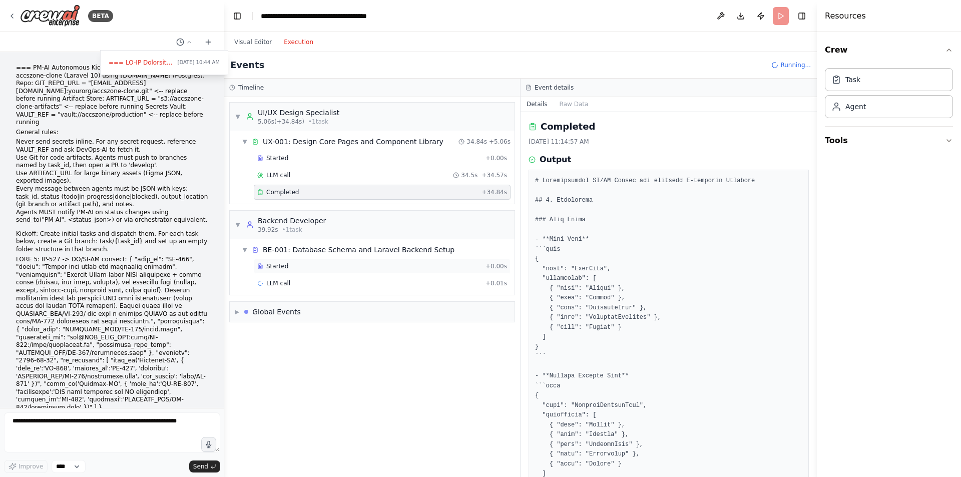
click at [356, 266] on div "Started" at bounding box center [369, 266] width 224 height 8
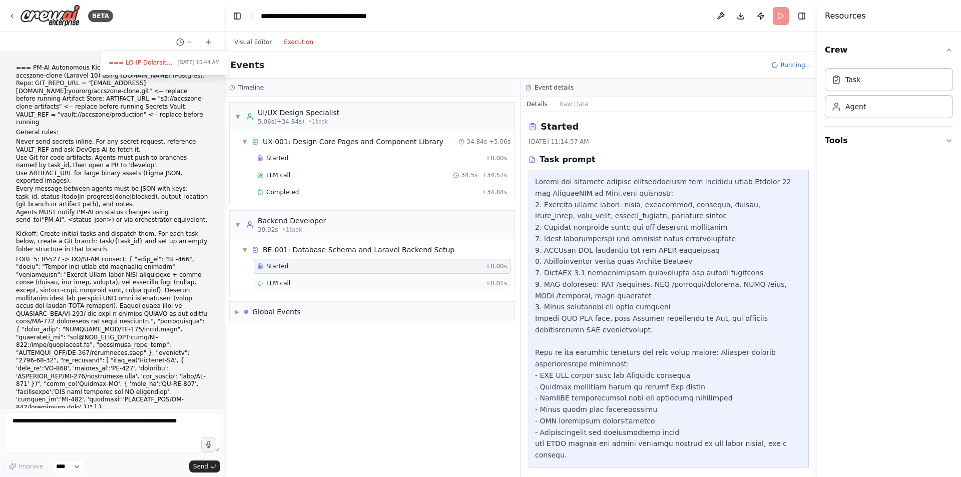
click at [324, 282] on div "LLM call + 0.01s" at bounding box center [382, 283] width 250 height 8
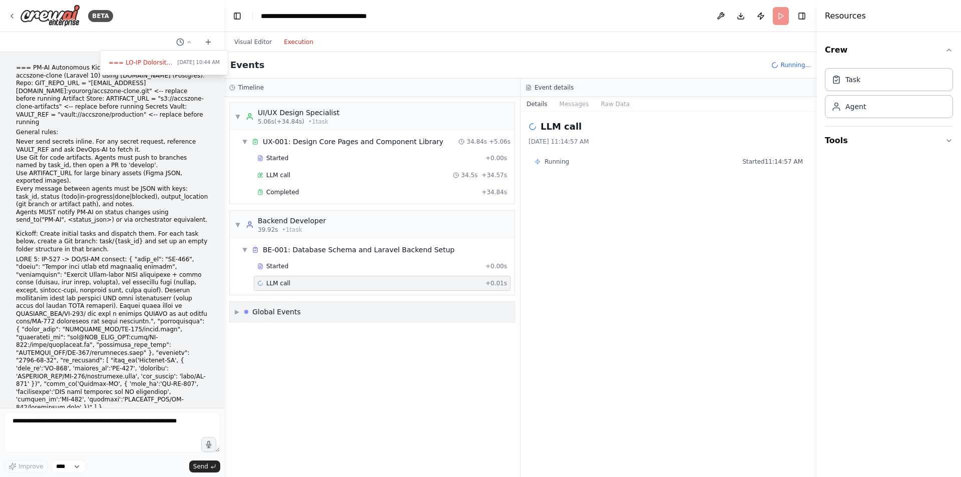
click at [305, 315] on div "▶ Global Events" at bounding box center [372, 312] width 285 height 20
click at [280, 332] on span "Execution Started" at bounding box center [273, 333] width 54 height 8
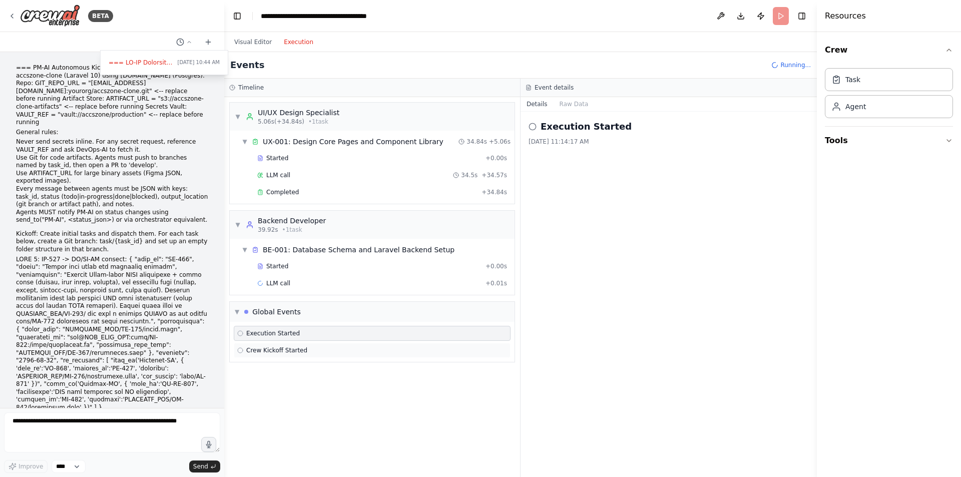
click at [304, 350] on div "Crew Kickoff Started" at bounding box center [372, 350] width 270 height 8
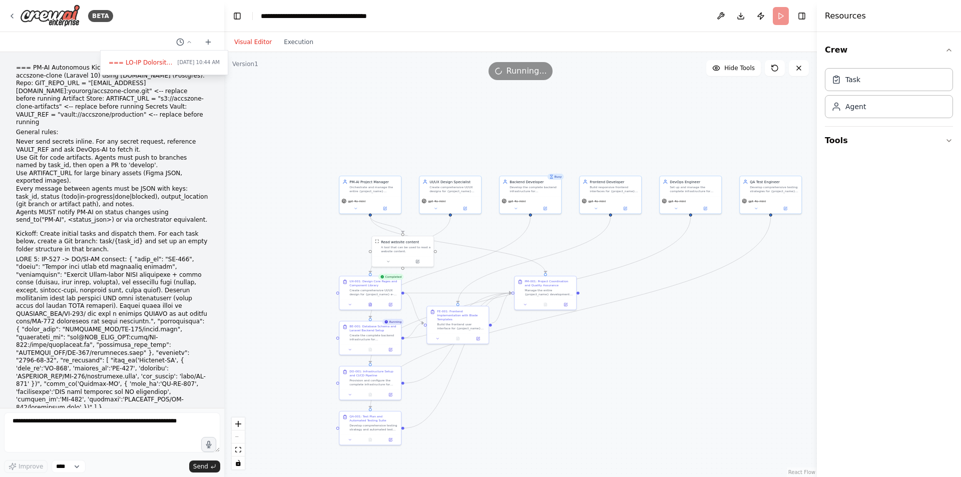
click at [248, 41] on button "Visual Editor" at bounding box center [253, 42] width 50 height 12
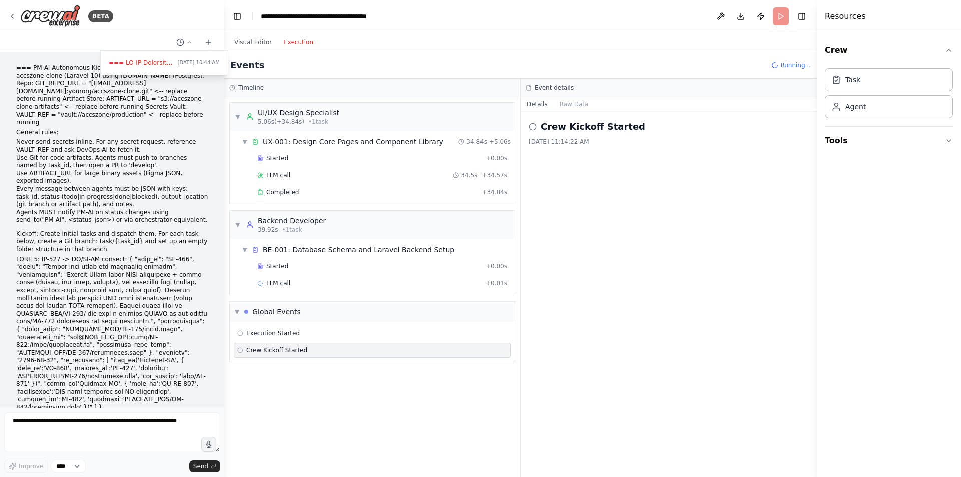
click at [285, 45] on button "Execution" at bounding box center [299, 42] width 42 height 12
click at [296, 111] on div "UI/UX Design Specialist" at bounding box center [299, 113] width 82 height 10
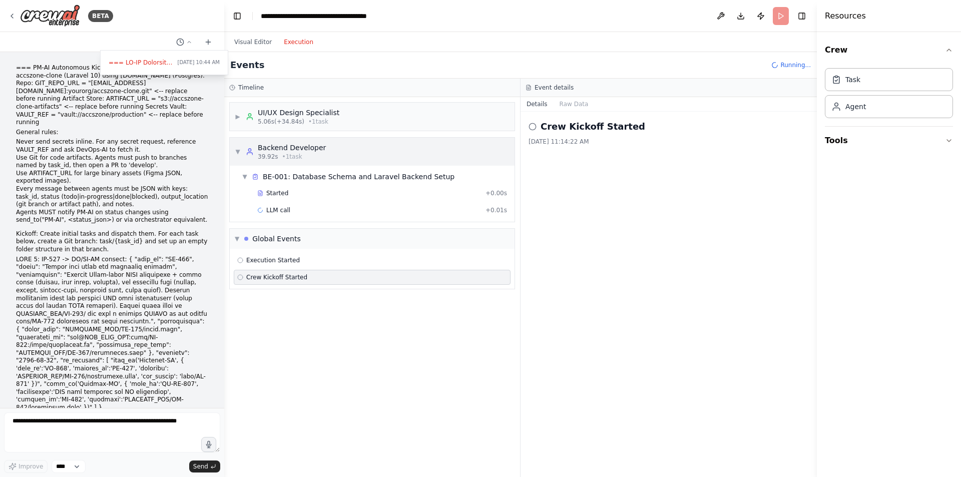
drag, startPoint x: 296, startPoint y: 154, endPoint x: 305, endPoint y: 154, distance: 9.5
click at [298, 154] on div "39.92s • 1 task" at bounding box center [292, 157] width 68 height 8
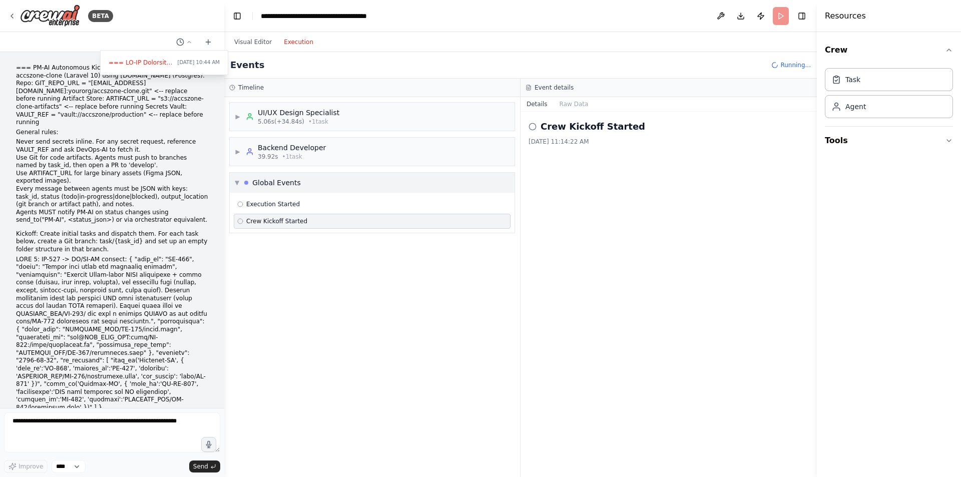
click at [346, 182] on div "▼ Global Events" at bounding box center [372, 183] width 285 height 20
click at [303, 296] on div "▶ UI/UX Design Specialist 5.06s (+34.84s) • 1 task ▶ Backend Developer 39.92s •…" at bounding box center [372, 287] width 296 height 380
click at [567, 108] on button "Raw Data" at bounding box center [574, 104] width 41 height 14
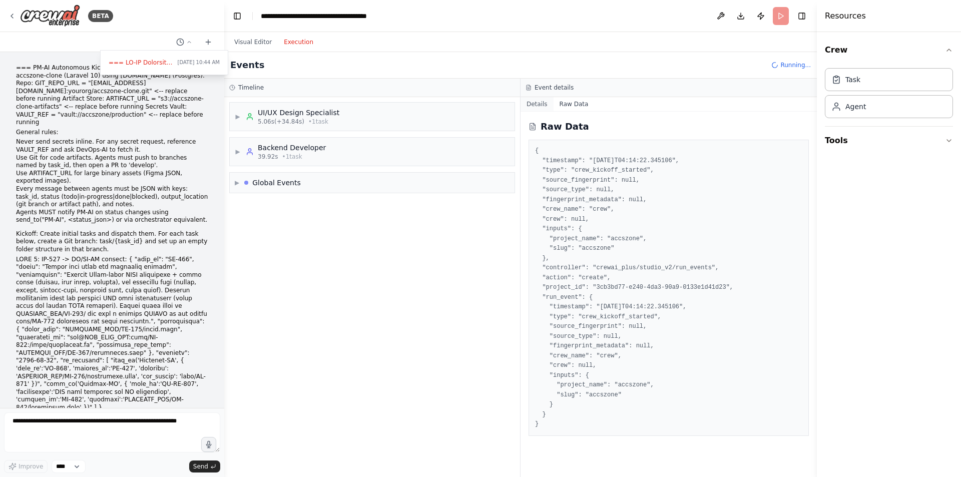
click at [542, 107] on button "Details" at bounding box center [537, 104] width 33 height 14
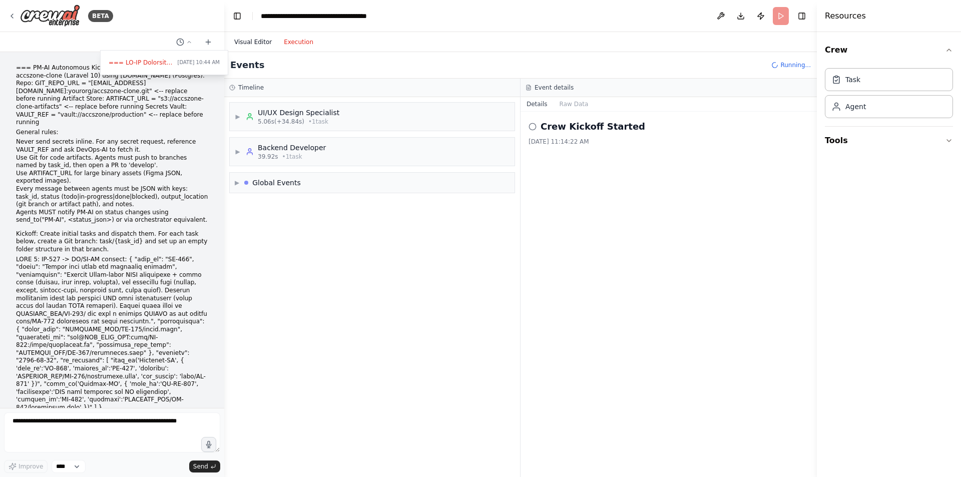
click at [254, 46] on button "Visual Editor" at bounding box center [253, 42] width 50 height 12
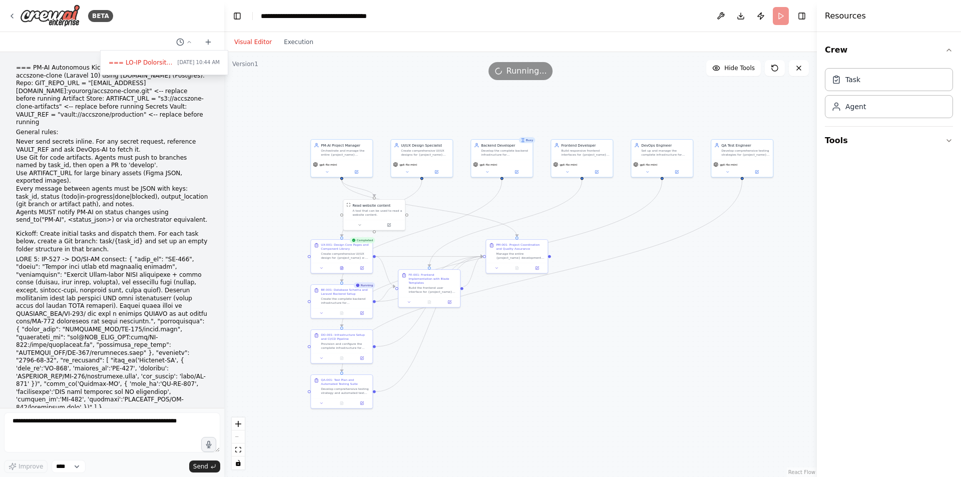
drag, startPoint x: 628, startPoint y: 445, endPoint x: 601, endPoint y: 409, distance: 45.4
click at [601, 409] on div ".deletable-edge-delete-btn { width: 20px; height: 20px; border: 0px solid #ffff…" at bounding box center [520, 264] width 593 height 425
drag, startPoint x: 220, startPoint y: 91, endPoint x: 223, endPoint y: 110, distance: 18.7
click at [223, 110] on div at bounding box center [112, 238] width 224 height 477
click at [132, 324] on p at bounding box center [112, 334] width 192 height 156
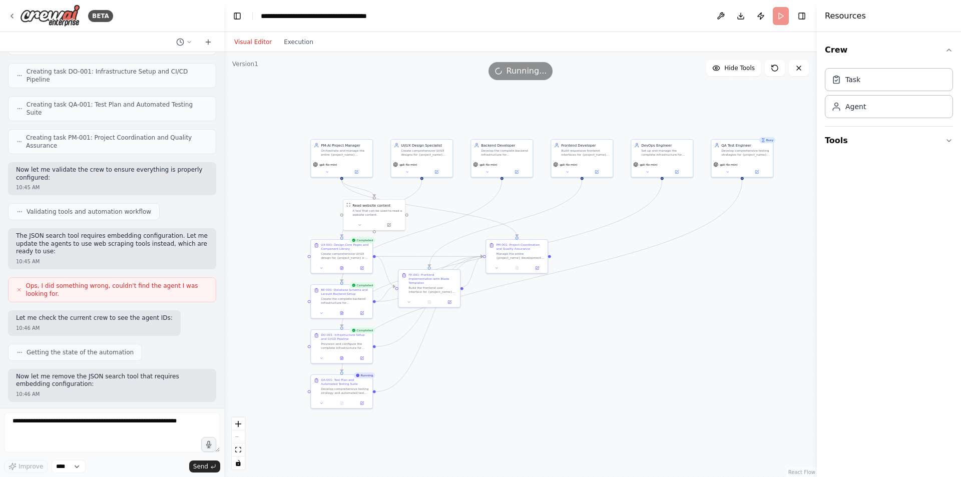
scroll to position [1902, 0]
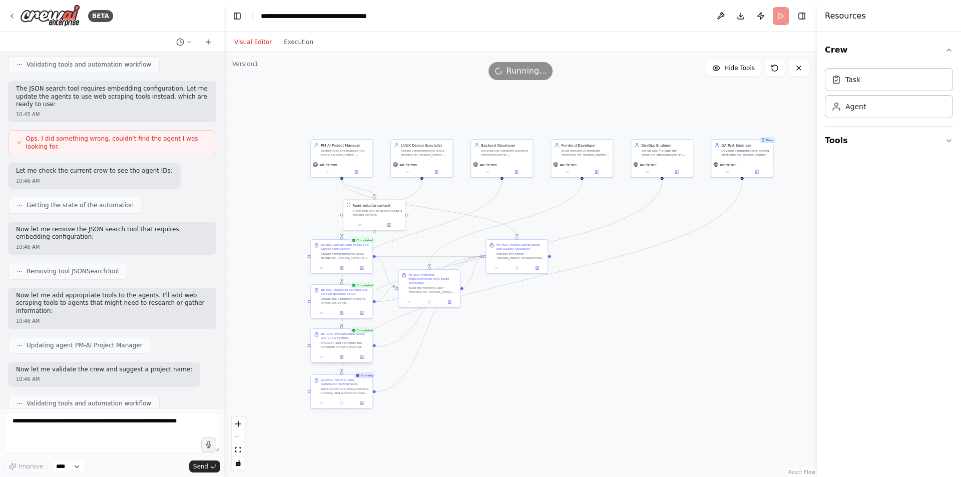
click at [337, 342] on div "Provision and configure the complete infrastructure for {project_name} deployme…" at bounding box center [345, 345] width 49 height 8
click at [574, 354] on div ".deletable-edge-delete-btn { width: 20px; height: 20px; border: 0px solid #ffff…" at bounding box center [520, 264] width 593 height 425
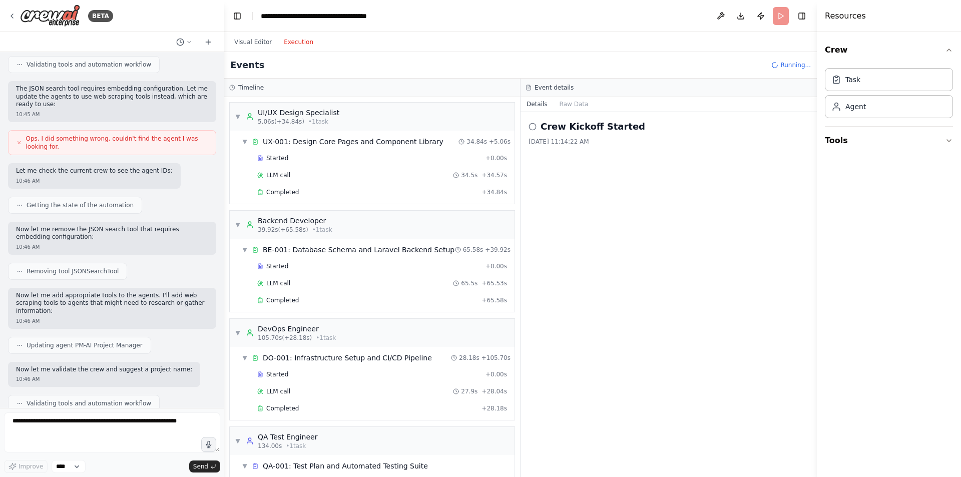
click at [287, 42] on button "Execution" at bounding box center [299, 42] width 42 height 12
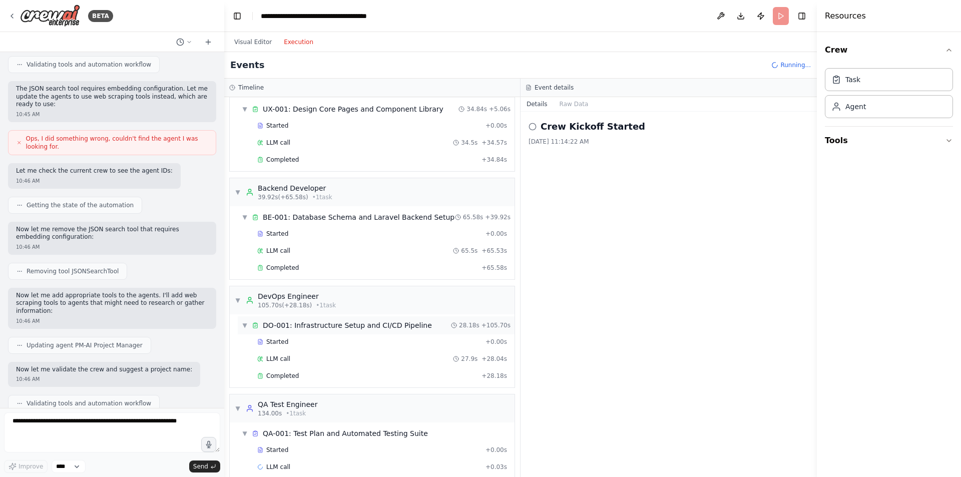
scroll to position [73, 0]
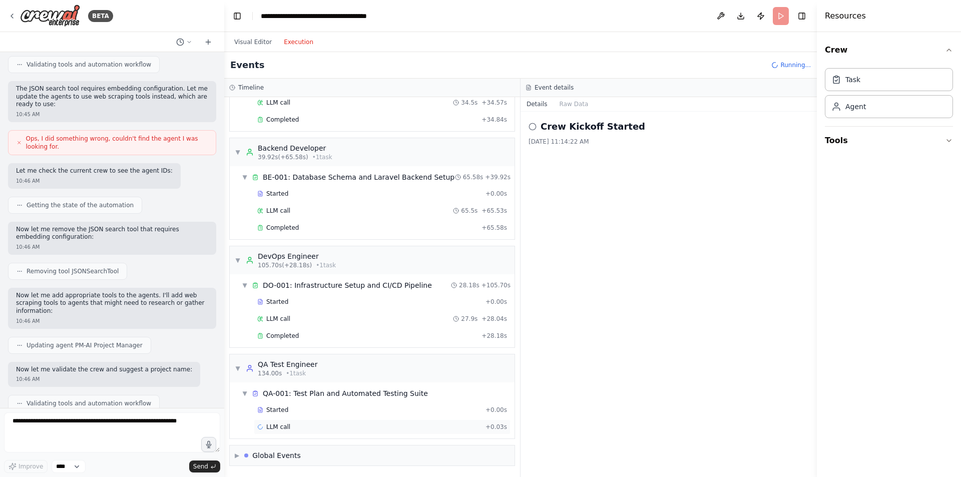
click at [371, 428] on div "LLM call + 0.03s" at bounding box center [382, 427] width 250 height 8
click at [364, 405] on div "Started + 0.00s" at bounding box center [382, 409] width 257 height 15
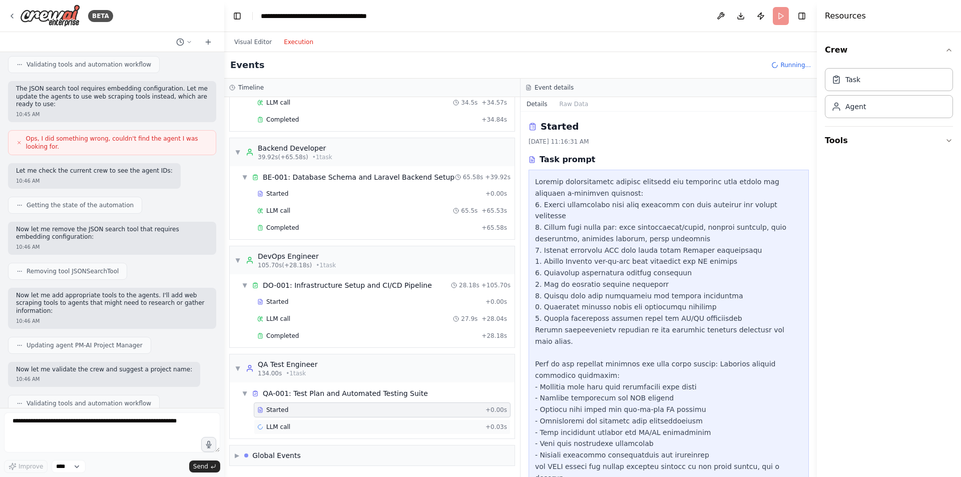
click at [359, 427] on div "LLM call + 0.03s" at bounding box center [382, 427] width 250 height 8
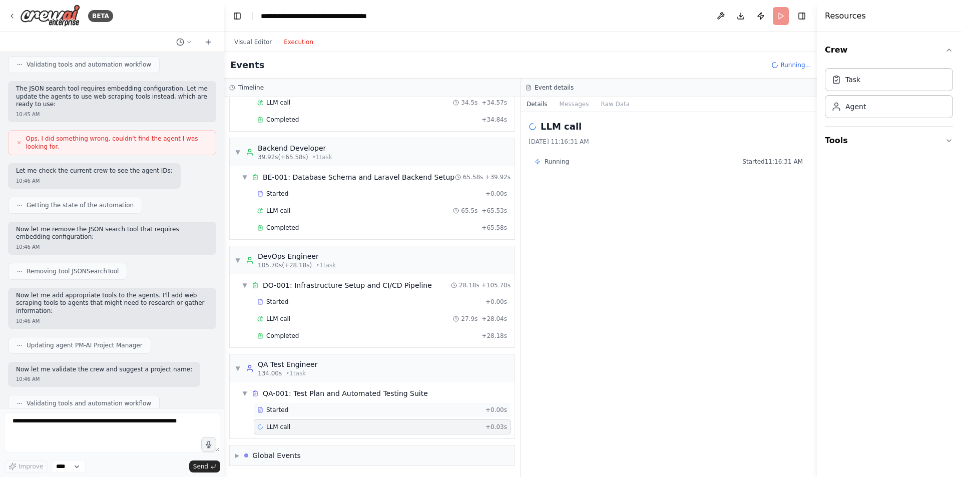
click at [359, 406] on div "Started" at bounding box center [369, 410] width 224 height 8
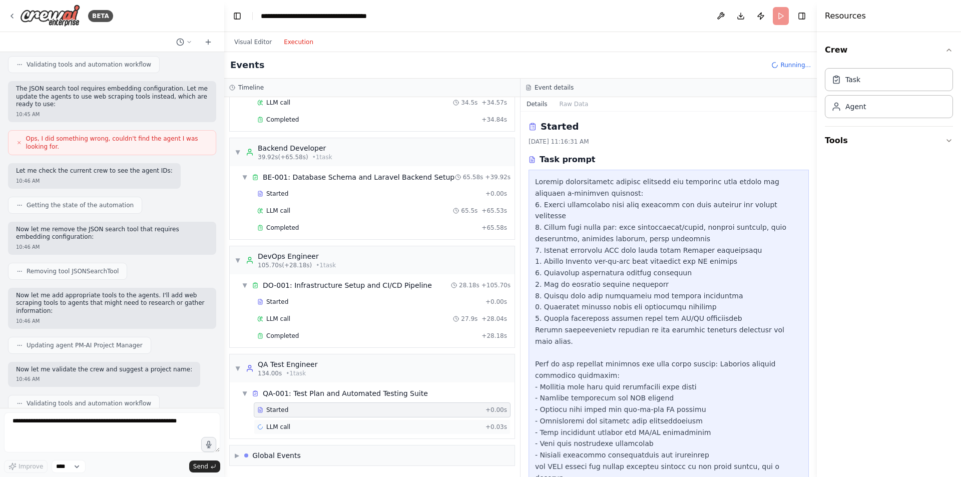
click at [359, 423] on div "LLM call + 0.03s" at bounding box center [382, 427] width 250 height 8
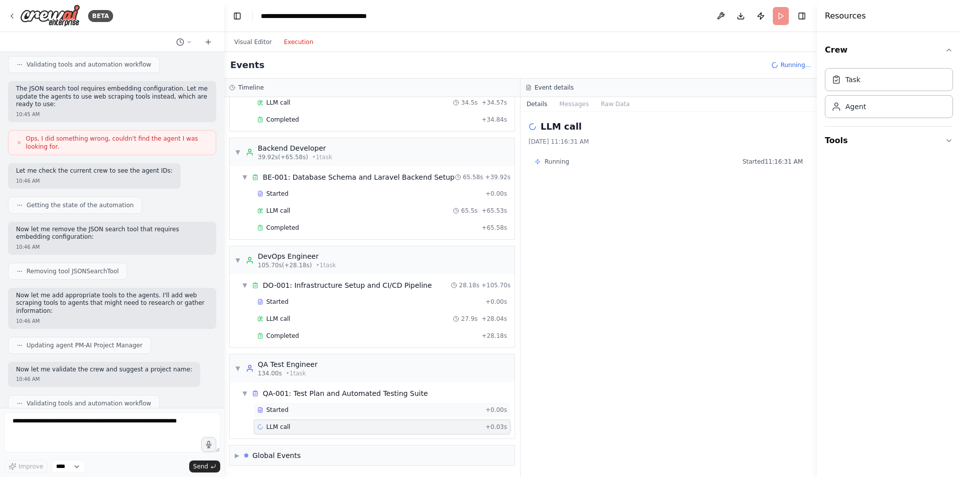
click at [356, 410] on div "Started" at bounding box center [369, 410] width 224 height 8
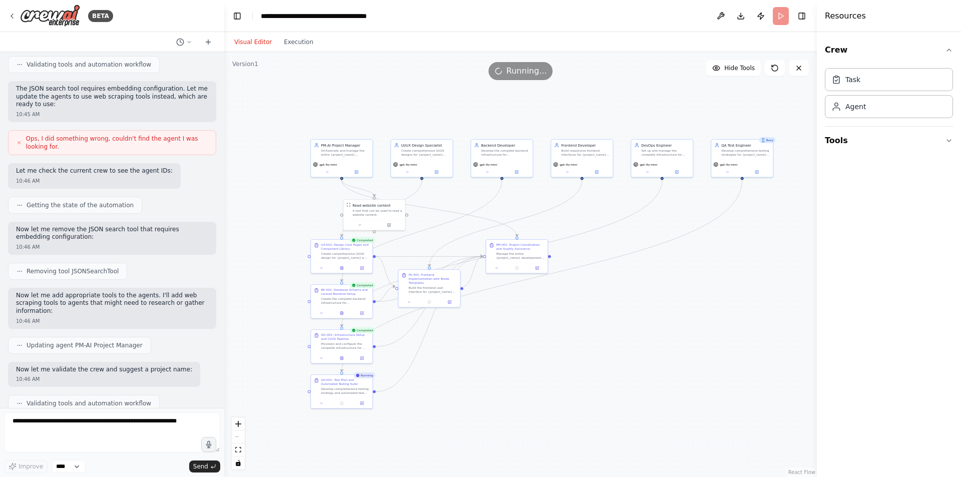
click at [257, 42] on button "Visual Editor" at bounding box center [253, 42] width 50 height 12
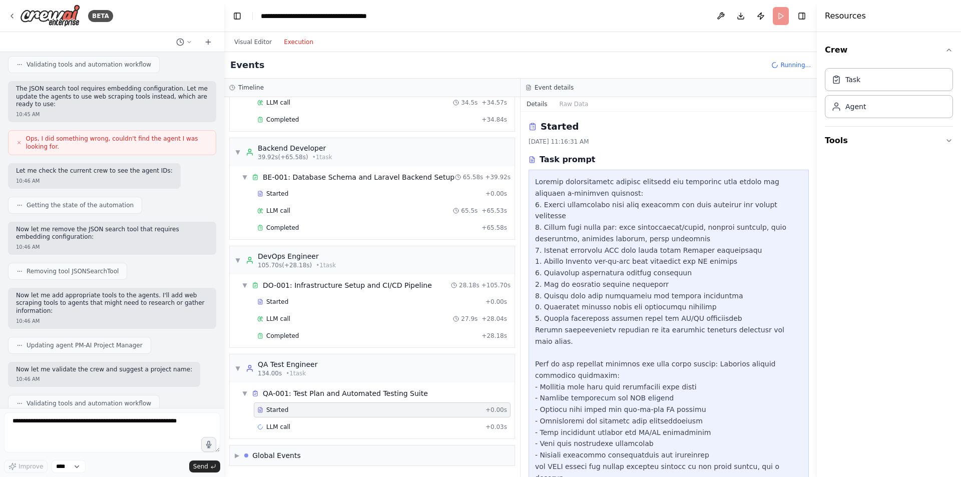
click at [311, 42] on button "Execution" at bounding box center [299, 42] width 42 height 12
click at [246, 42] on button "Visual Editor" at bounding box center [253, 42] width 50 height 12
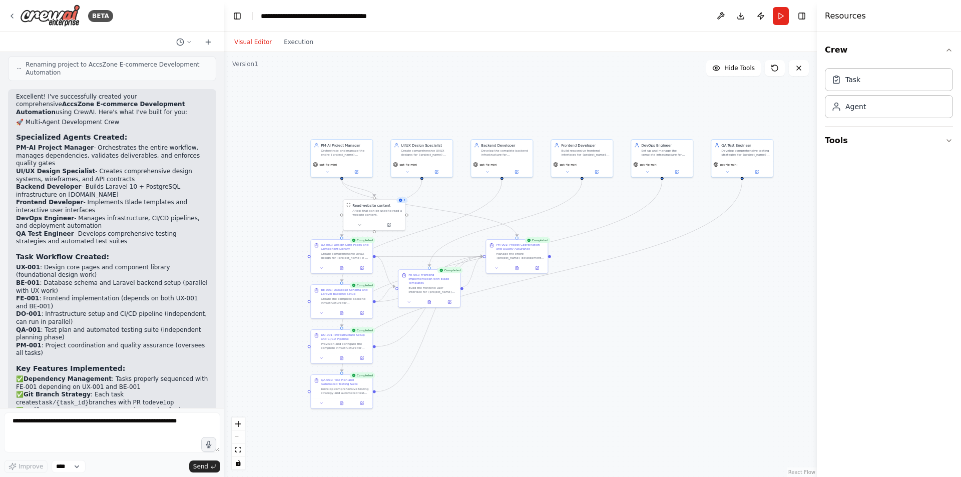
scroll to position [2378, 0]
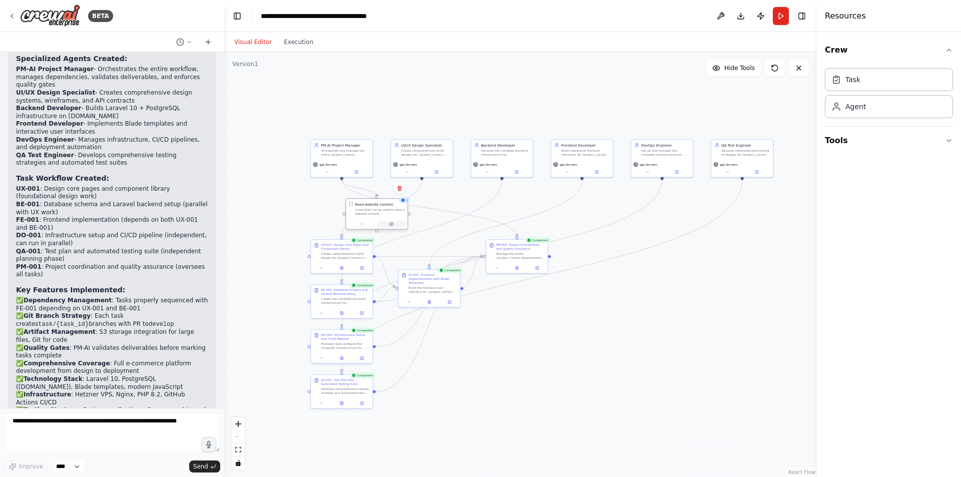
click at [389, 226] on icon at bounding box center [391, 224] width 4 height 4
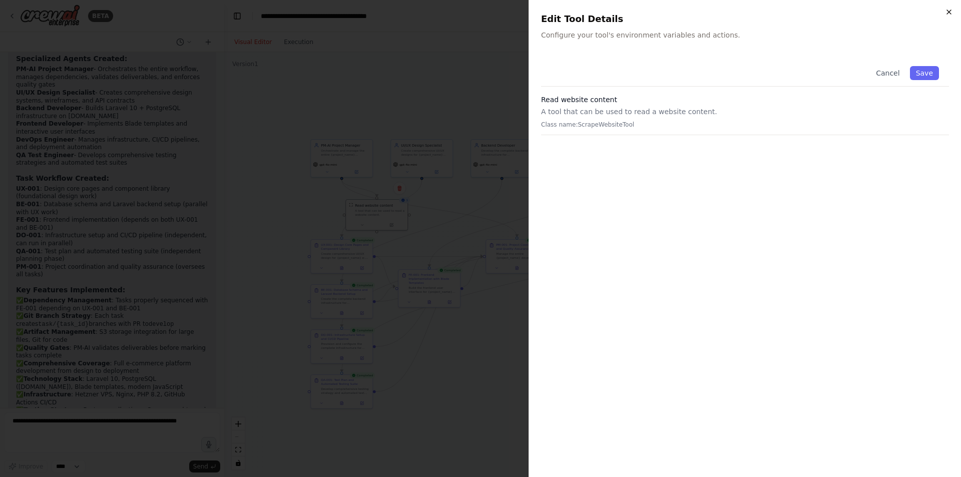
click at [949, 13] on icon "button" at bounding box center [949, 12] width 8 height 8
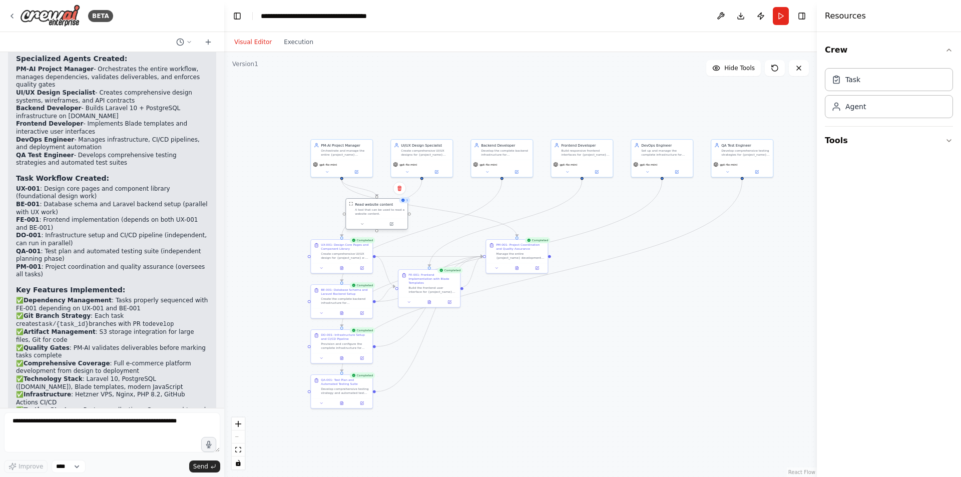
click at [372, 216] on div "Read website content A tool that can be used to read a website content." at bounding box center [377, 209] width 62 height 20
click at [361, 227] on div at bounding box center [377, 224] width 62 height 11
click at [361, 221] on button at bounding box center [362, 224] width 29 height 6
click at [640, 352] on div ".deletable-edge-delete-btn { width: 20px; height: 20px; border: 0px solid #ffff…" at bounding box center [520, 264] width 593 height 425
click at [522, 256] on div "Manage the entire {project_name} development workflow and coordinate between al…" at bounding box center [520, 255] width 49 height 8
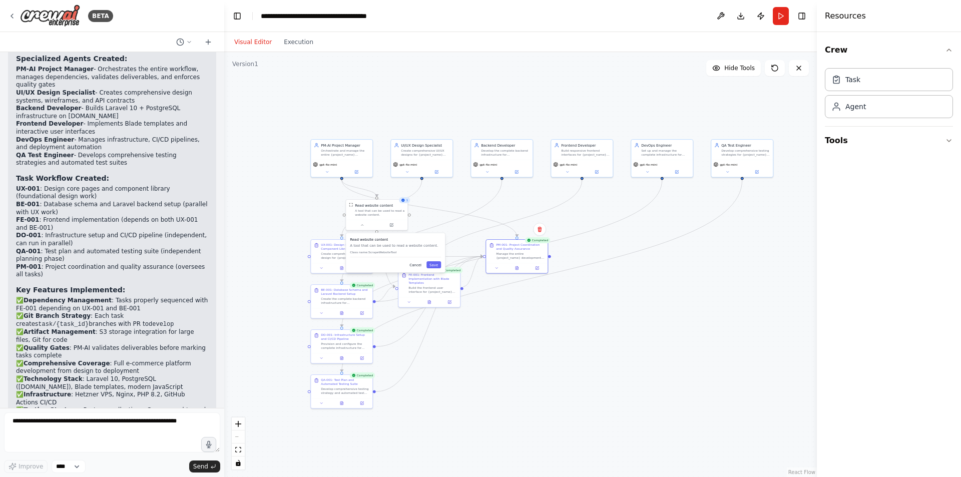
click at [415, 266] on button "Cancel" at bounding box center [415, 264] width 18 height 7
click at [696, 346] on div ".deletable-edge-delete-btn { width: 20px; height: 20px; border: 0px solid #ffff…" at bounding box center [520, 264] width 593 height 425
click at [352, 73] on div ".deletable-edge-delete-btn { width: 20px; height: 20px; border: 0px solid #ffff…" at bounding box center [520, 264] width 593 height 425
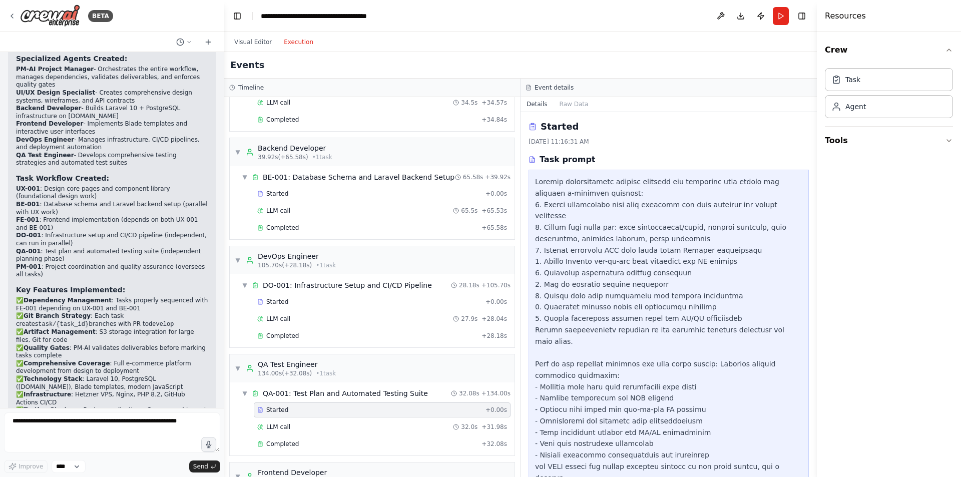
click at [289, 42] on button "Execution" at bounding box center [299, 42] width 42 height 12
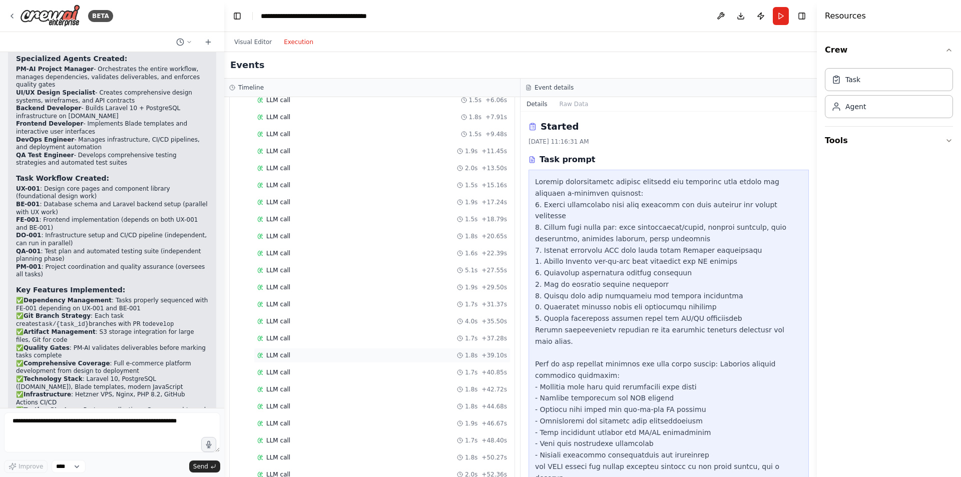
scroll to position [748, 0]
click at [295, 433] on span "Completed" at bounding box center [282, 437] width 33 height 8
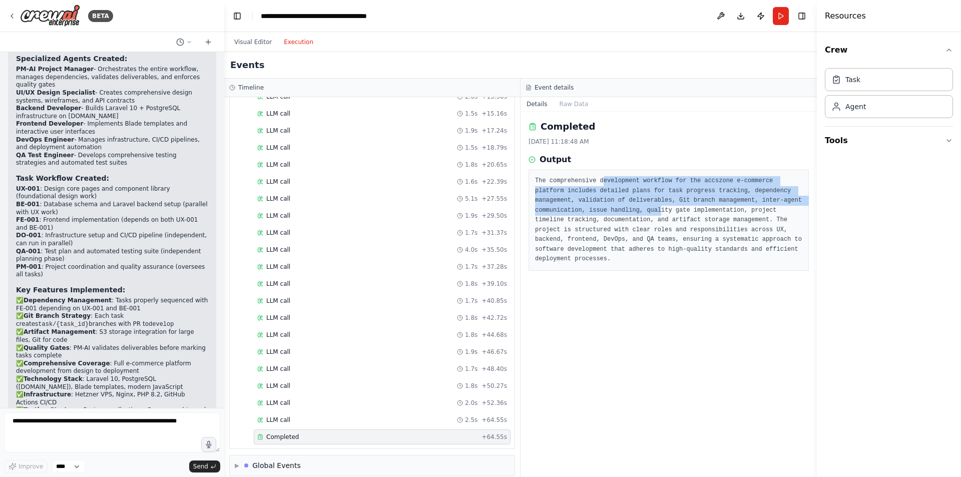
drag, startPoint x: 597, startPoint y: 180, endPoint x: 600, endPoint y: 216, distance: 35.7
click at [600, 215] on pre "The comprehensive development workflow for the accszone e-commerce platform inc…" at bounding box center [668, 220] width 267 height 88
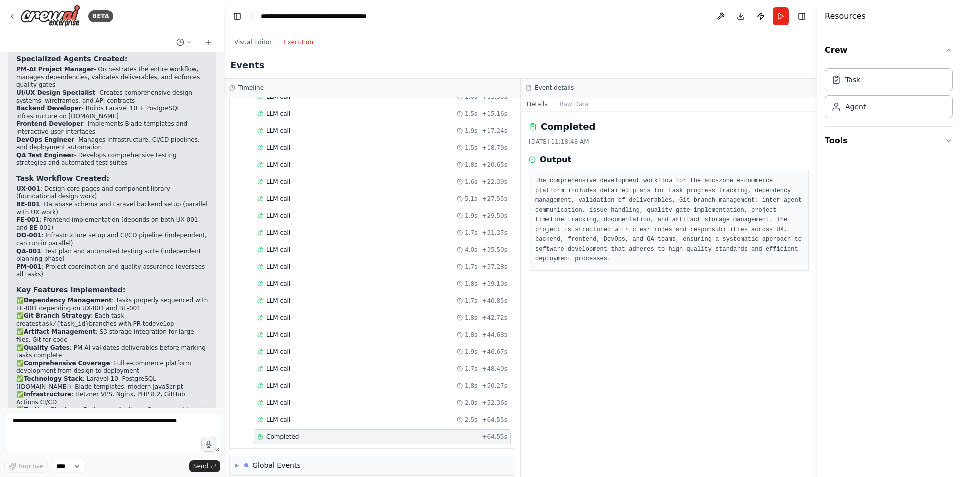
click at [612, 219] on pre "The comprehensive development workflow for the accszone e-commerce platform inc…" at bounding box center [668, 220] width 267 height 88
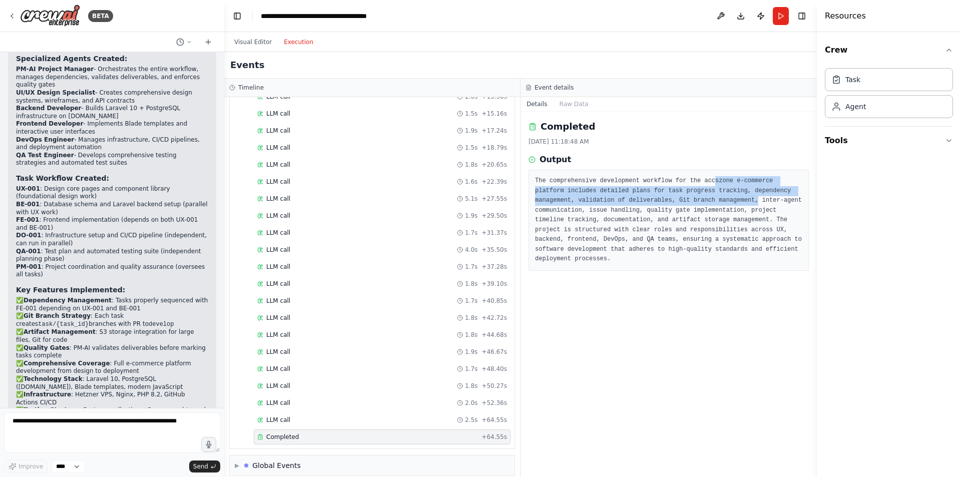
drag, startPoint x: 699, startPoint y: 178, endPoint x: 701, endPoint y: 203, distance: 25.6
click at [701, 203] on pre "The comprehensive development workflow for the accszone e-commerce platform inc…" at bounding box center [668, 220] width 267 height 88
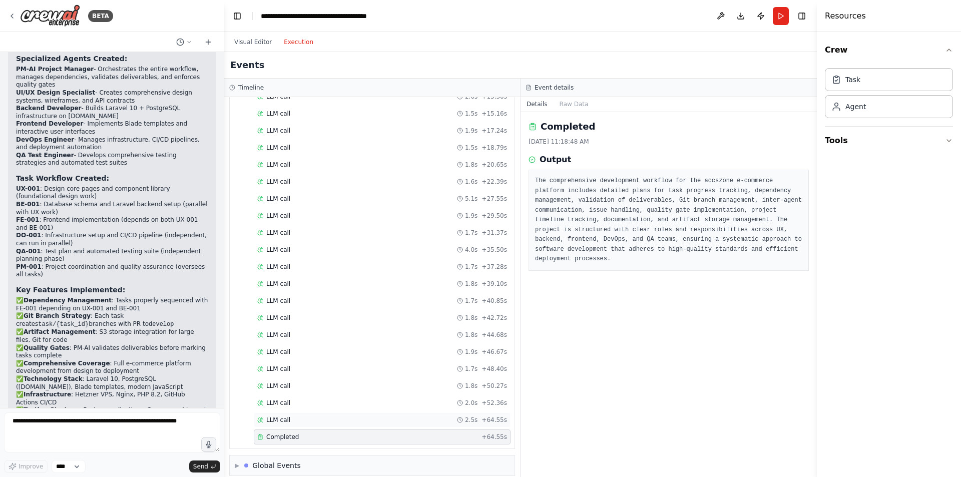
click at [306, 412] on div "LLM call 2.5s + 64.55s" at bounding box center [382, 419] width 257 height 15
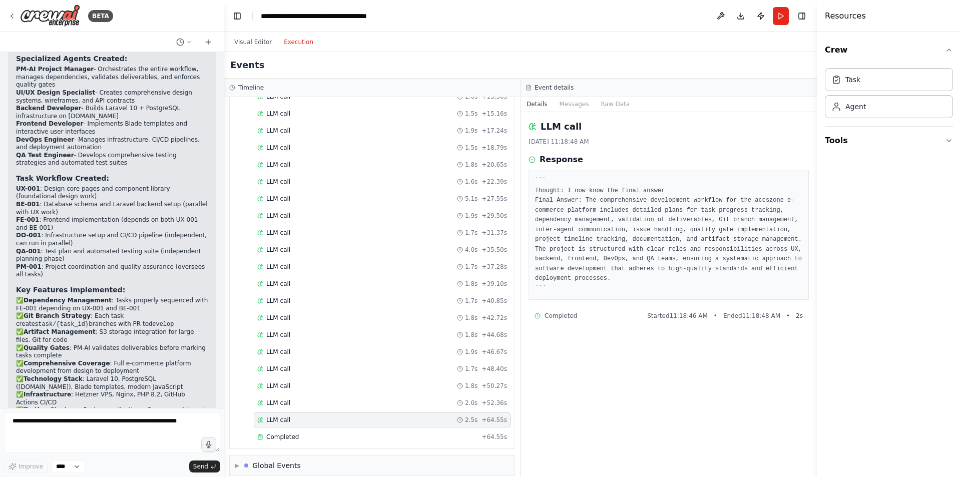
click at [540, 200] on pre "``` Thought: I now know the final answer Final Answer: The comprehensive develo…" at bounding box center [668, 234] width 267 height 117
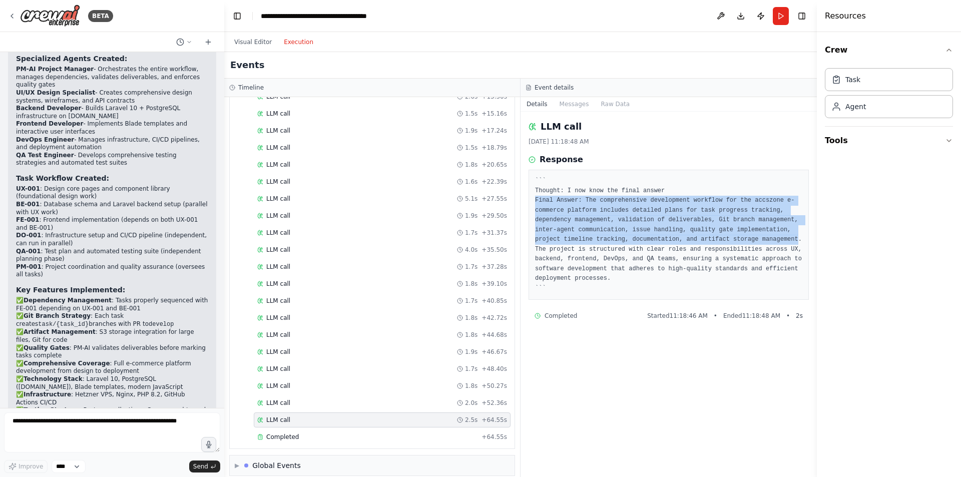
drag, startPoint x: 540, startPoint y: 200, endPoint x: 696, endPoint y: 236, distance: 160.9
click at [696, 236] on pre "``` Thought: I now know the final answer Final Answer: The comprehensive develo…" at bounding box center [668, 234] width 267 height 117
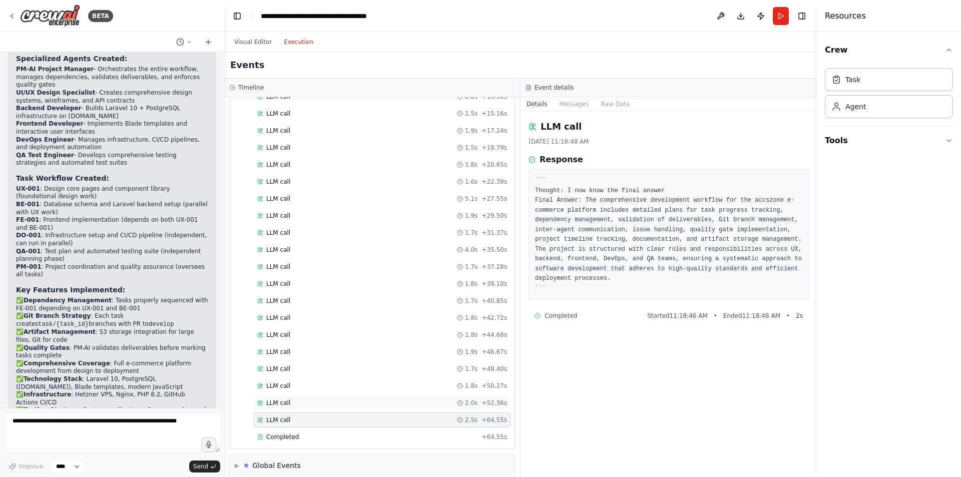
click at [311, 399] on div "LLM call 2.0s + 52.36s" at bounding box center [382, 403] width 250 height 8
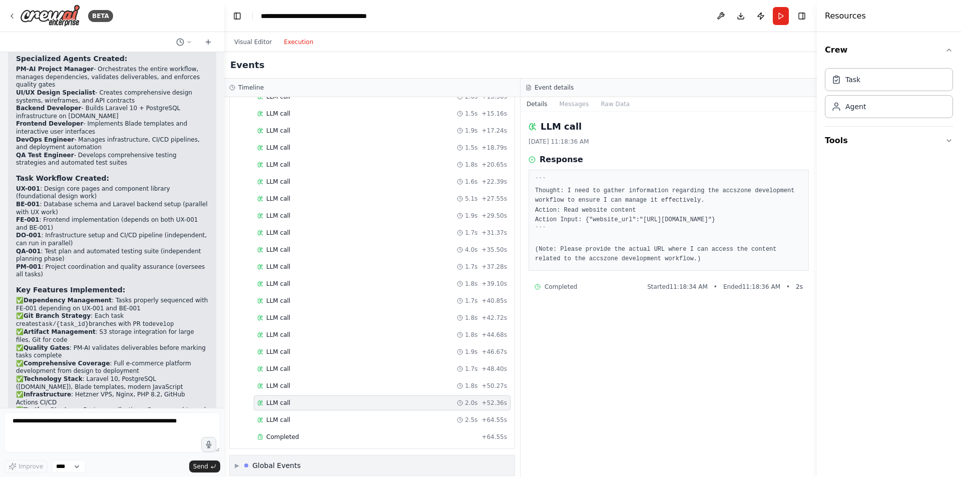
click at [278, 461] on div "Global Events" at bounding box center [276, 466] width 49 height 10
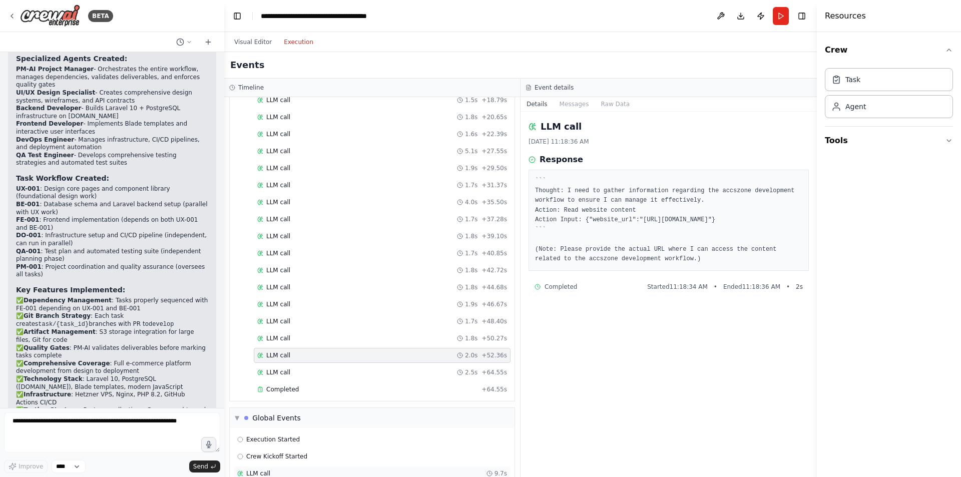
scroll to position [840, 0]
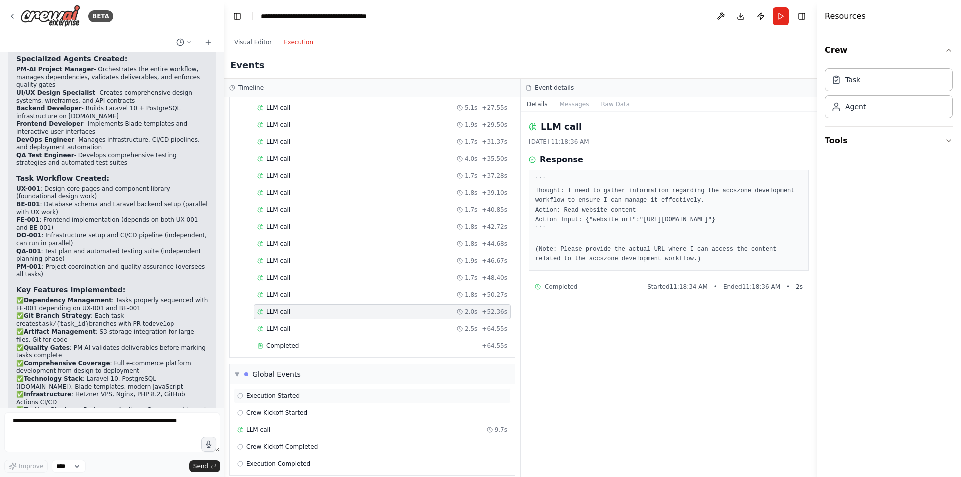
click at [316, 392] on div "Execution Started" at bounding box center [372, 396] width 270 height 8
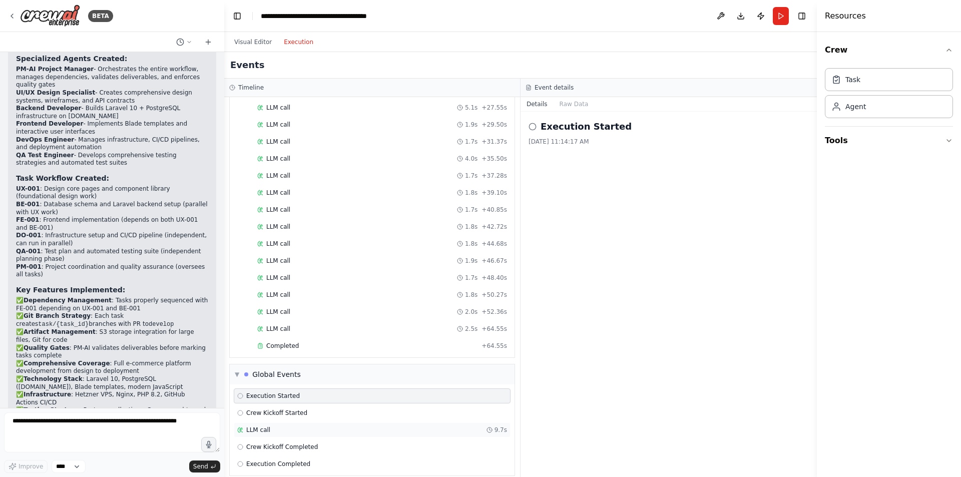
click at [303, 424] on div "LLM call 9.7s" at bounding box center [372, 430] width 277 height 15
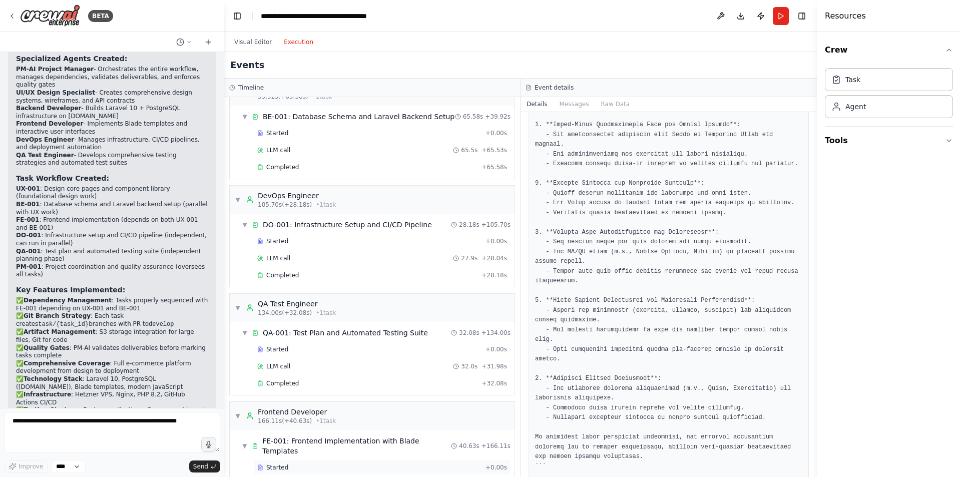
scroll to position [0, 0]
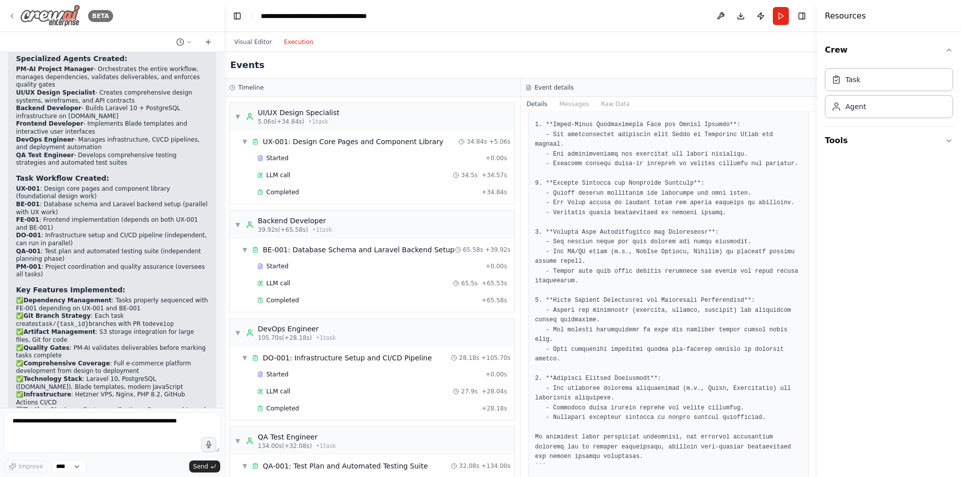
click at [11, 13] on icon at bounding box center [12, 16] width 8 height 8
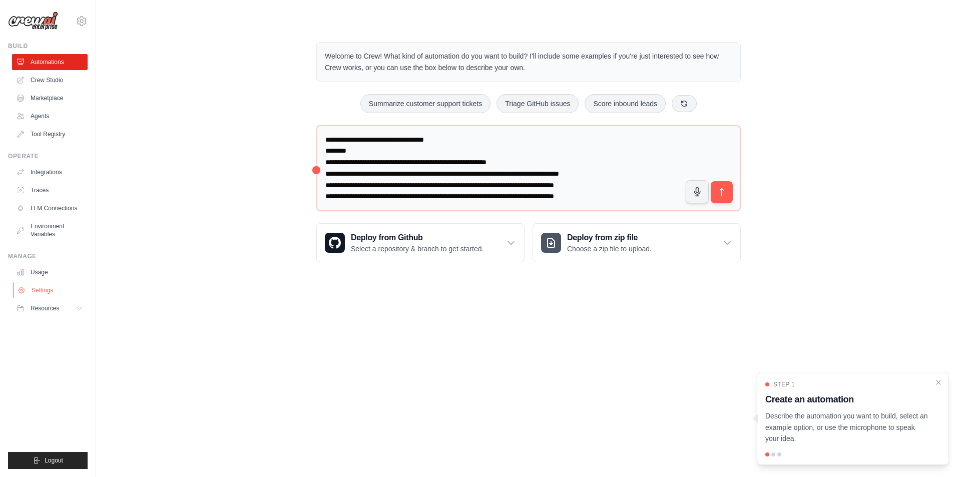
click at [49, 293] on link "Settings" at bounding box center [51, 290] width 76 height 16
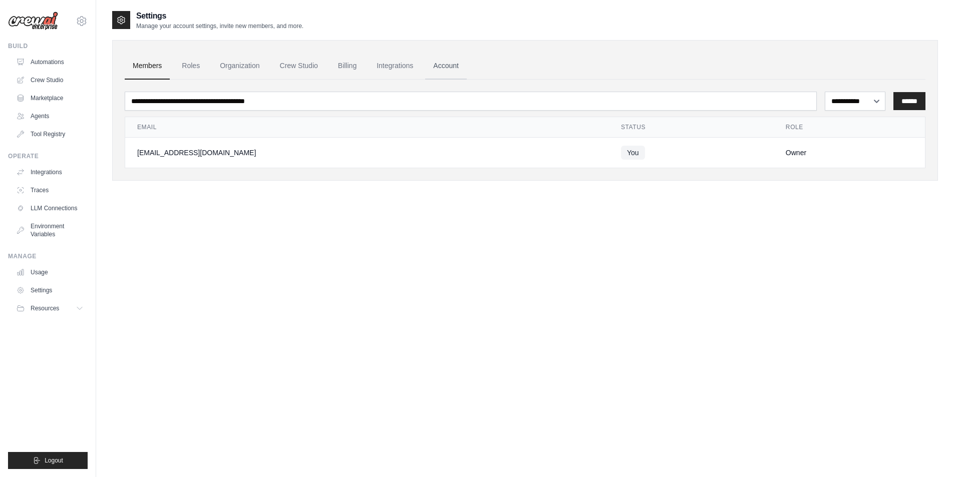
click at [443, 66] on link "Account" at bounding box center [446, 66] width 42 height 27
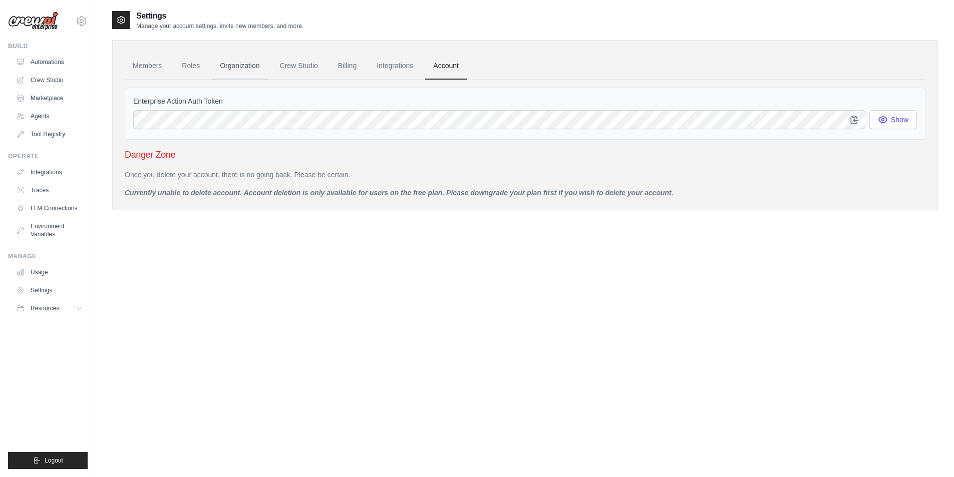
click at [267, 61] on link "Organization" at bounding box center [240, 66] width 56 height 27
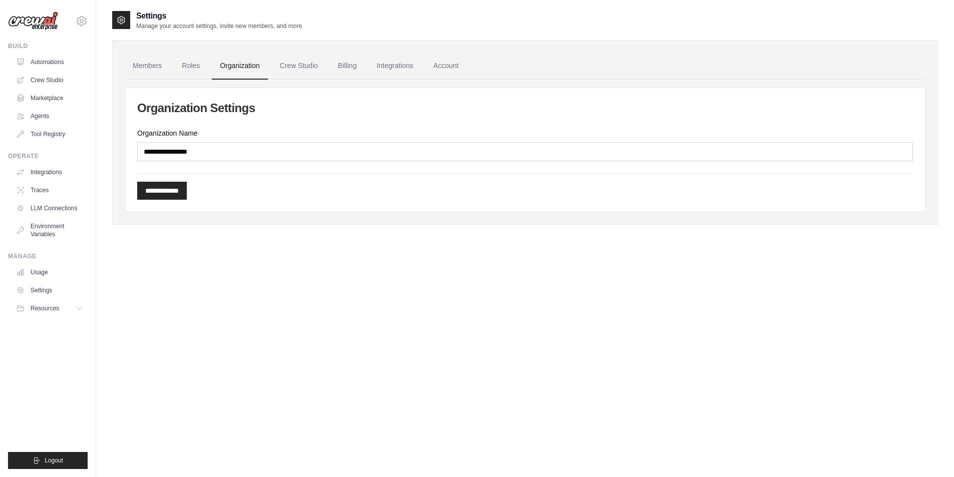
click at [287, 63] on link "Crew Studio" at bounding box center [299, 66] width 54 height 27
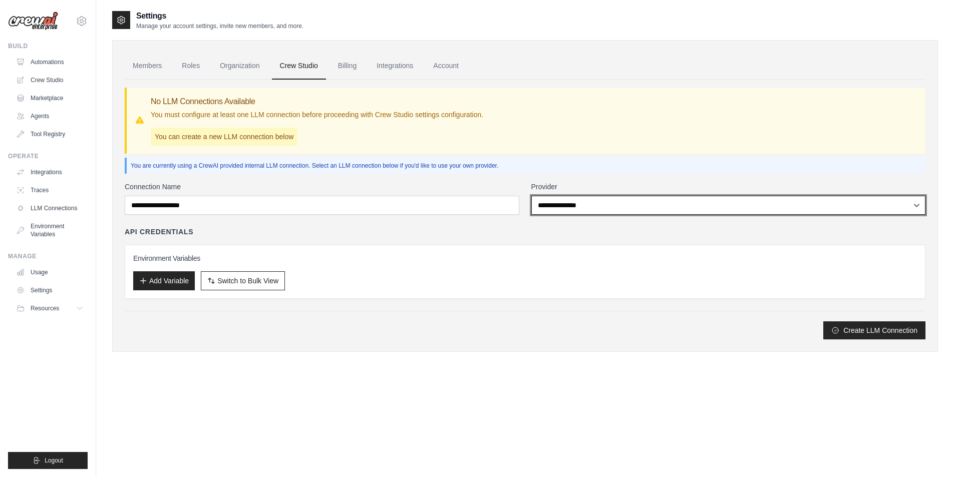
click at [612, 203] on select "**********" at bounding box center [728, 205] width 394 height 19
select select "******"
click at [531, 196] on select "**********" at bounding box center [728, 205] width 394 height 19
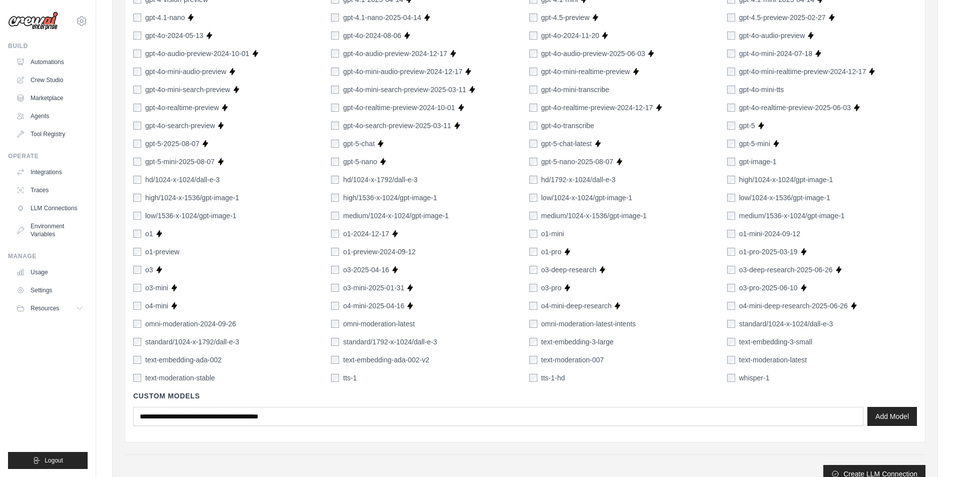
scroll to position [585, 0]
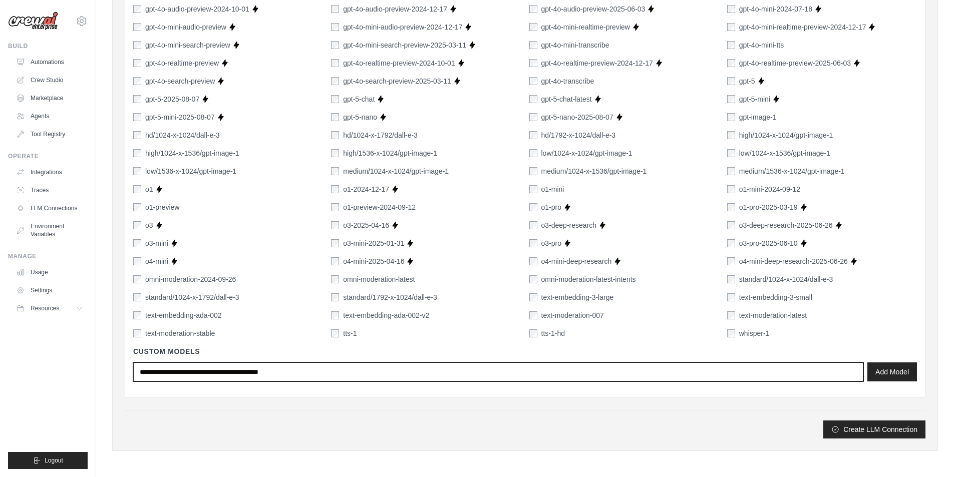
click at [238, 374] on input "text" at bounding box center [498, 371] width 730 height 19
click at [363, 373] on input "text" at bounding box center [498, 371] width 730 height 19
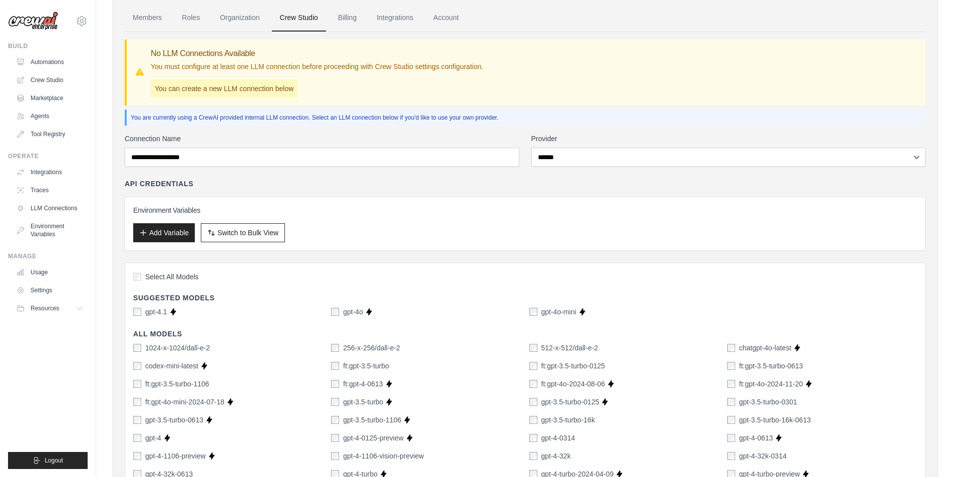
scroll to position [0, 0]
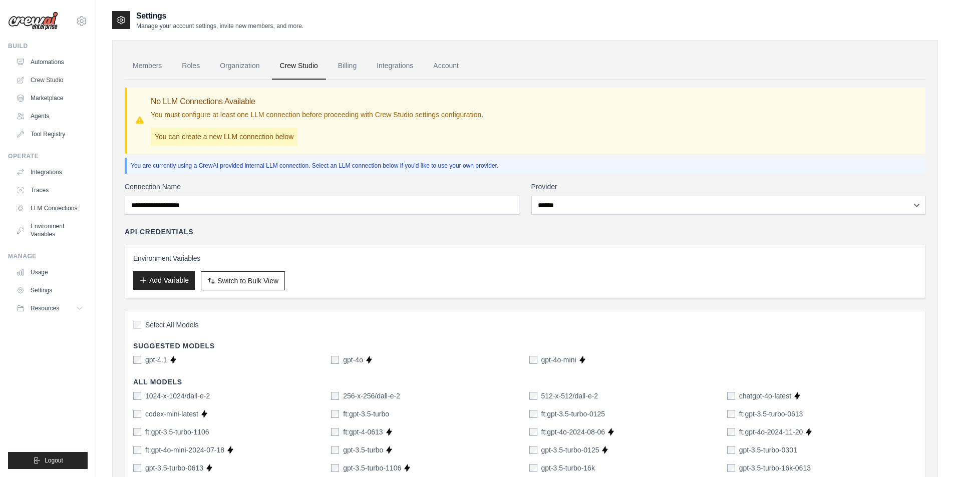
click at [164, 281] on button "Add Variable" at bounding box center [164, 280] width 62 height 19
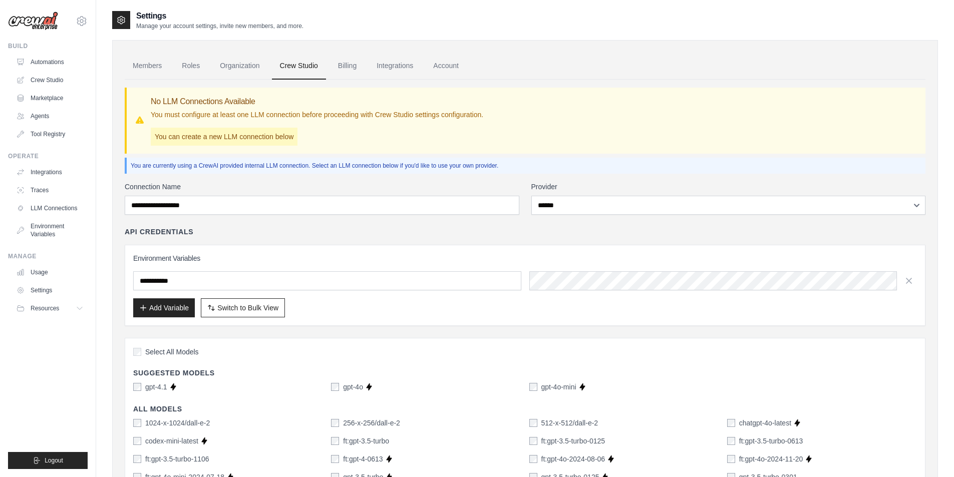
click at [358, 263] on h3 "Environment Variables" at bounding box center [524, 258] width 783 height 10
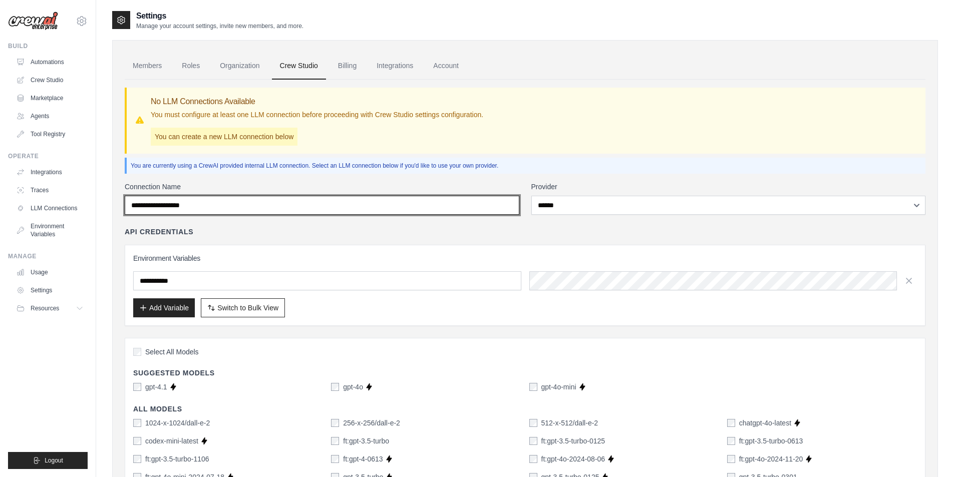
click at [254, 210] on input "Connection Name" at bounding box center [322, 205] width 394 height 19
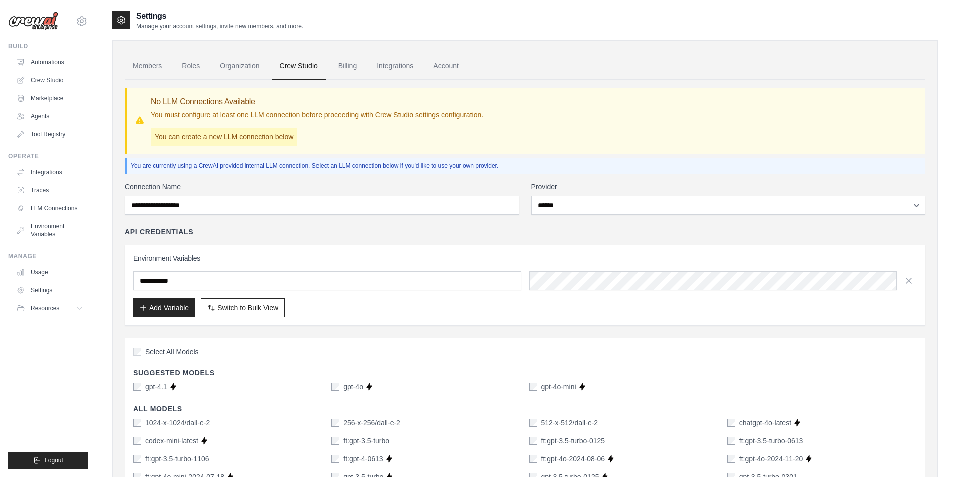
click at [528, 140] on div "No LLM Connections Available You must configure at least one LLM connection bef…" at bounding box center [526, 121] width 782 height 50
click at [281, 236] on div "API Credentials" at bounding box center [525, 232] width 800 height 10
click at [211, 278] on input "text" at bounding box center [327, 280] width 388 height 19
click at [322, 250] on div "Environment Variables Add Variable Switch to Bulk View Switch to Table View" at bounding box center [525, 285] width 800 height 81
click at [238, 64] on link "Organization" at bounding box center [240, 66] width 56 height 27
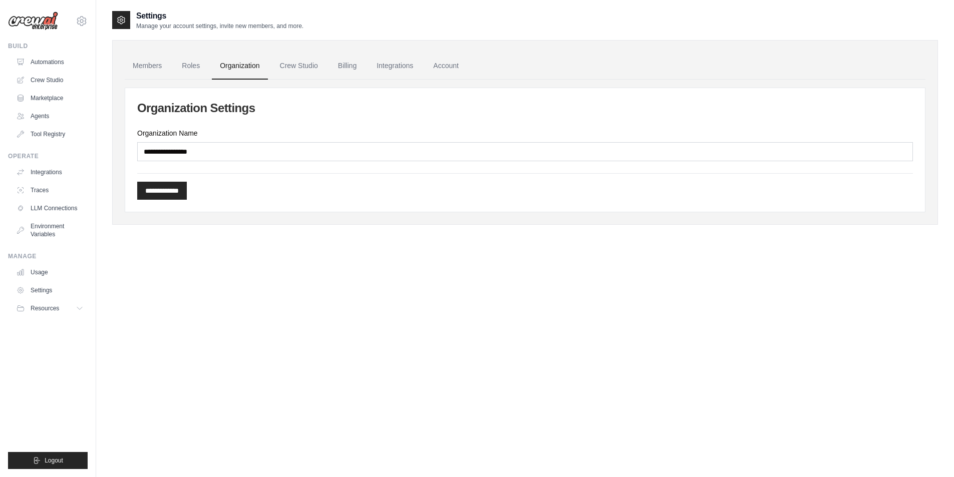
click at [303, 65] on link "Crew Studio" at bounding box center [299, 66] width 54 height 27
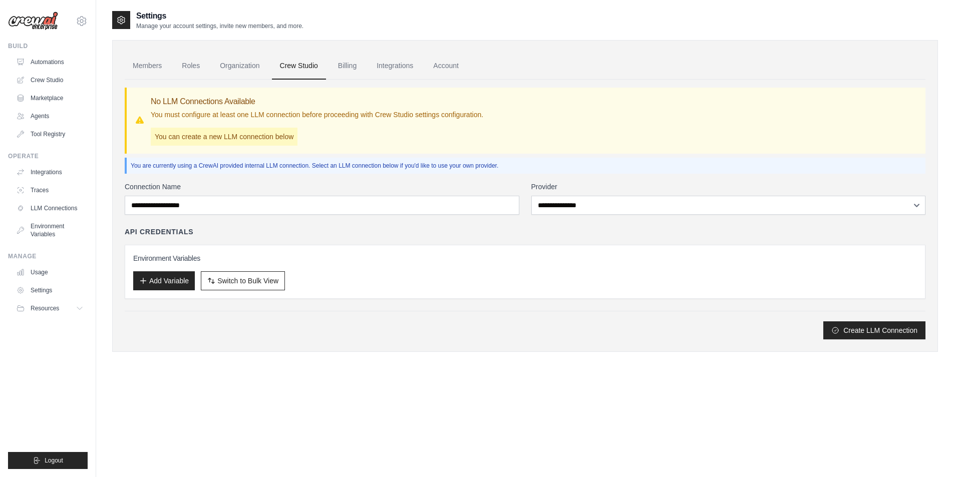
click at [407, 397] on div "Settings Manage your account settings, invite new members, and more. Members Ro…" at bounding box center [525, 248] width 826 height 477
